Goal: Communication & Community: Answer question/provide support

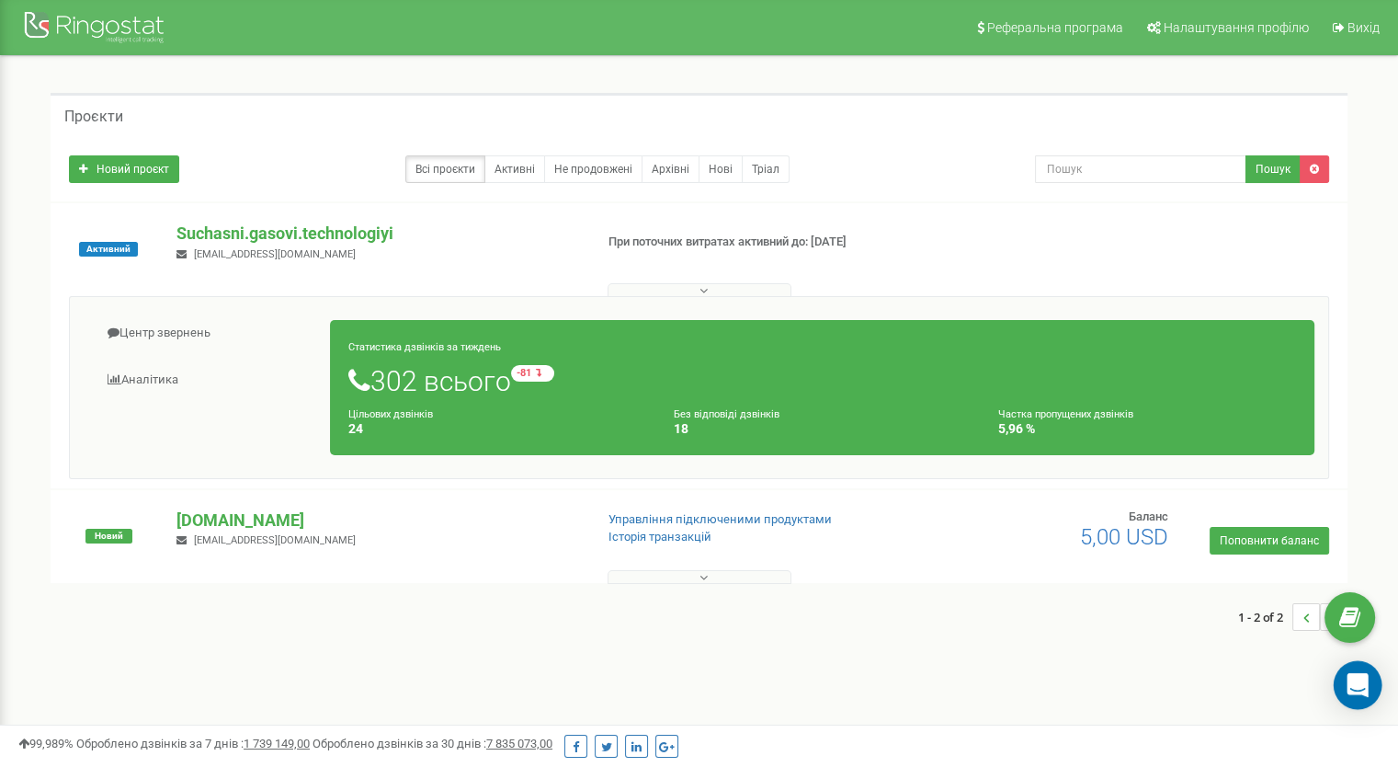
click at [1357, 692] on icon "Open Intercom Messenger" at bounding box center [1358, 685] width 24 height 24
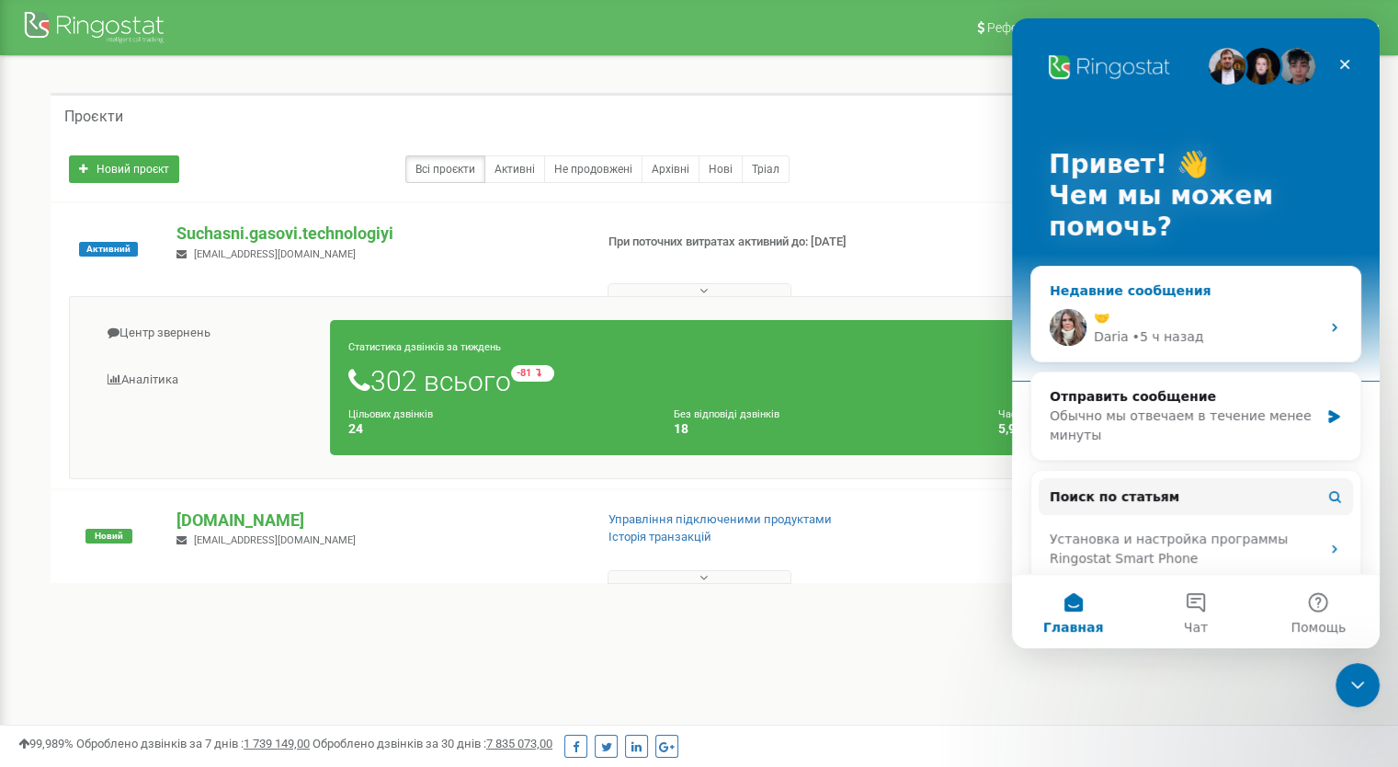
click at [1137, 320] on div "🤝" at bounding box center [1207, 317] width 226 height 19
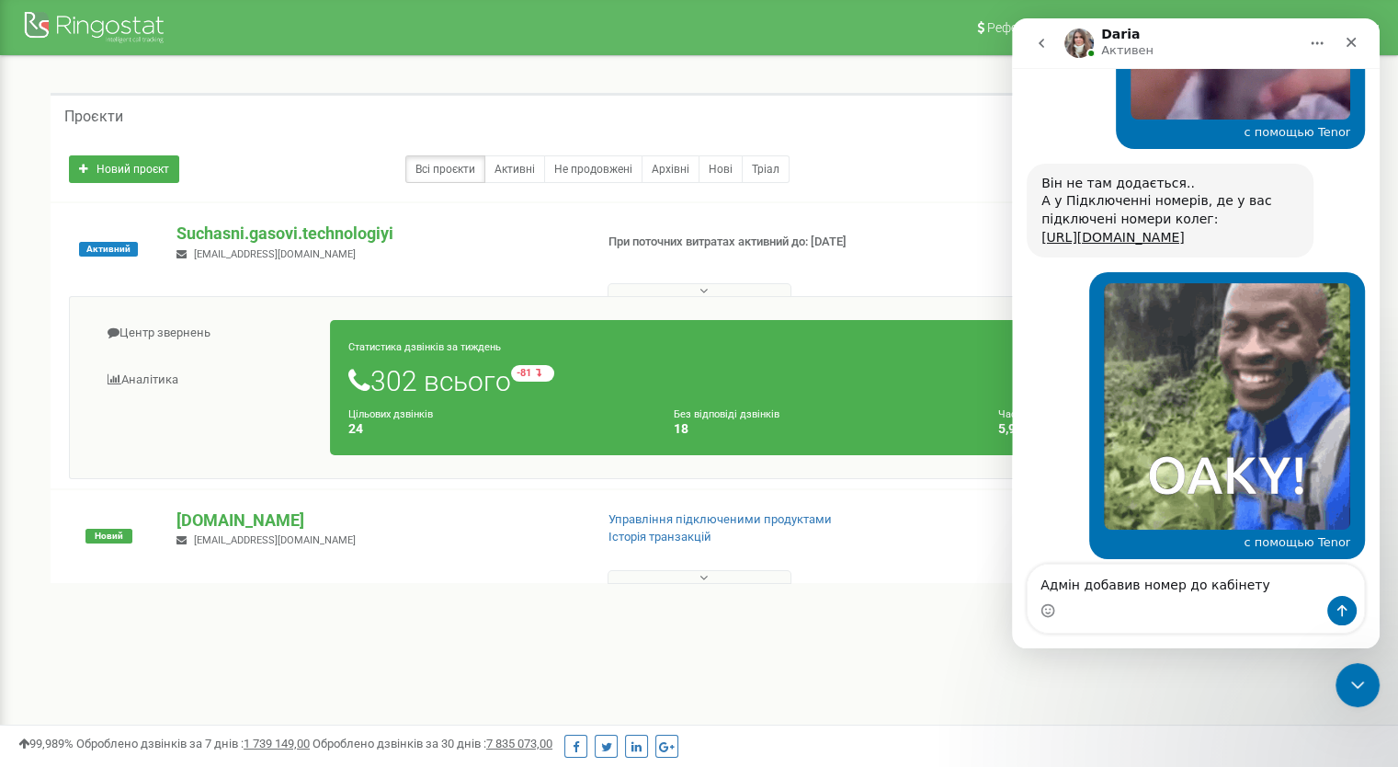
scroll to position [6497, 0]
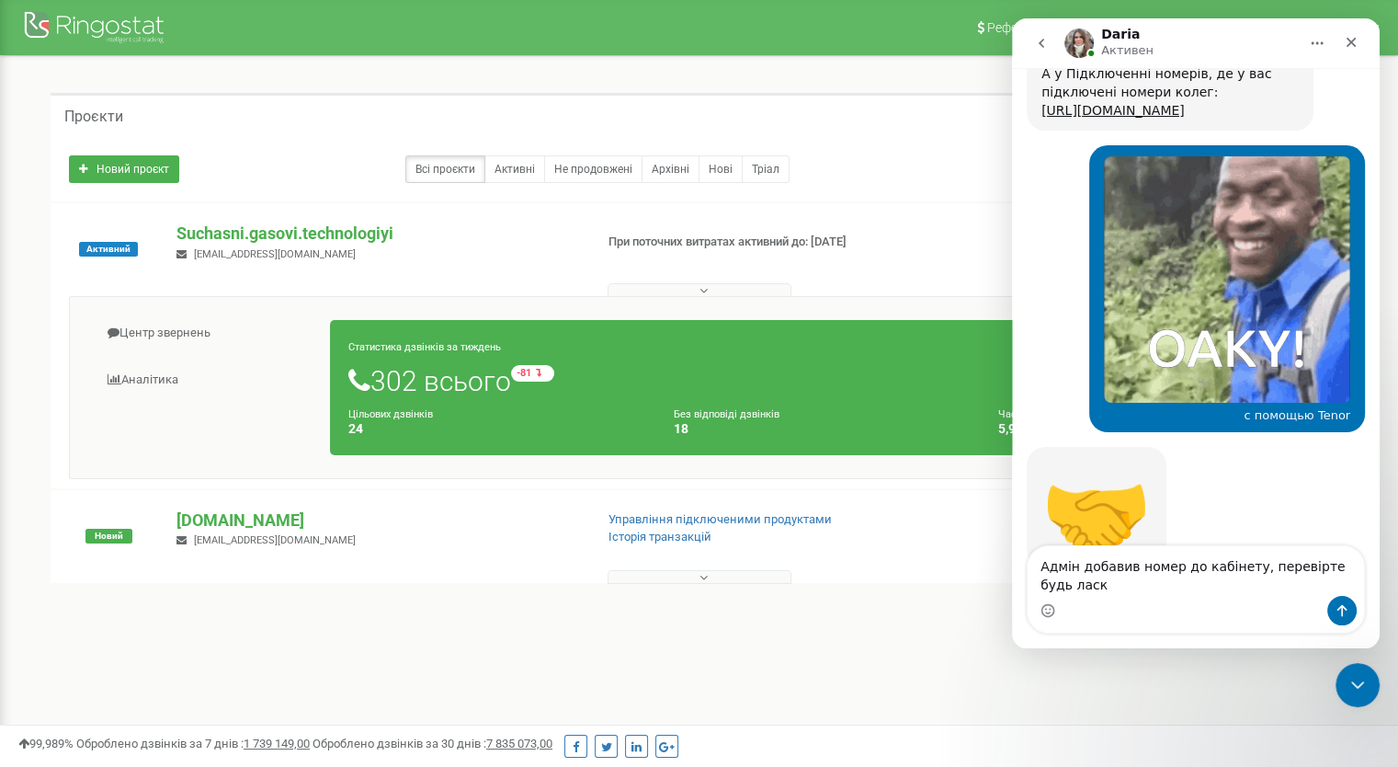
type textarea "Адмін добавив номер до кабінету, перевірте будь ласка"
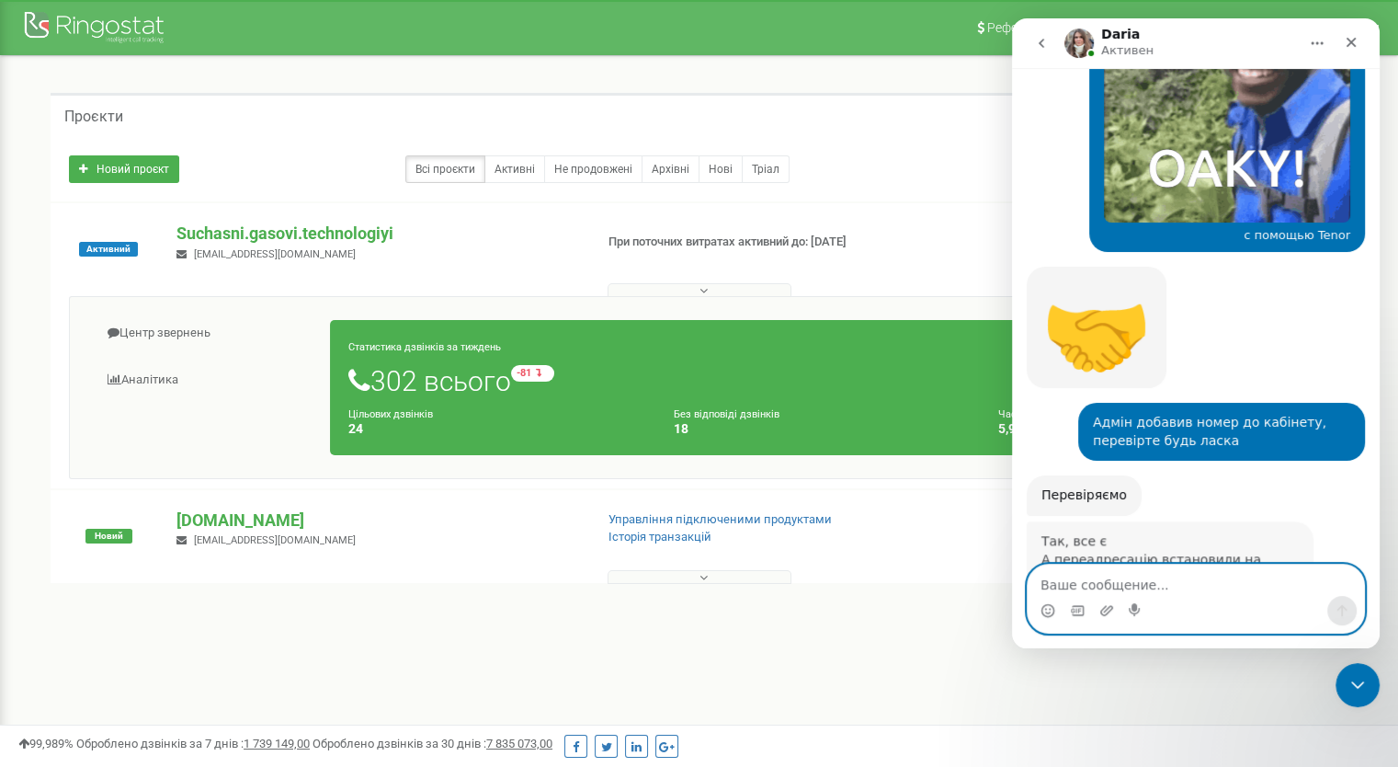
scroll to position [6720, 0]
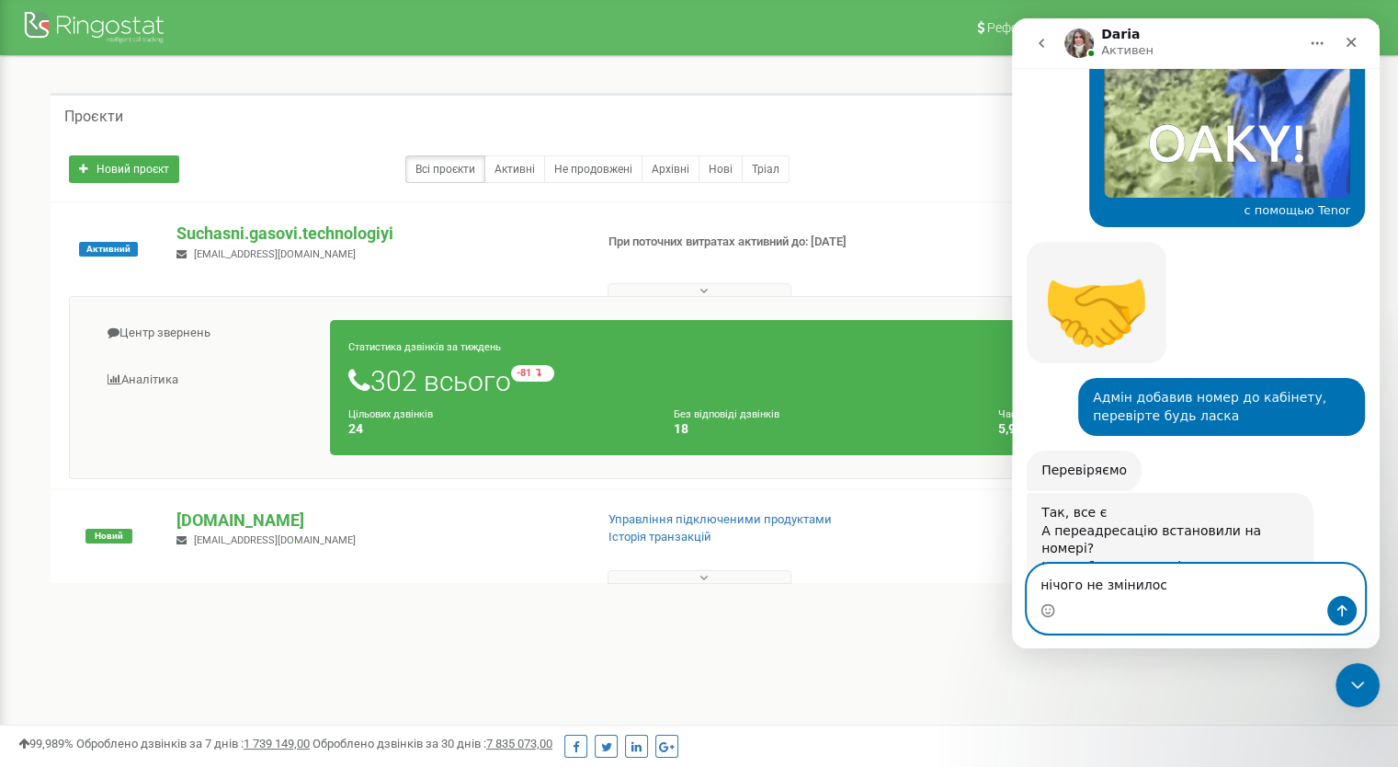
type textarea "нічого не змінилося"
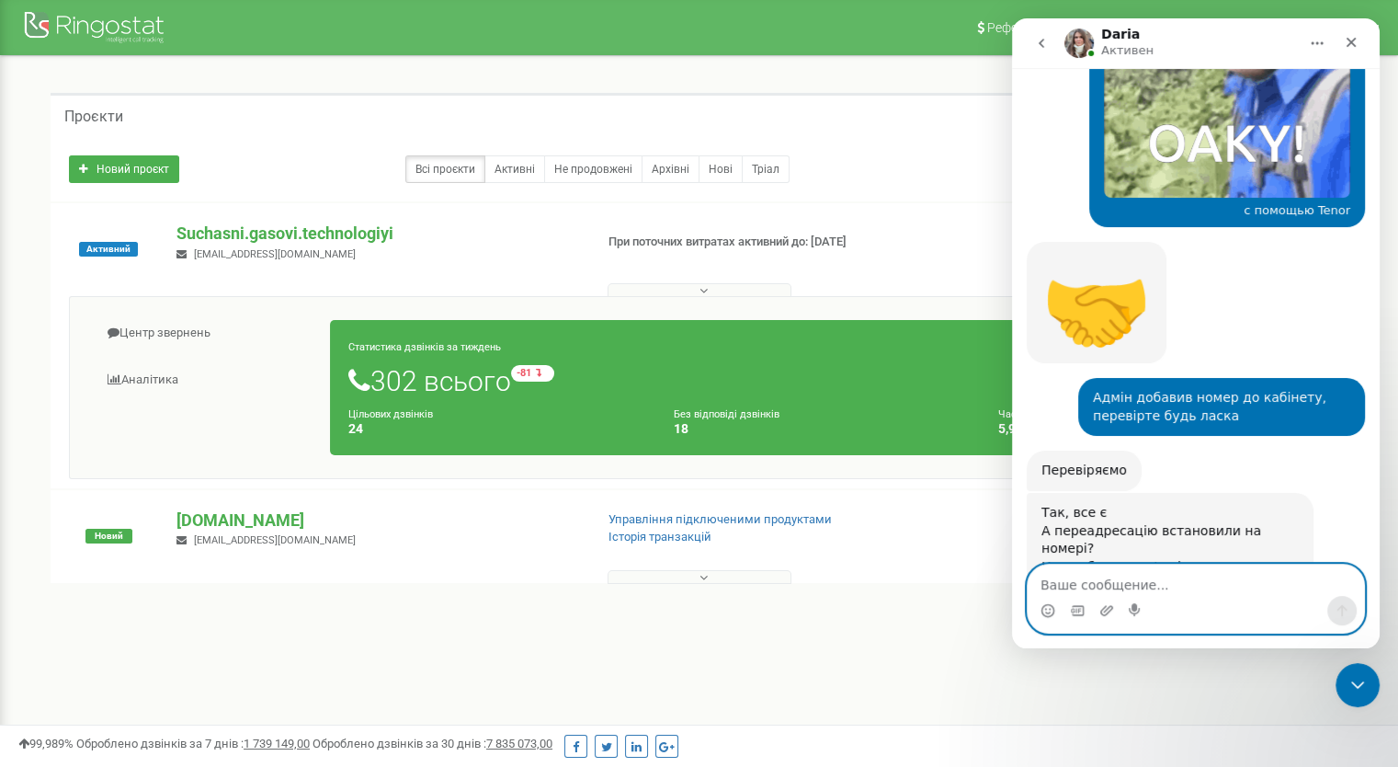
scroll to position [6776, 0]
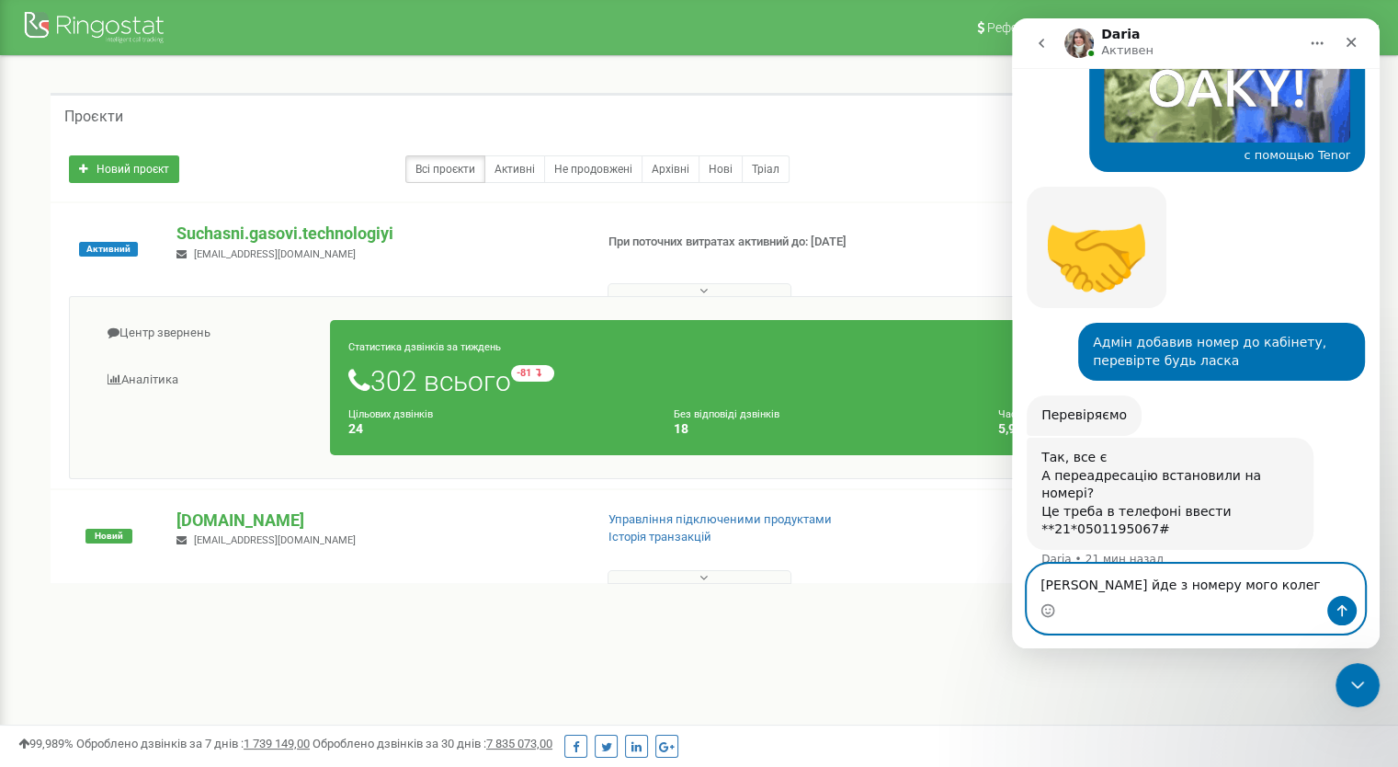
type textarea "[PERSON_NAME] йде з номеру мого колеги"
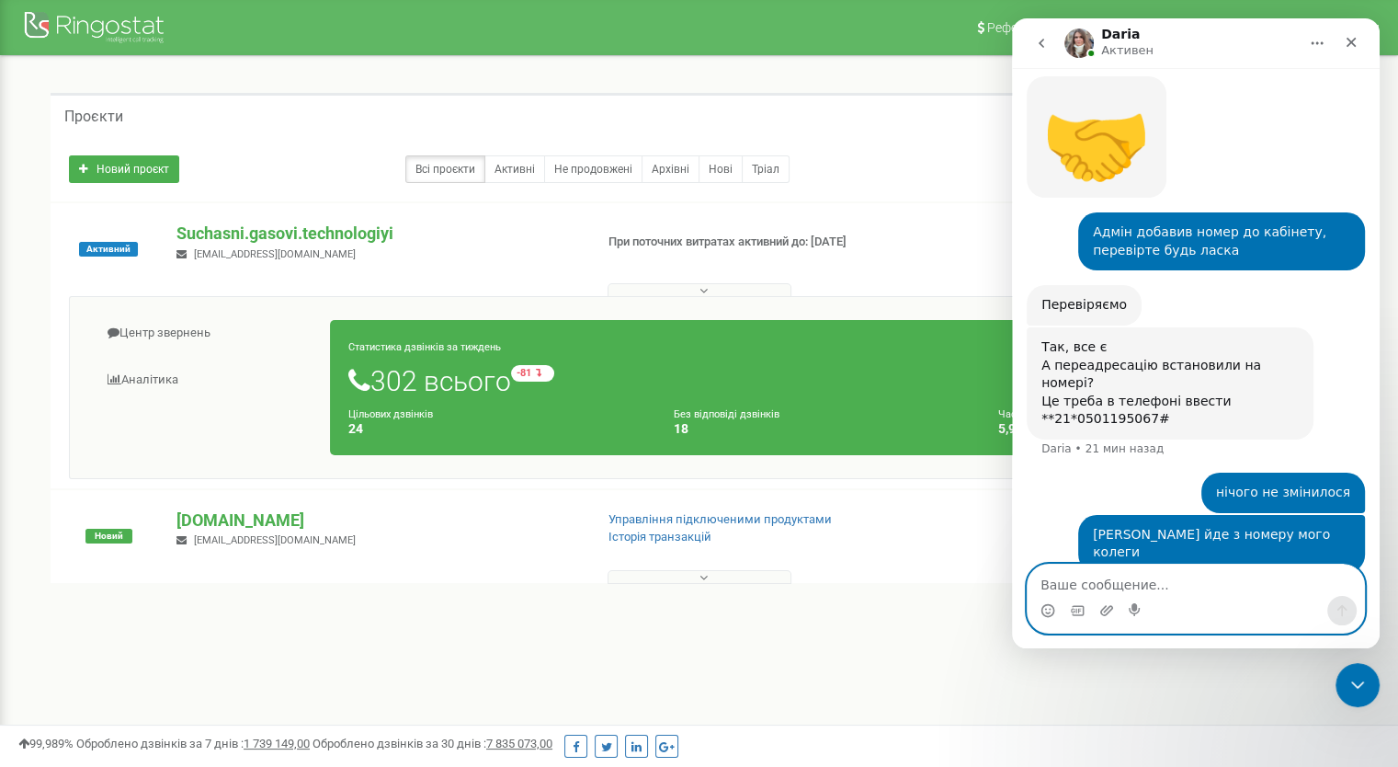
scroll to position [6888, 0]
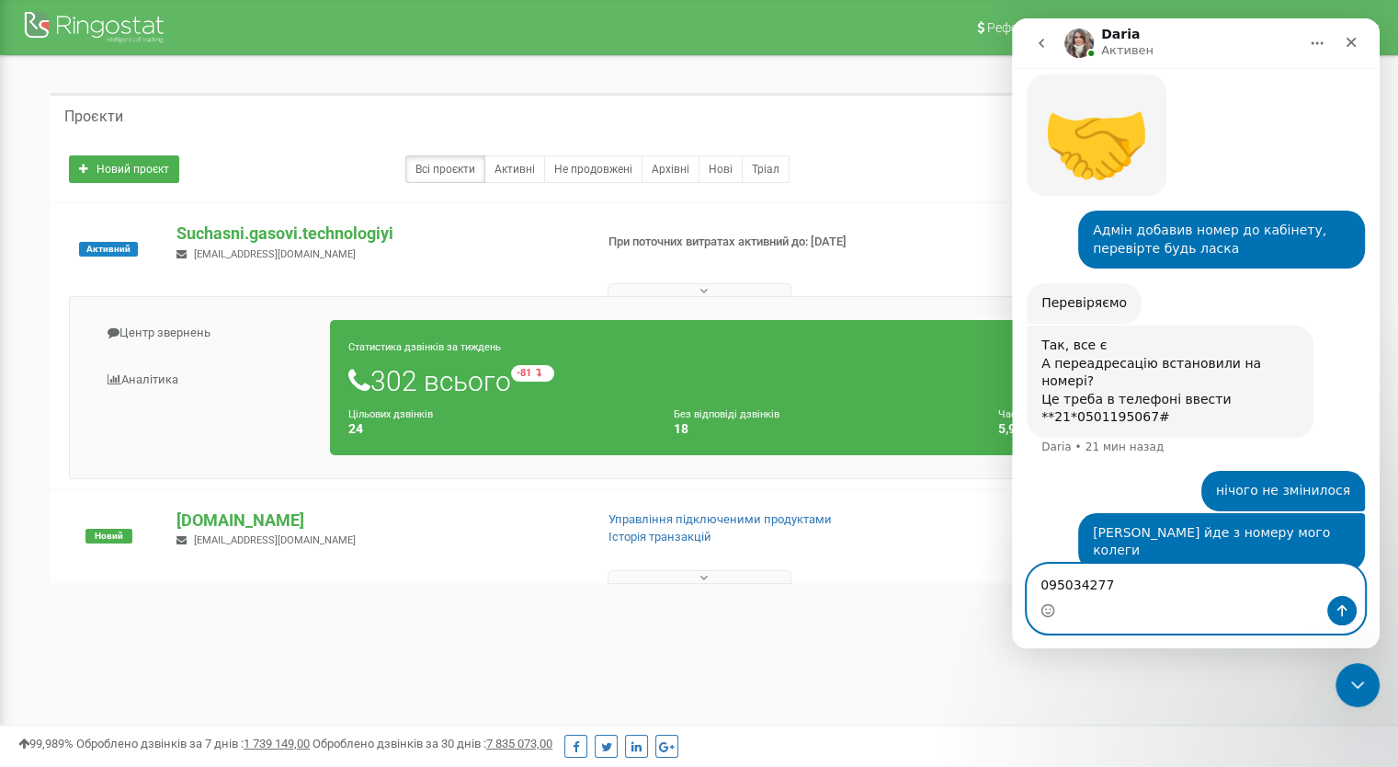
type textarea "0950342773"
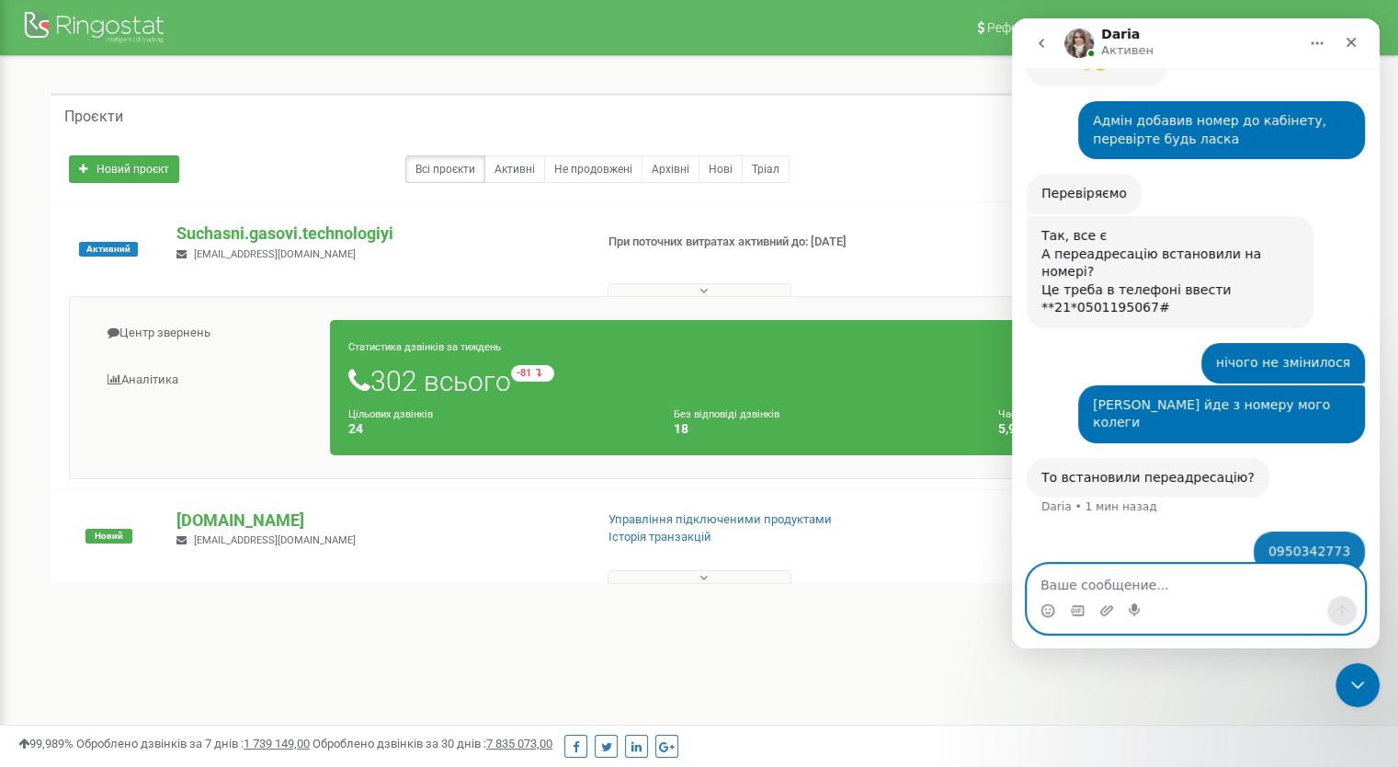
scroll to position [6997, 0]
type textarea "Так, встановив"
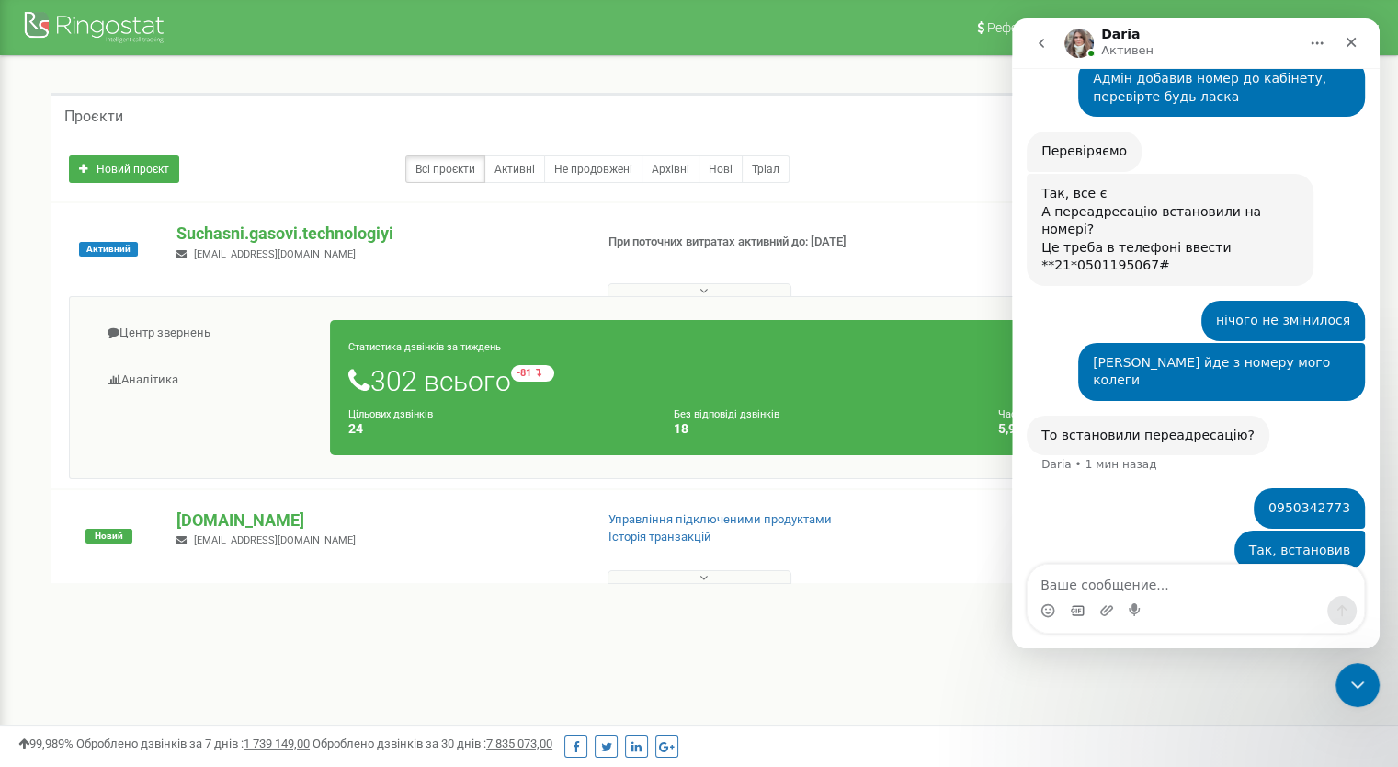
click at [1072, 618] on div "Мессенджер Intercom" at bounding box center [1077, 610] width 15 height 29
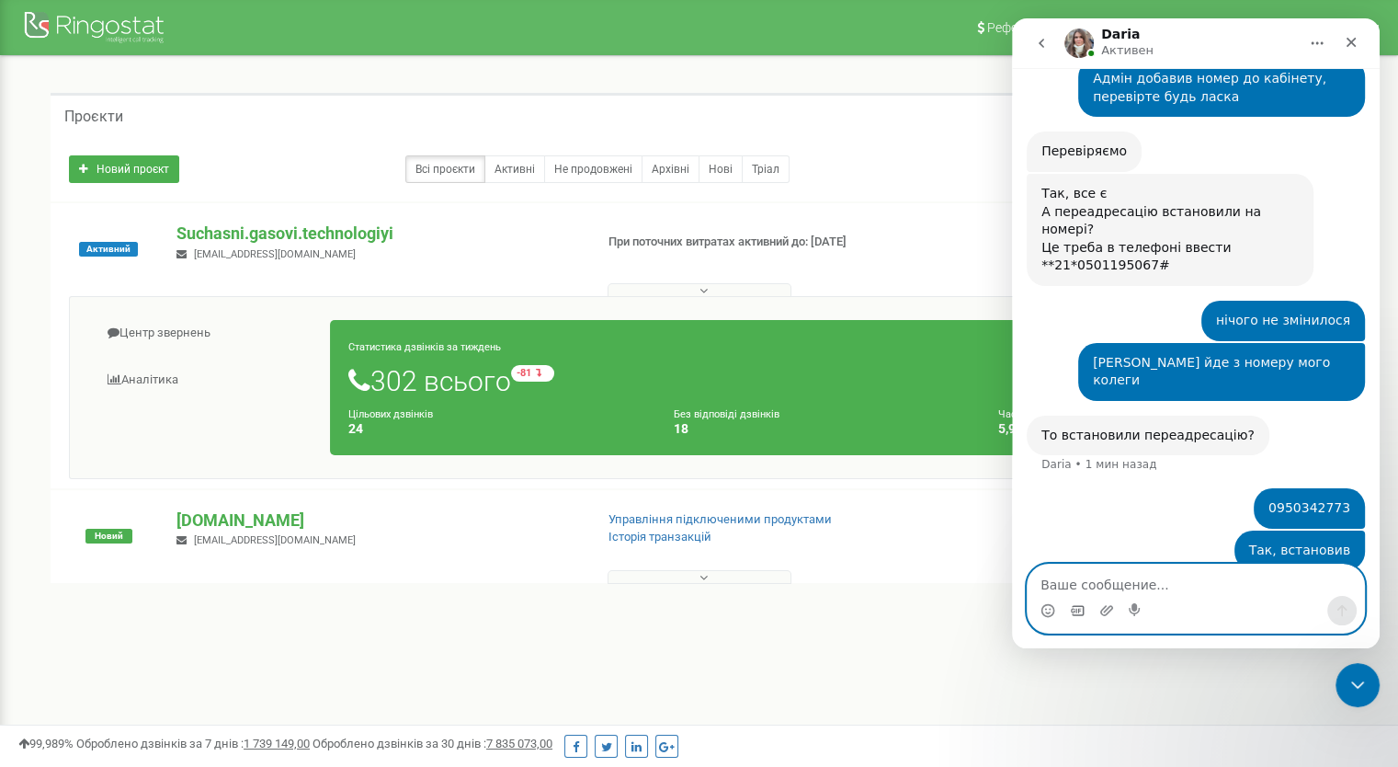
click at [1075, 615] on icon "Средство выбора GIF-файла" at bounding box center [1077, 610] width 13 height 10
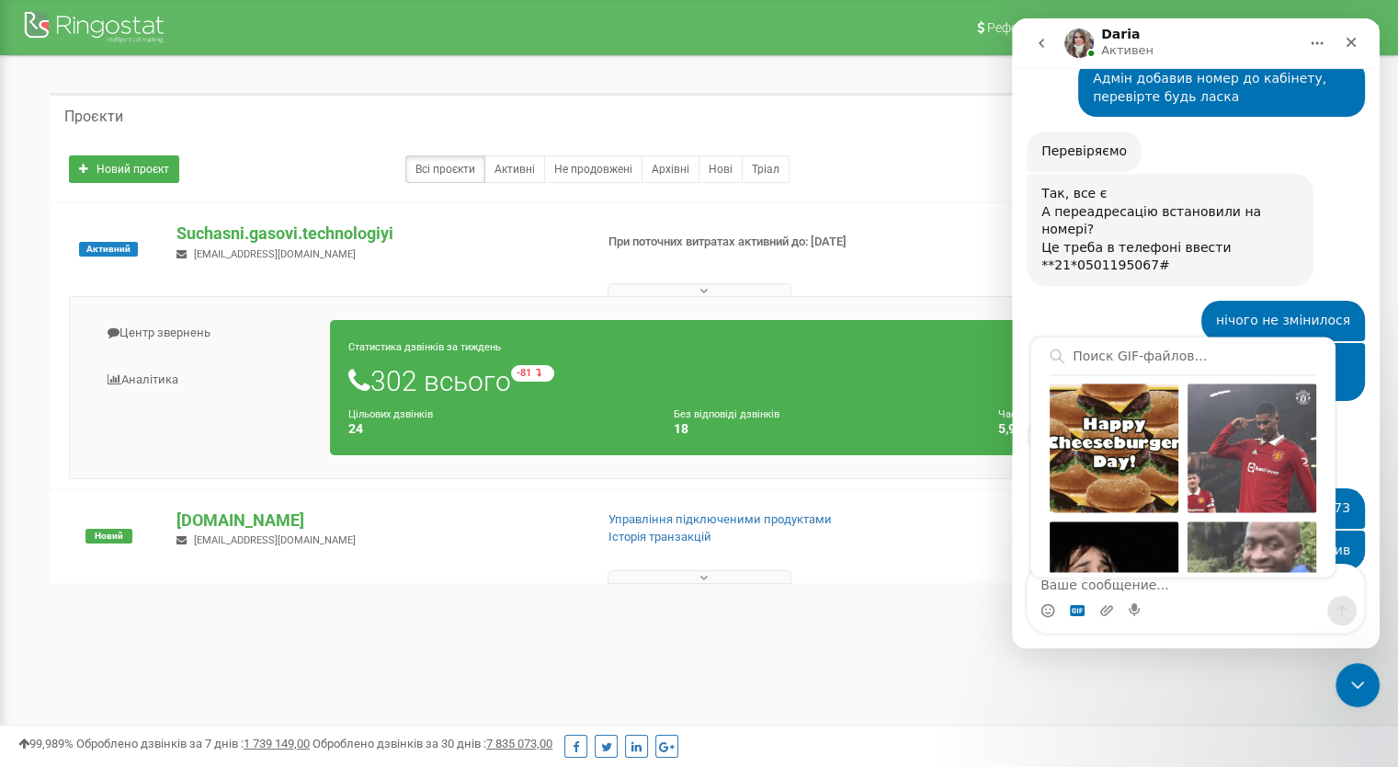
click at [1056, 343] on div "[PERSON_NAME] йде з номеру мого колеги Сучасні • 1 мин назад" at bounding box center [1196, 379] width 338 height 73
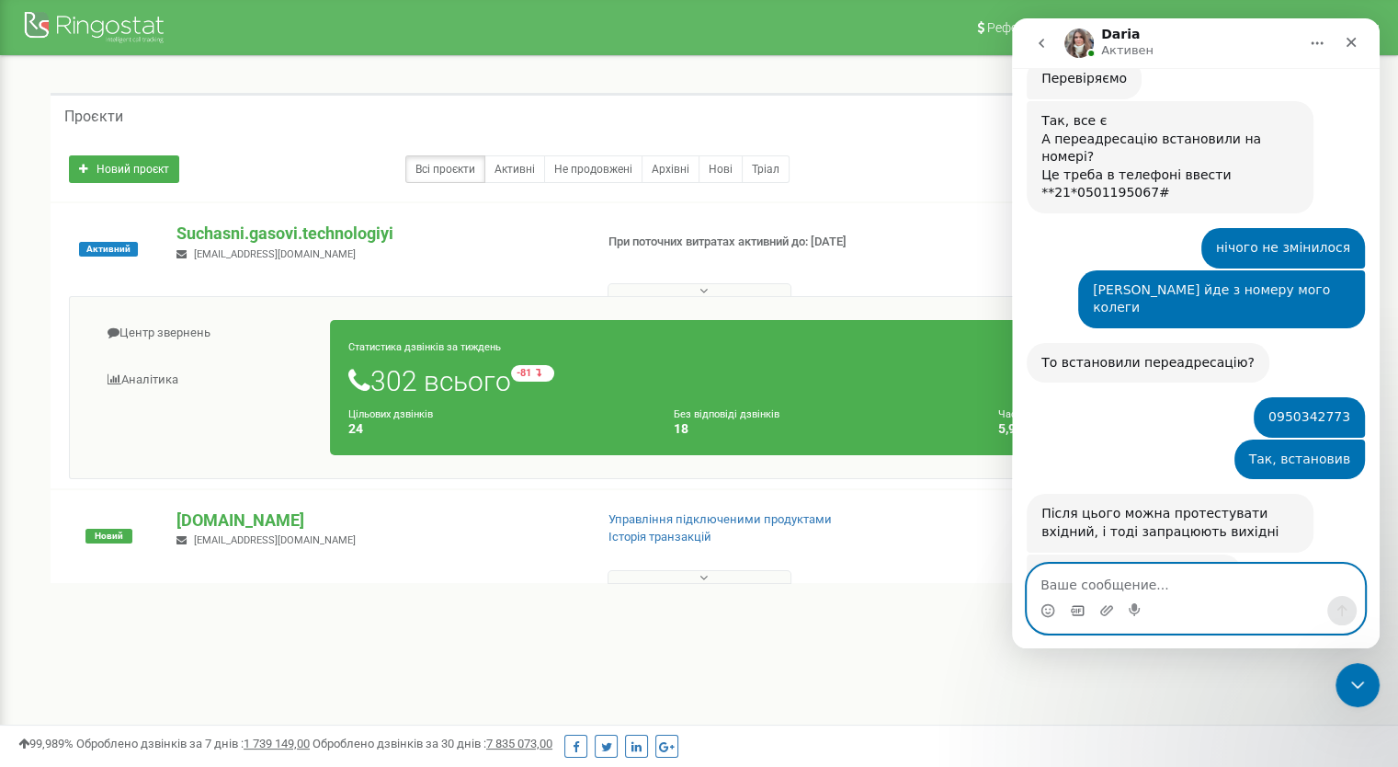
scroll to position [7154, 0]
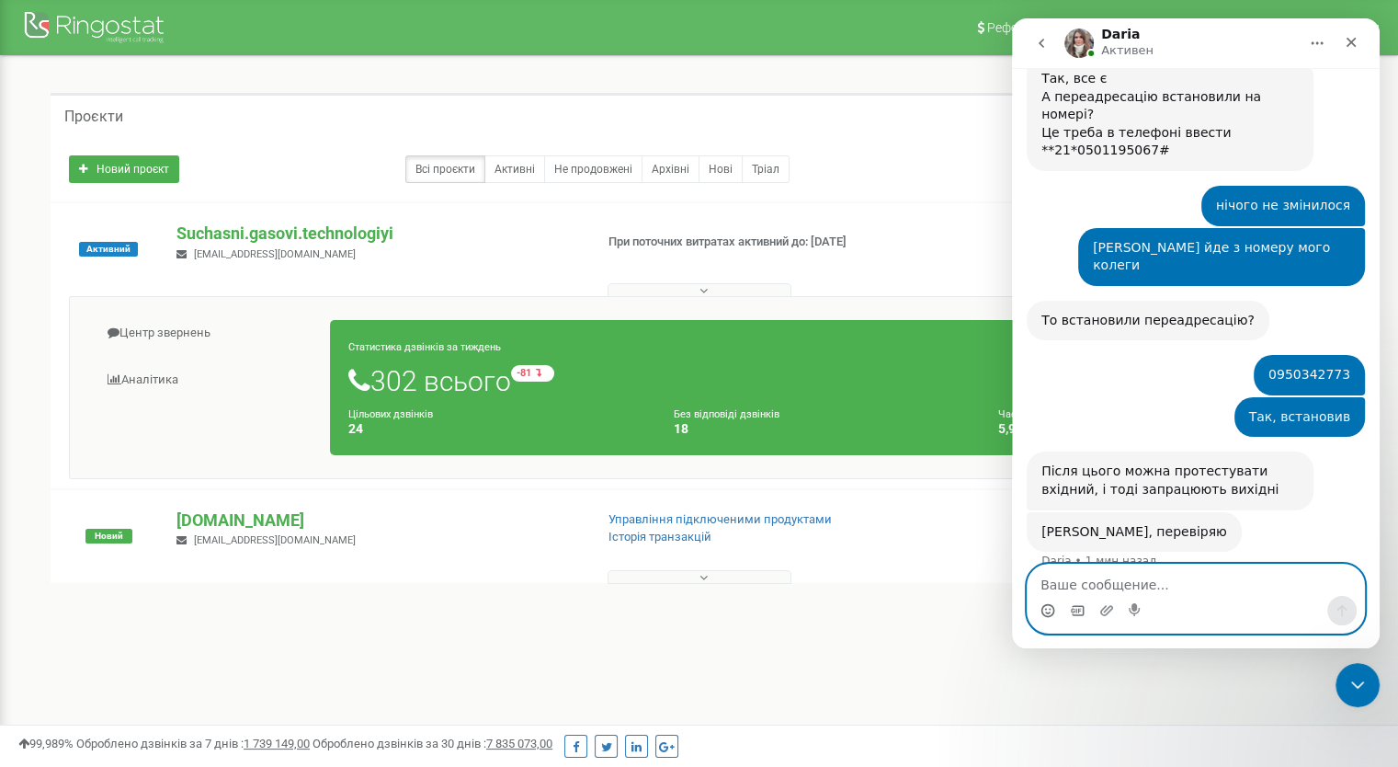
click at [1049, 608] on icon "Средство выбора эмодзи" at bounding box center [1048, 609] width 6 height 2
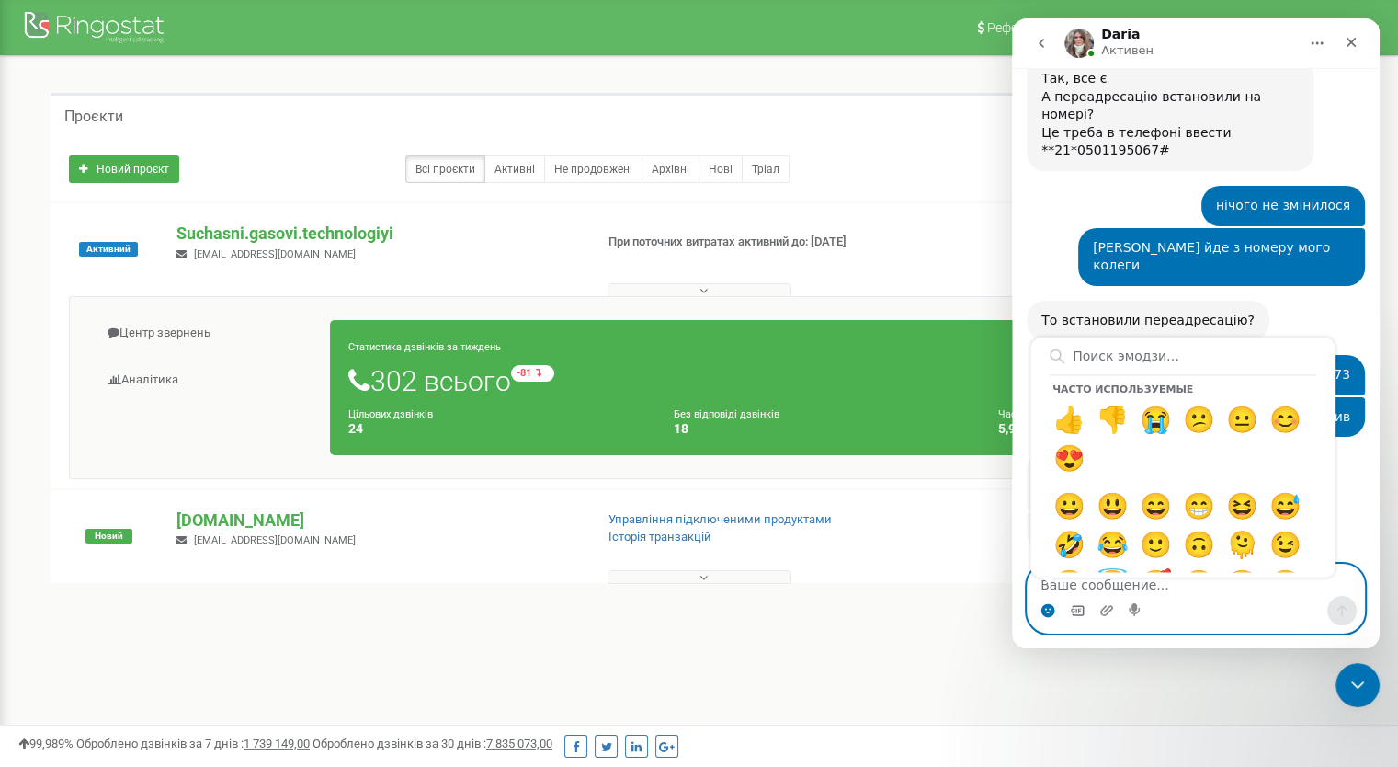
click at [1083, 609] on icon "Средство выбора GIF-файла" at bounding box center [1077, 610] width 13 height 10
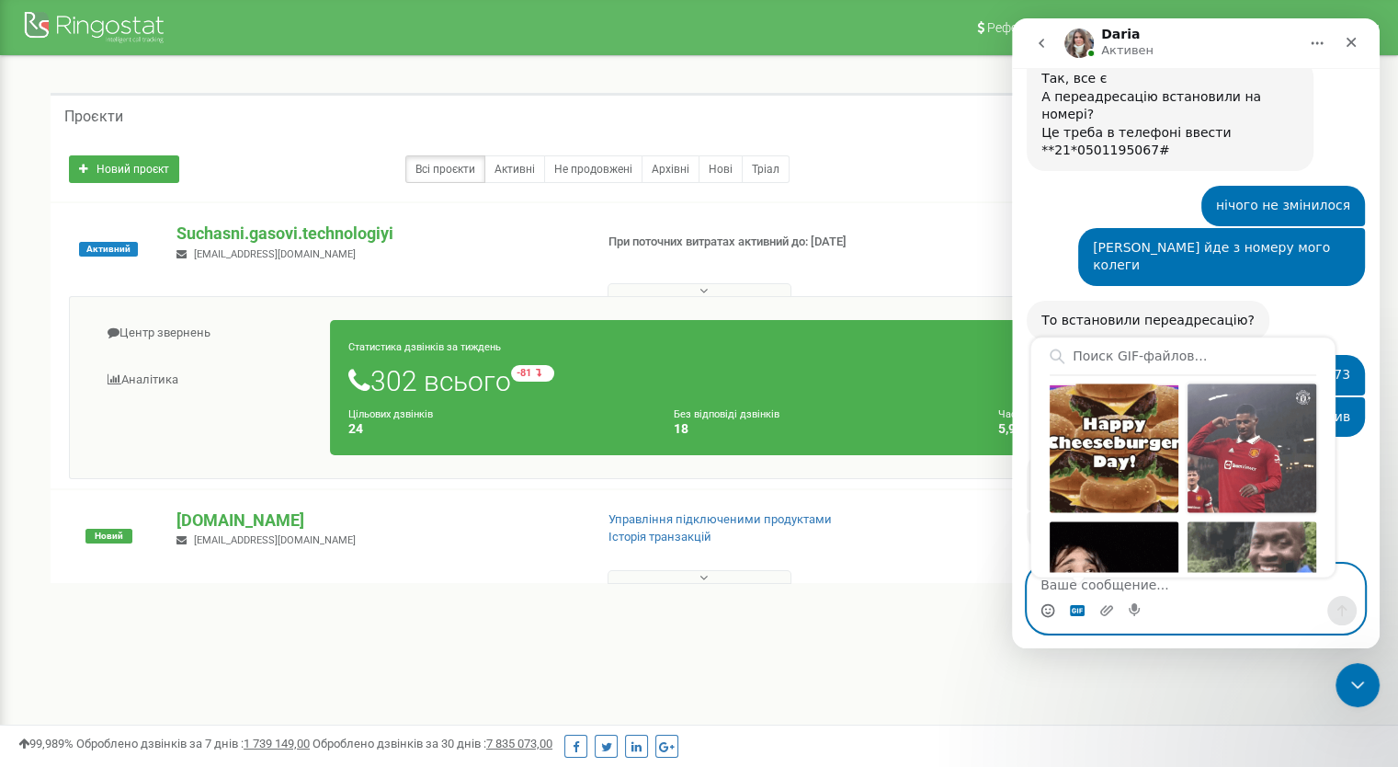
click at [1228, 447] on div "Отправить gif" at bounding box center [1252, 447] width 129 height 129
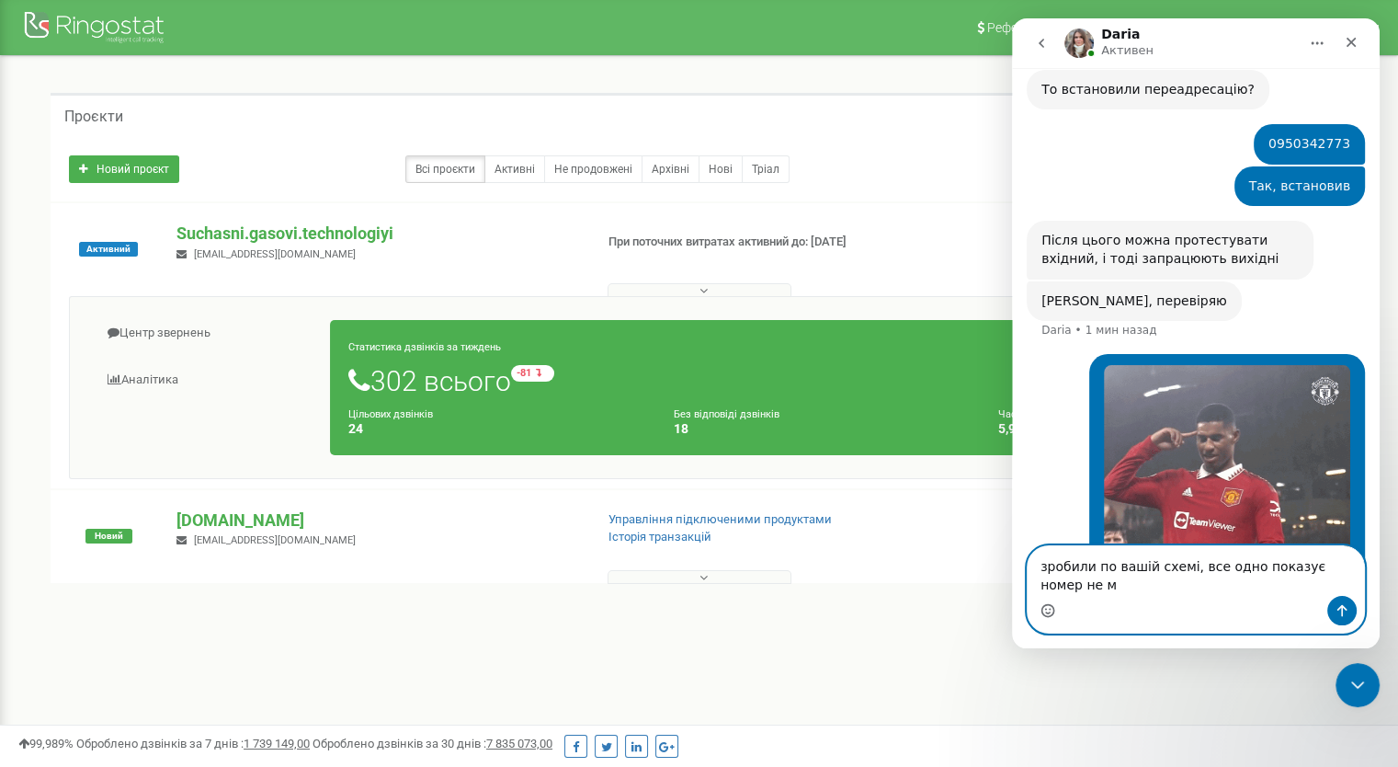
scroll to position [7403, 0]
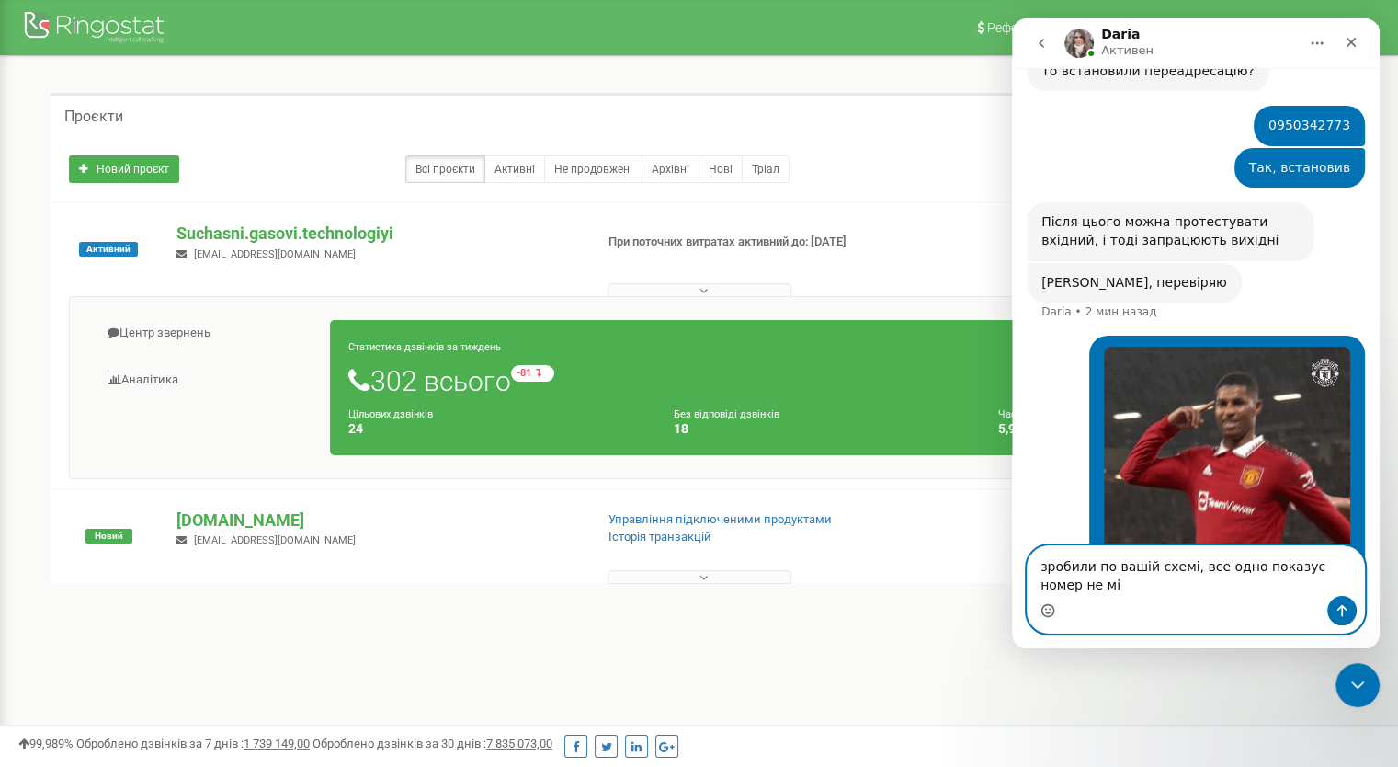
type textarea "зробили по вашій схемі, все одно показує номер не мій"
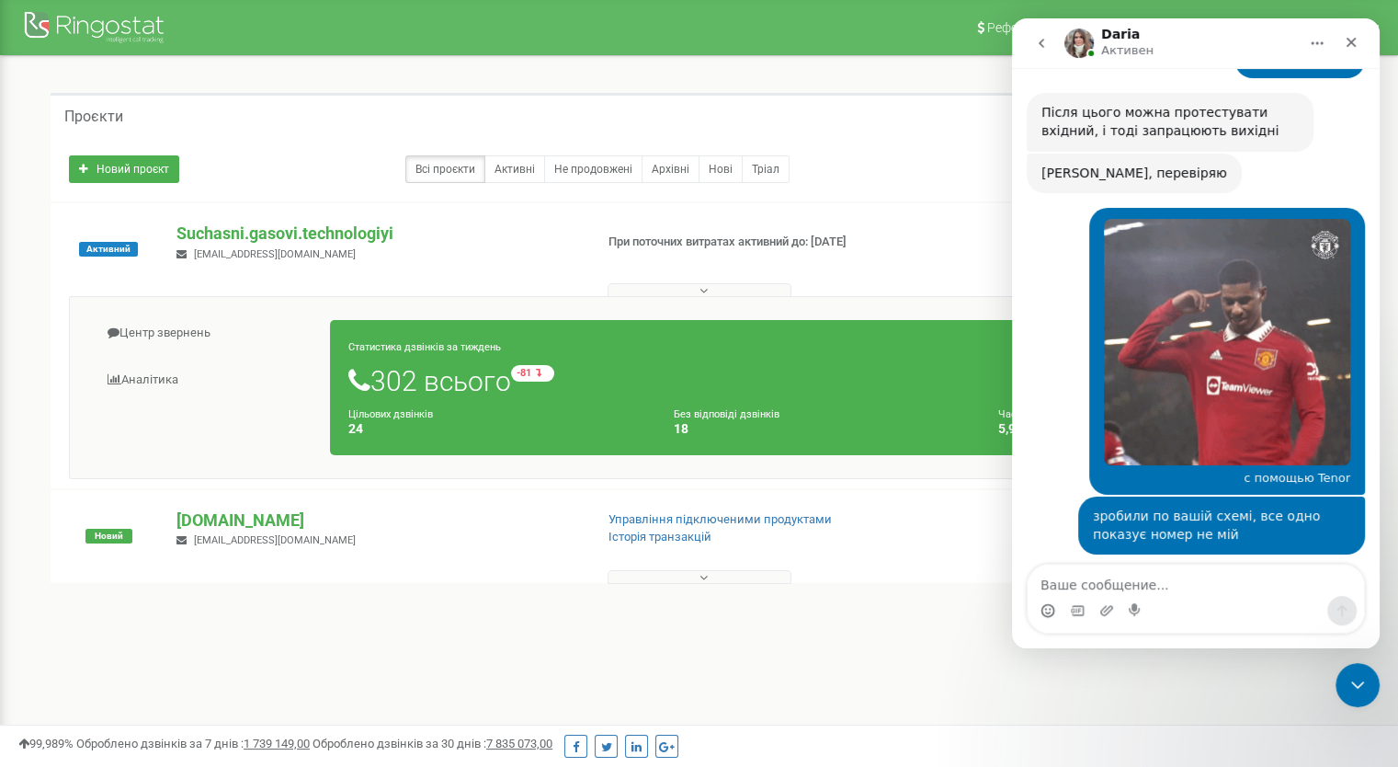
scroll to position [7517, 0]
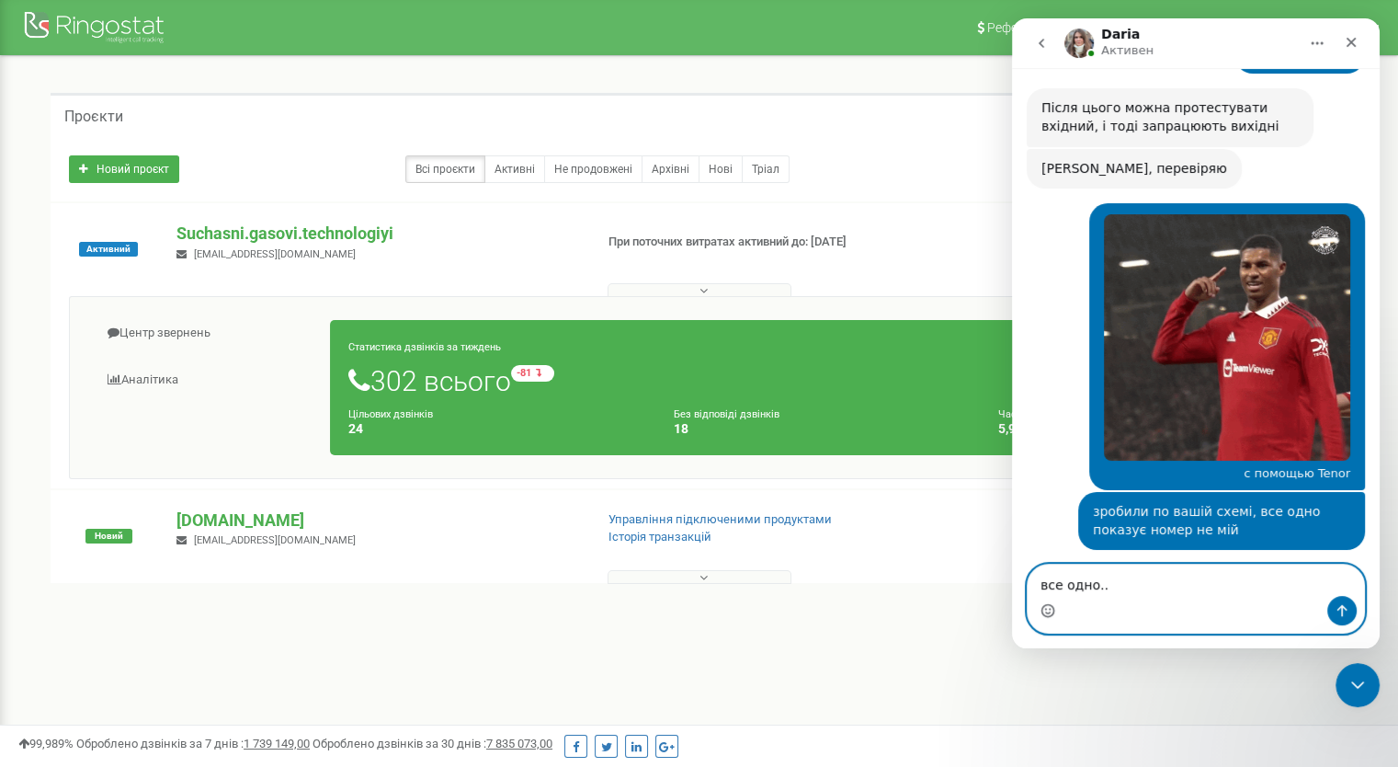
type textarea "все одно..."
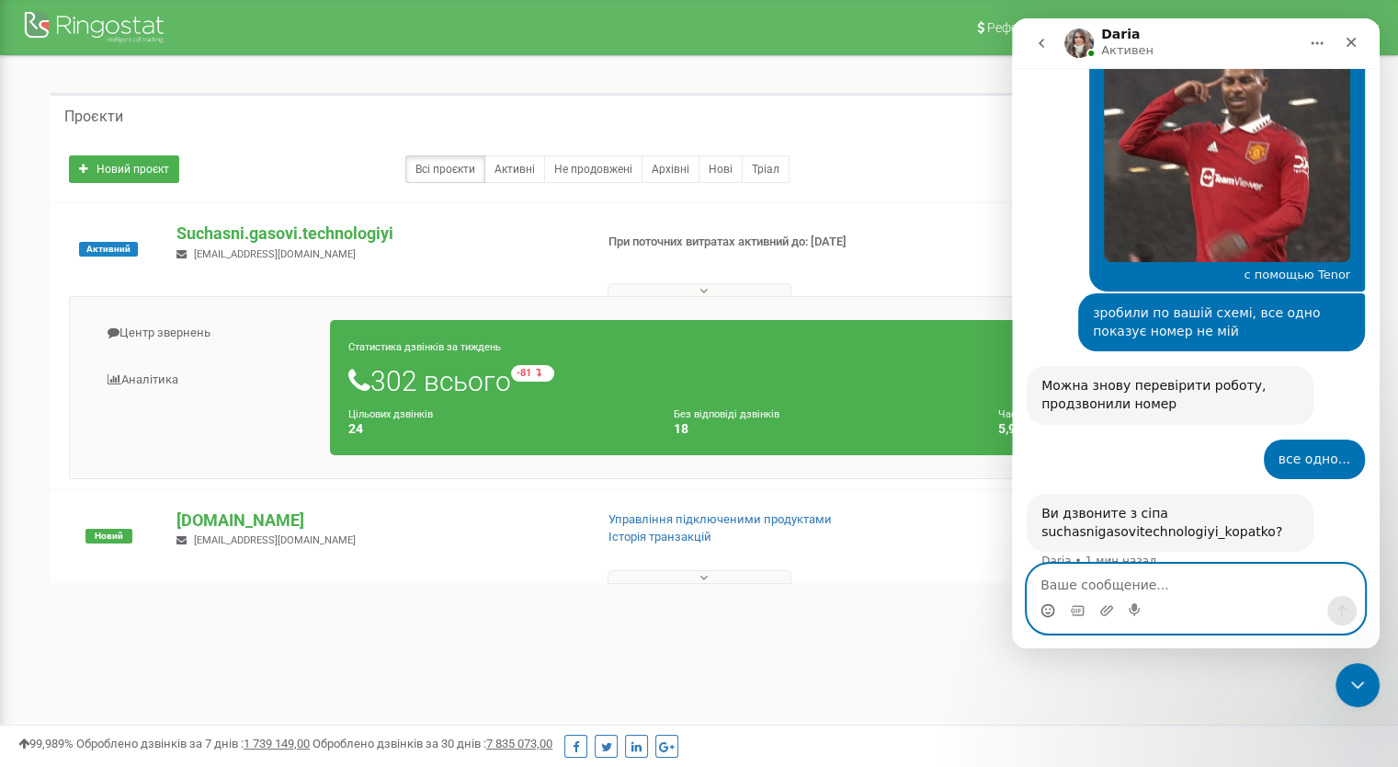
scroll to position [7645, 0]
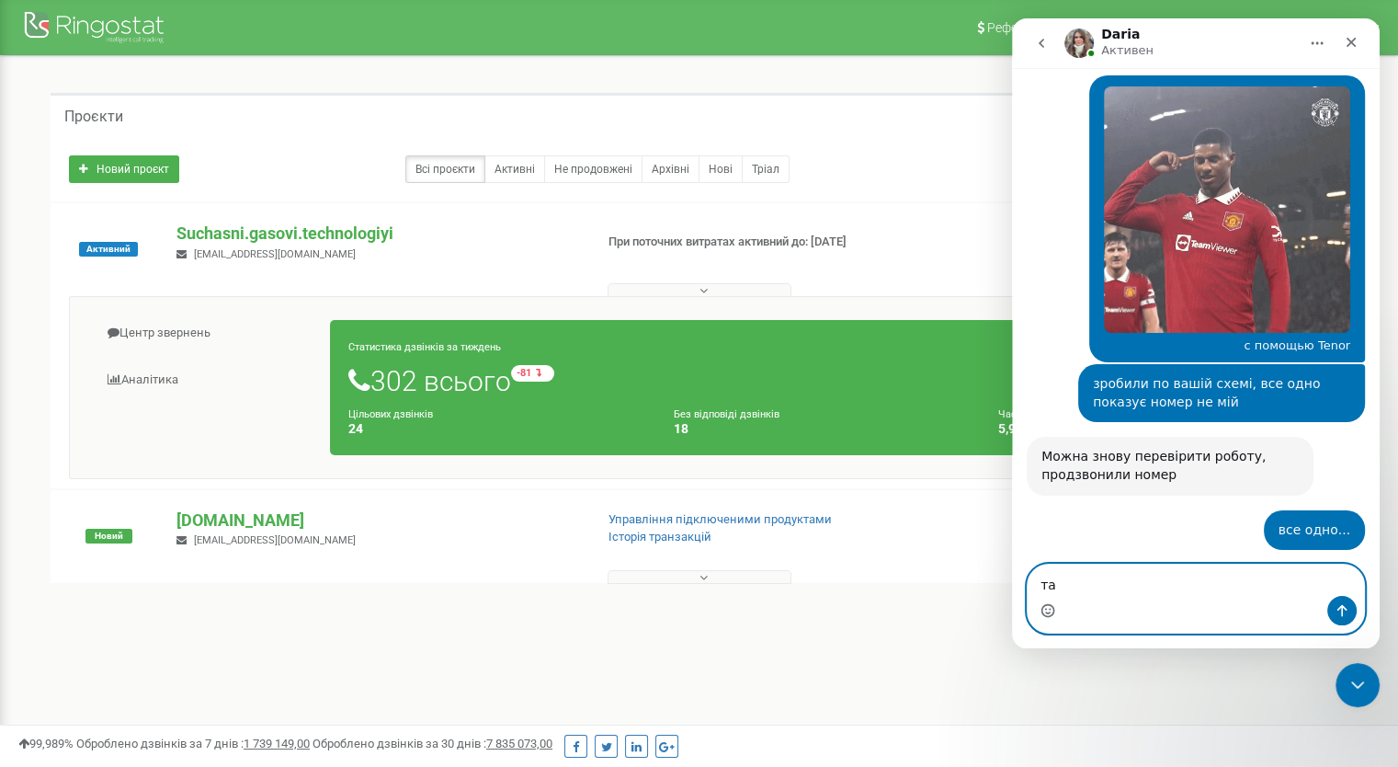
type textarea "так"
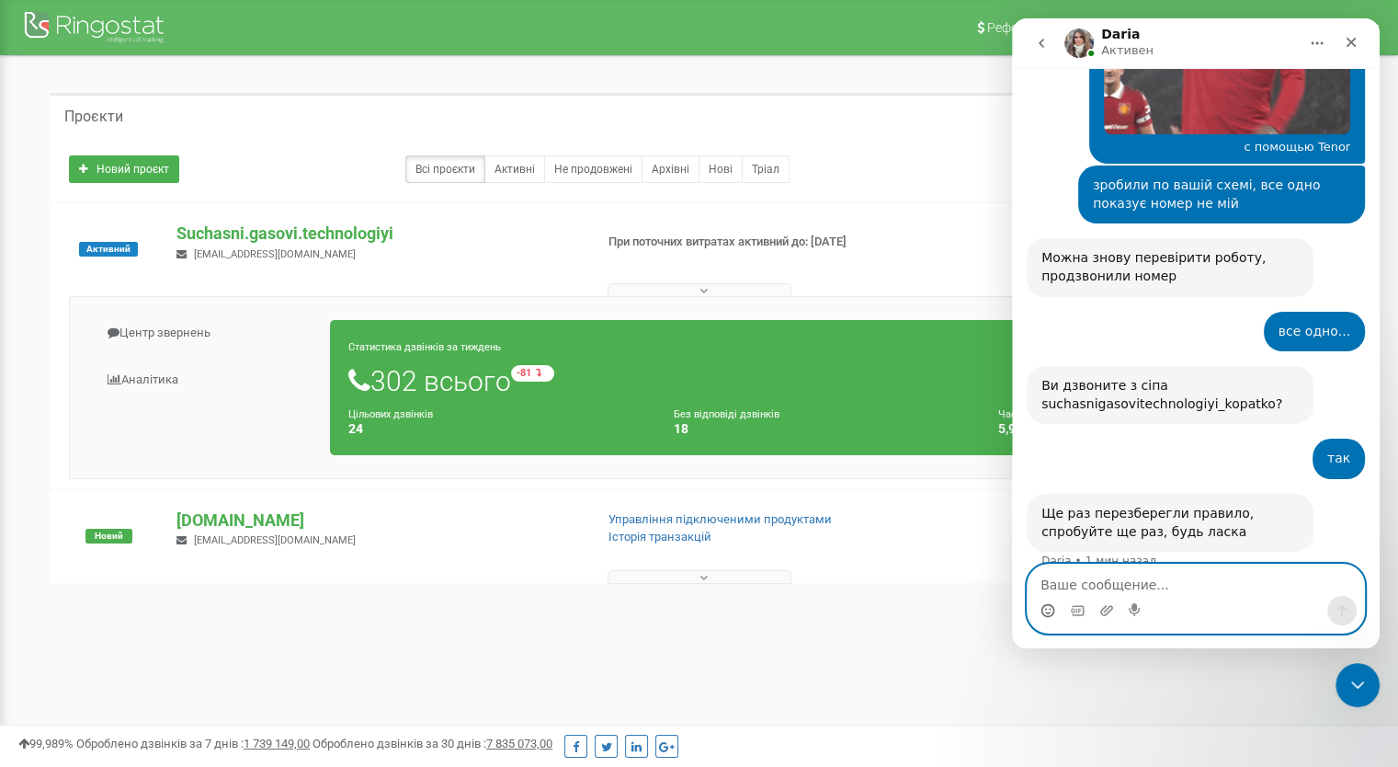
scroll to position [7773, 0]
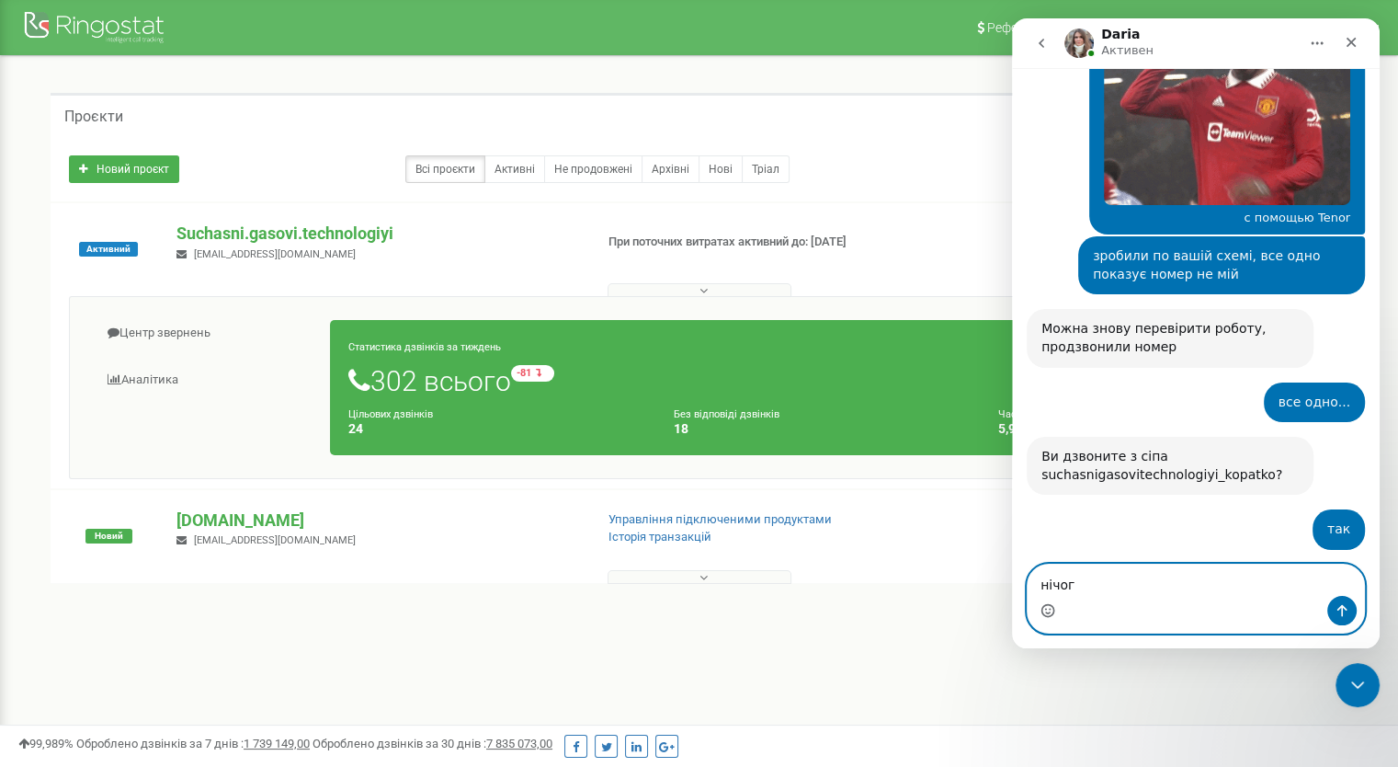
type textarea "нічого"
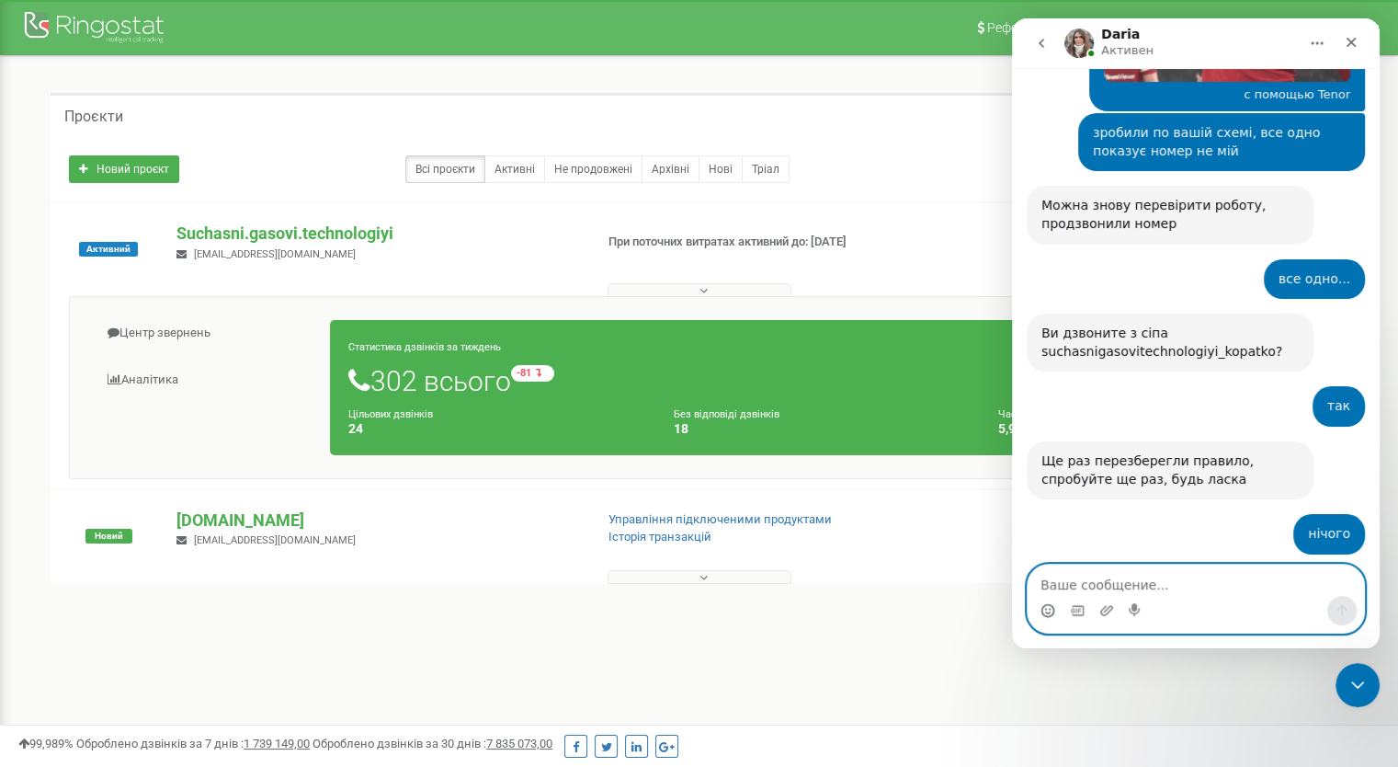
scroll to position [8022, 0]
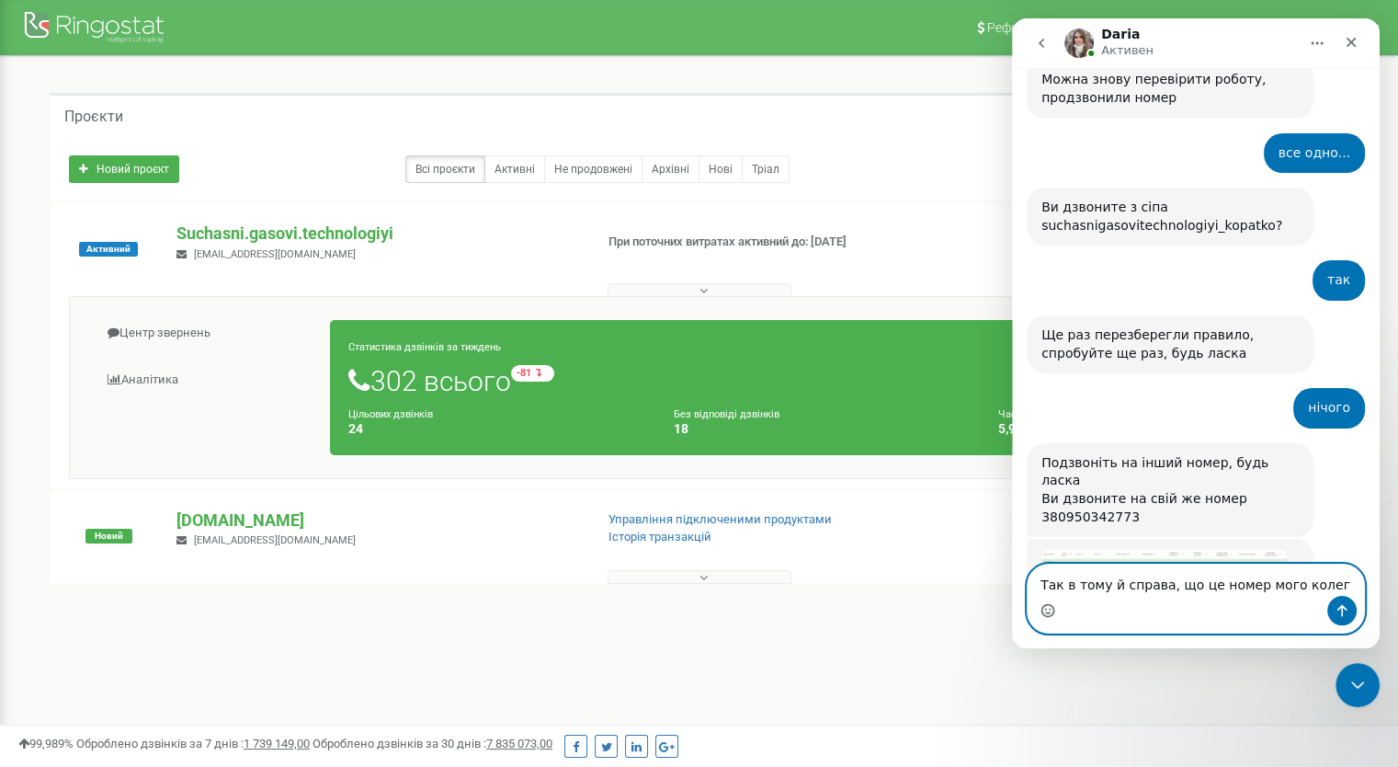
type textarea "Так в тому й справа, що це номер мого колеги"
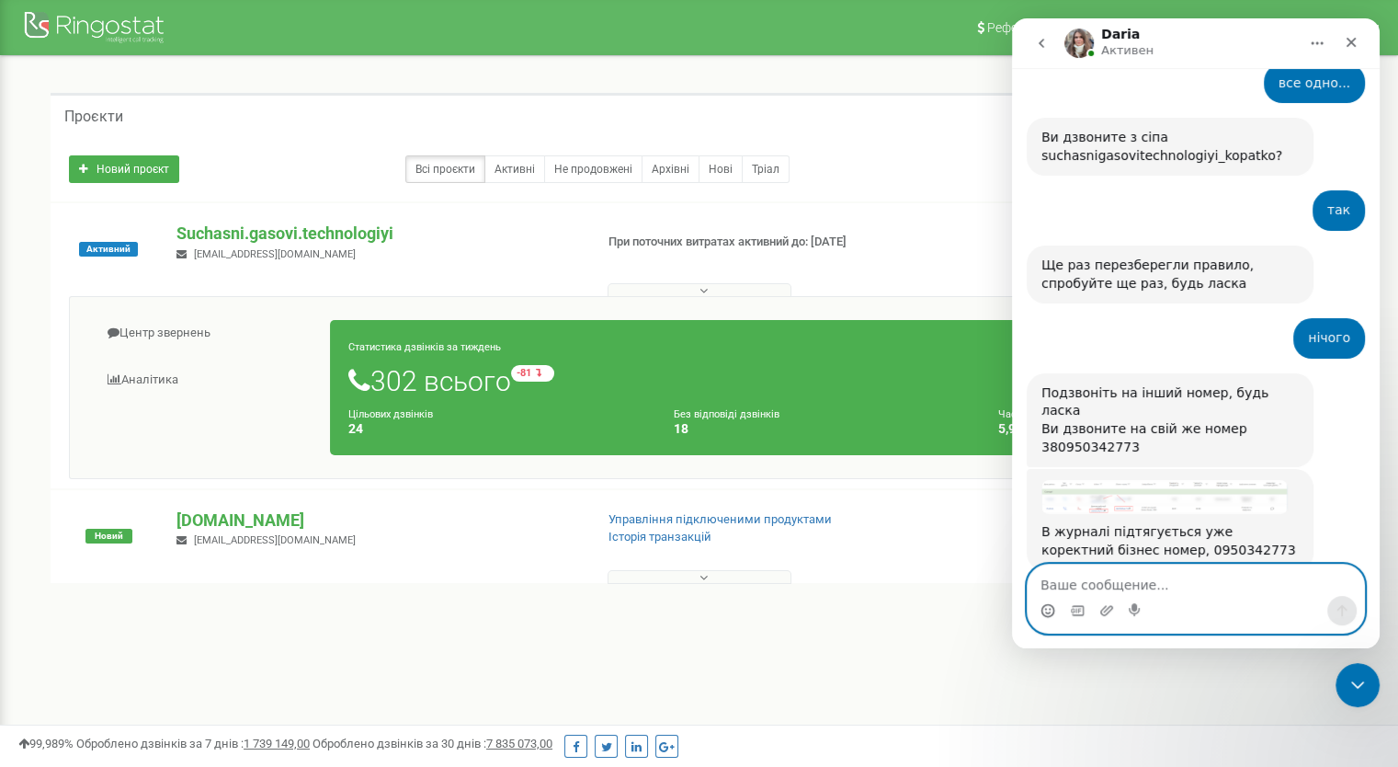
scroll to position [8095, 0]
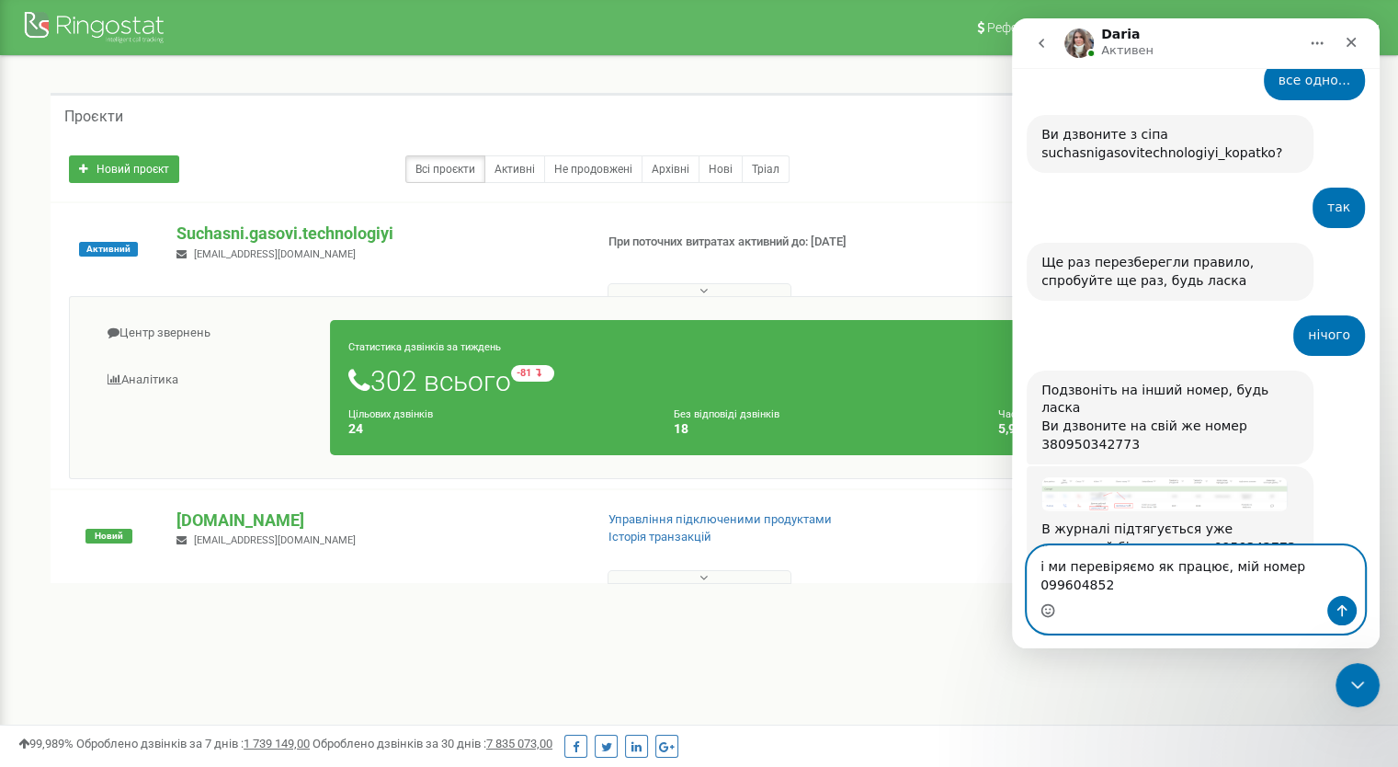
type textarea "і ми перевіряємо як працює, мій номер 0996048521"
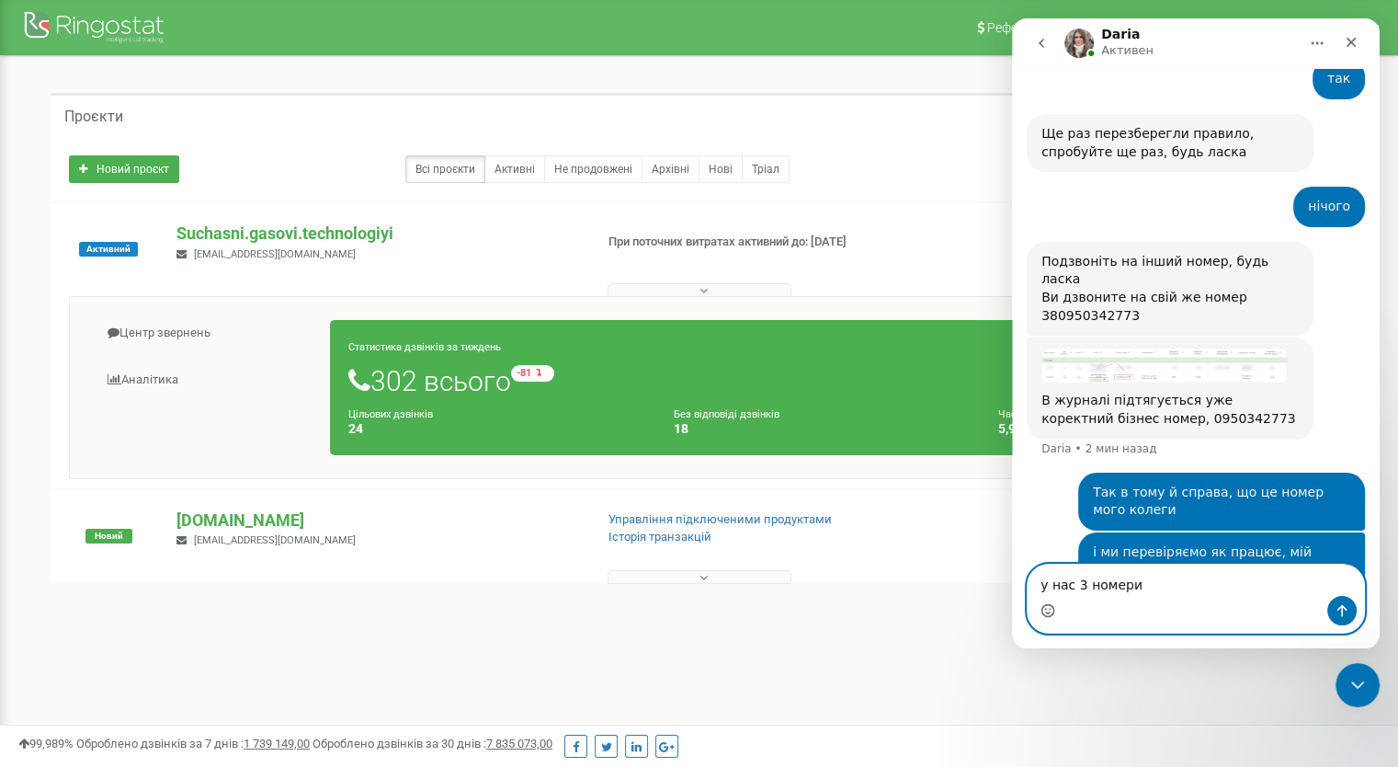
scroll to position [8225, 0]
type textarea "у нас 3 номери рінгостата"
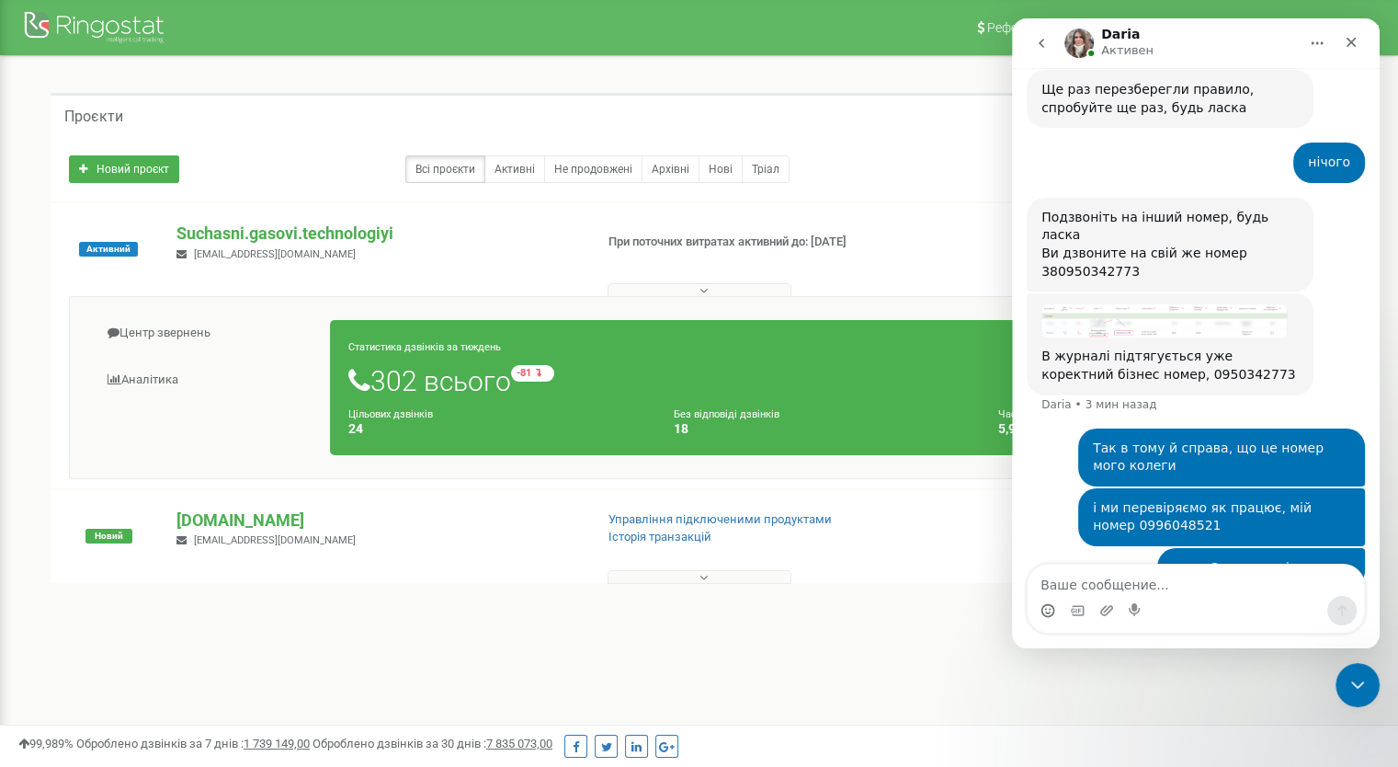
drag, startPoint x: 1265, startPoint y: 387, endPoint x: 1298, endPoint y: 393, distance: 33.5
click at [1298, 499] on div "і ми перевіряємо як працює, мій номер 0996048521" at bounding box center [1221, 517] width 257 height 36
drag, startPoint x: 1157, startPoint y: 416, endPoint x: 1082, endPoint y: 392, distance: 79.4
click at [1082, 488] on div "і ми перевіряємо як працює, мій номер 0996048521 Сучасні • 1 мин назад" at bounding box center [1221, 517] width 287 height 58
copy div "і ми перевіряємо як працює, мій номер 0996048521"
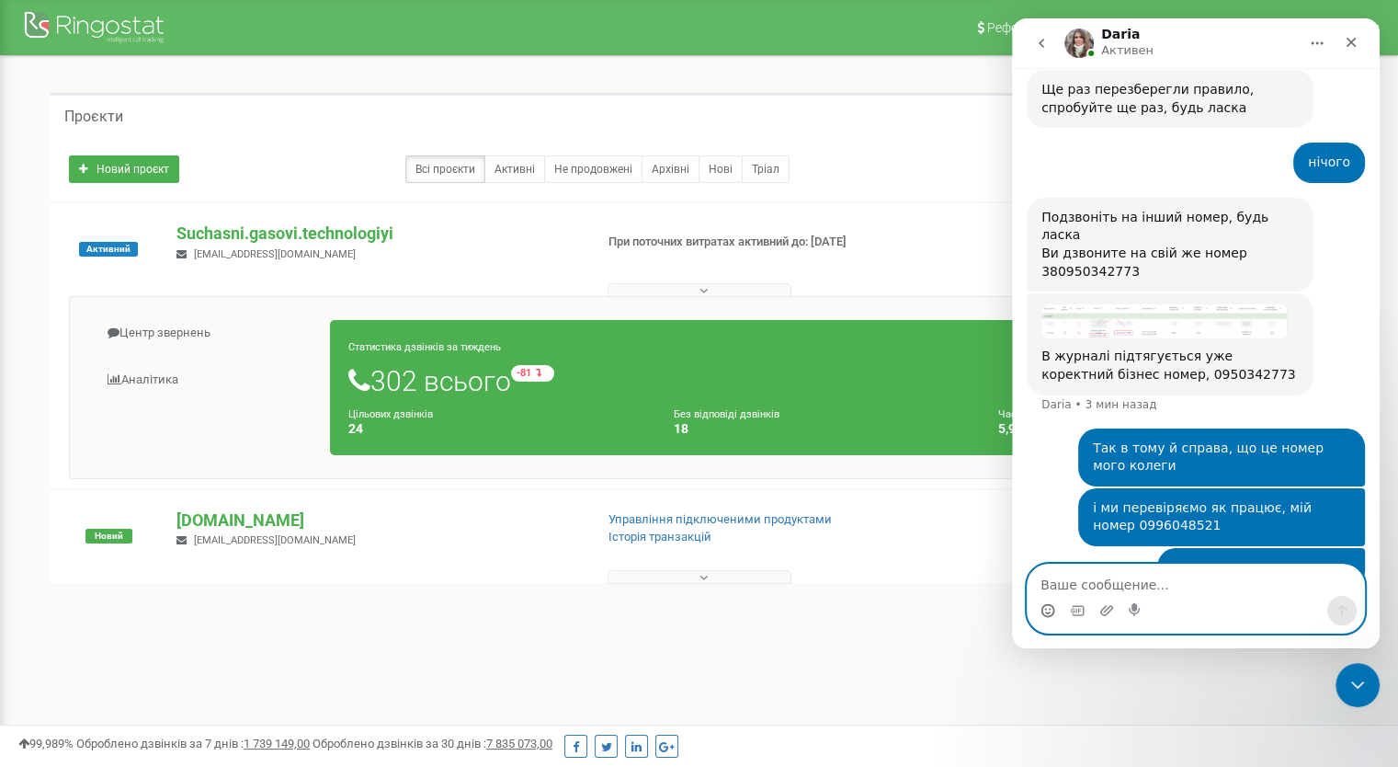
click at [1057, 577] on textarea "Ваше сообщение..." at bounding box center [1196, 579] width 336 height 31
paste textarea "і ми перевіряємо як працює, мій номер 0996048521"
type textarea "і ми перевіряємо як працює, мій номер 0996048521"
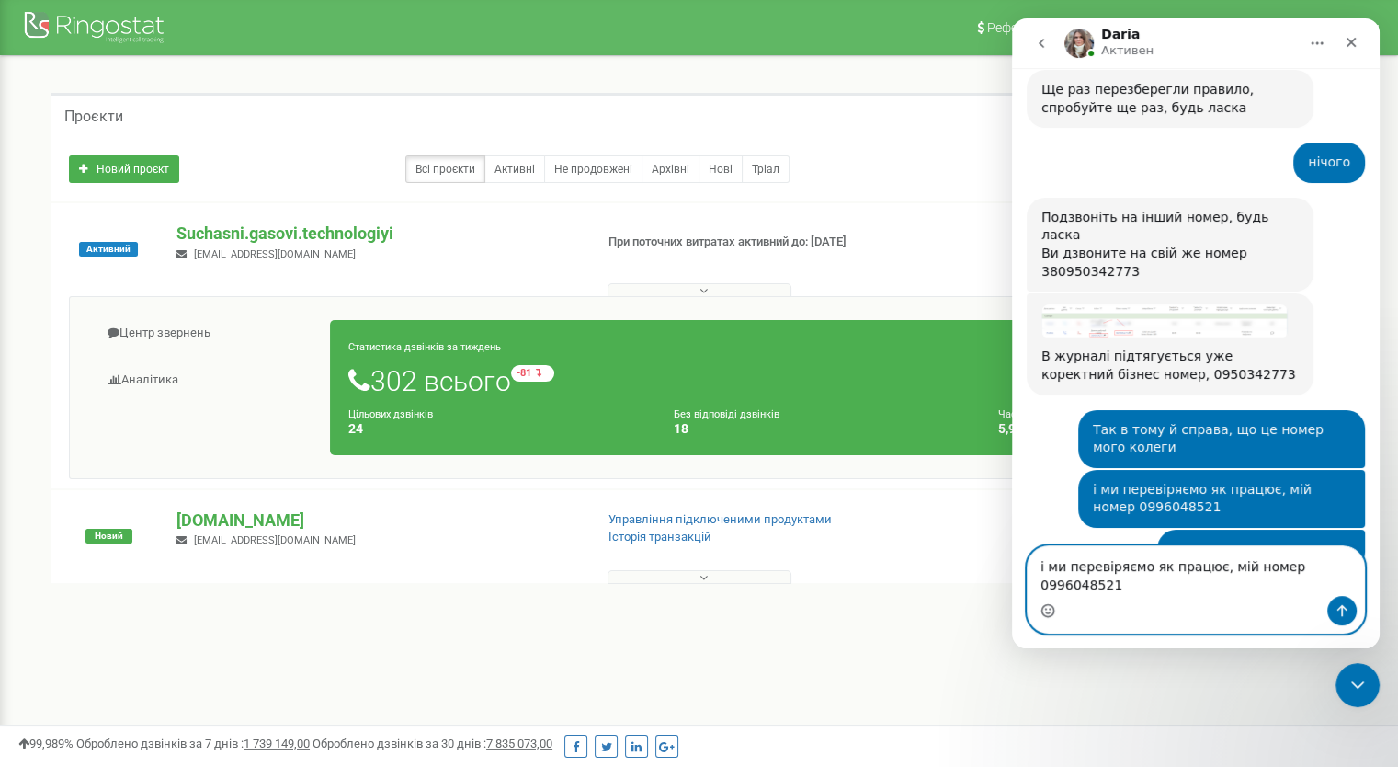
click at [1211, 582] on textarea "і ми перевіряємо як працює, мій номер 0996048521" at bounding box center [1196, 571] width 336 height 50
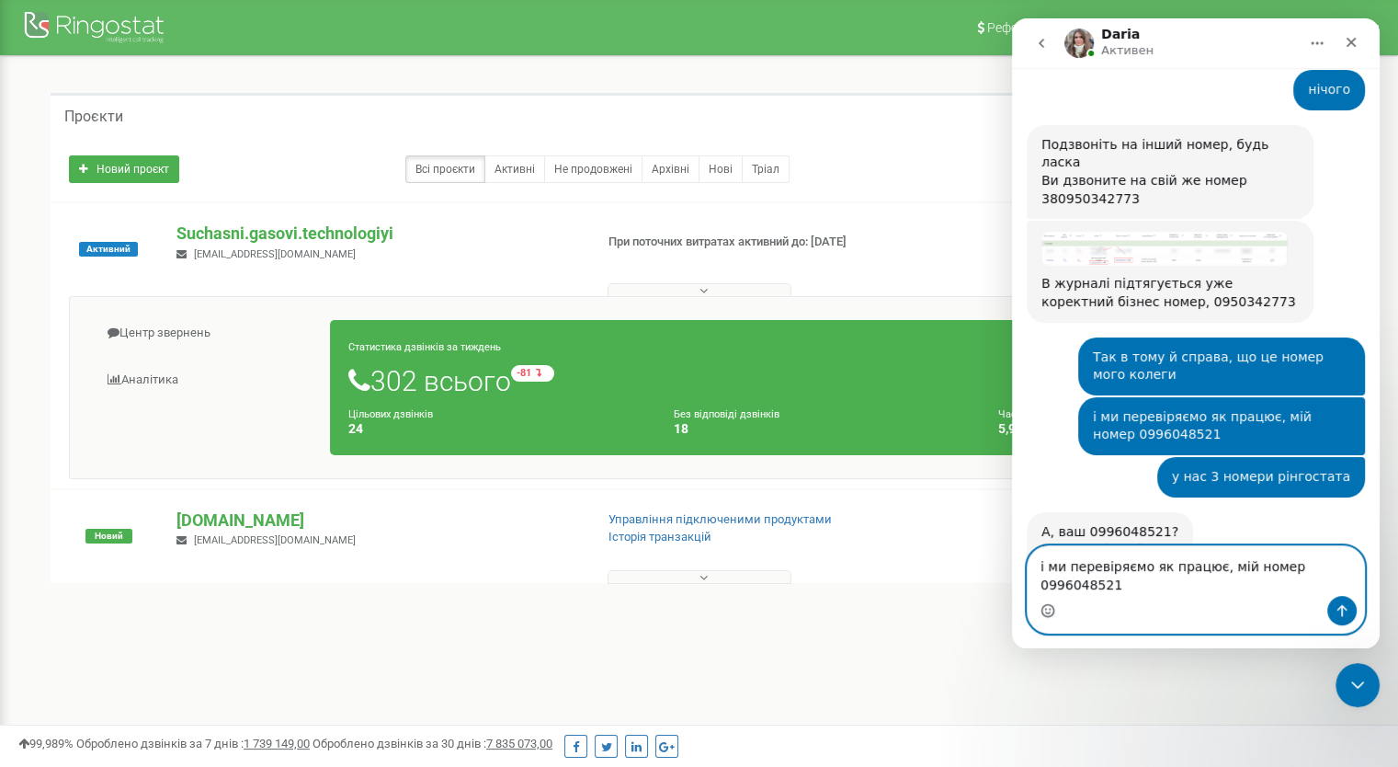
scroll to position [8382, 0]
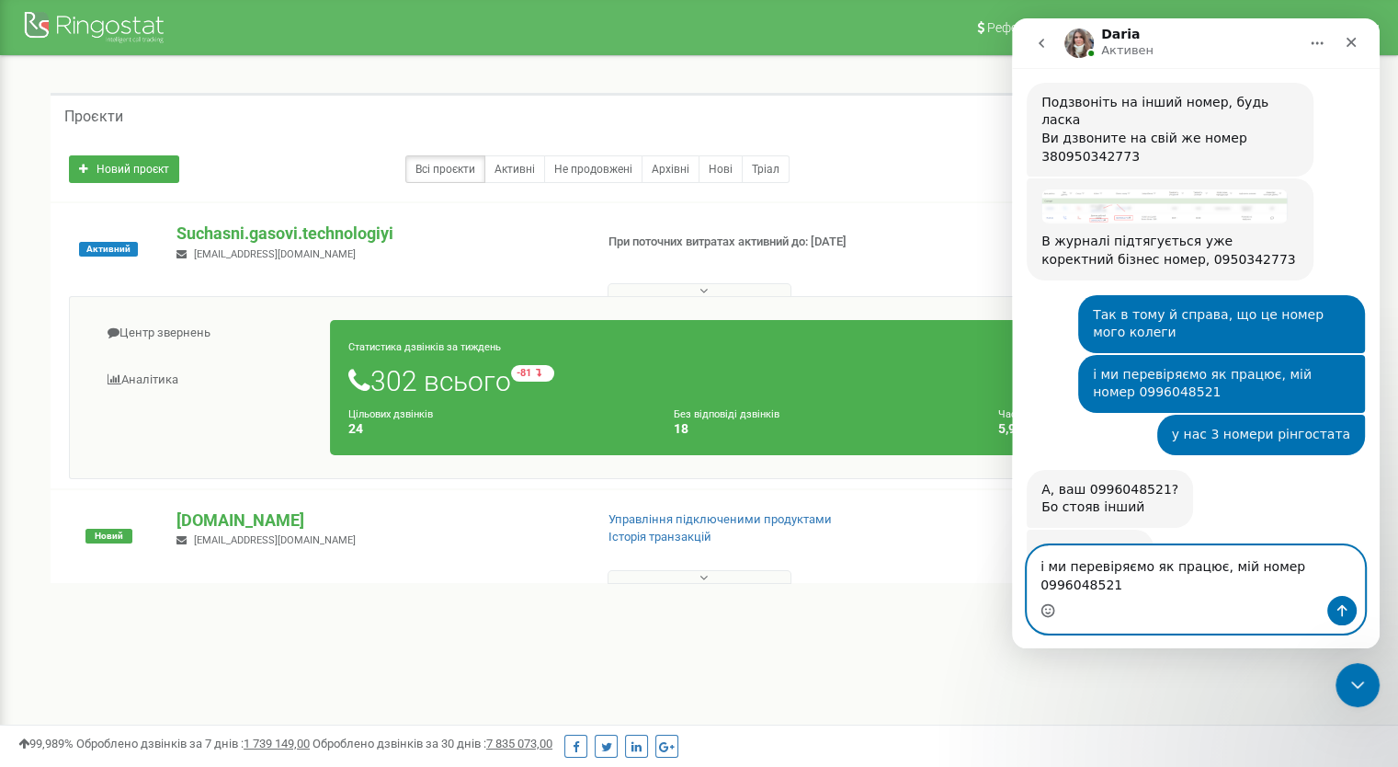
drag, startPoint x: 1350, startPoint y: 584, endPoint x: 2022, endPoint y: 597, distance: 672.1
click at [1012, 578] on html "[PERSON_NAME] каждый день помогает бизнесу эффективнее управлять рекламными бюд…" at bounding box center [1196, 333] width 368 height 630
type textarea "так)"
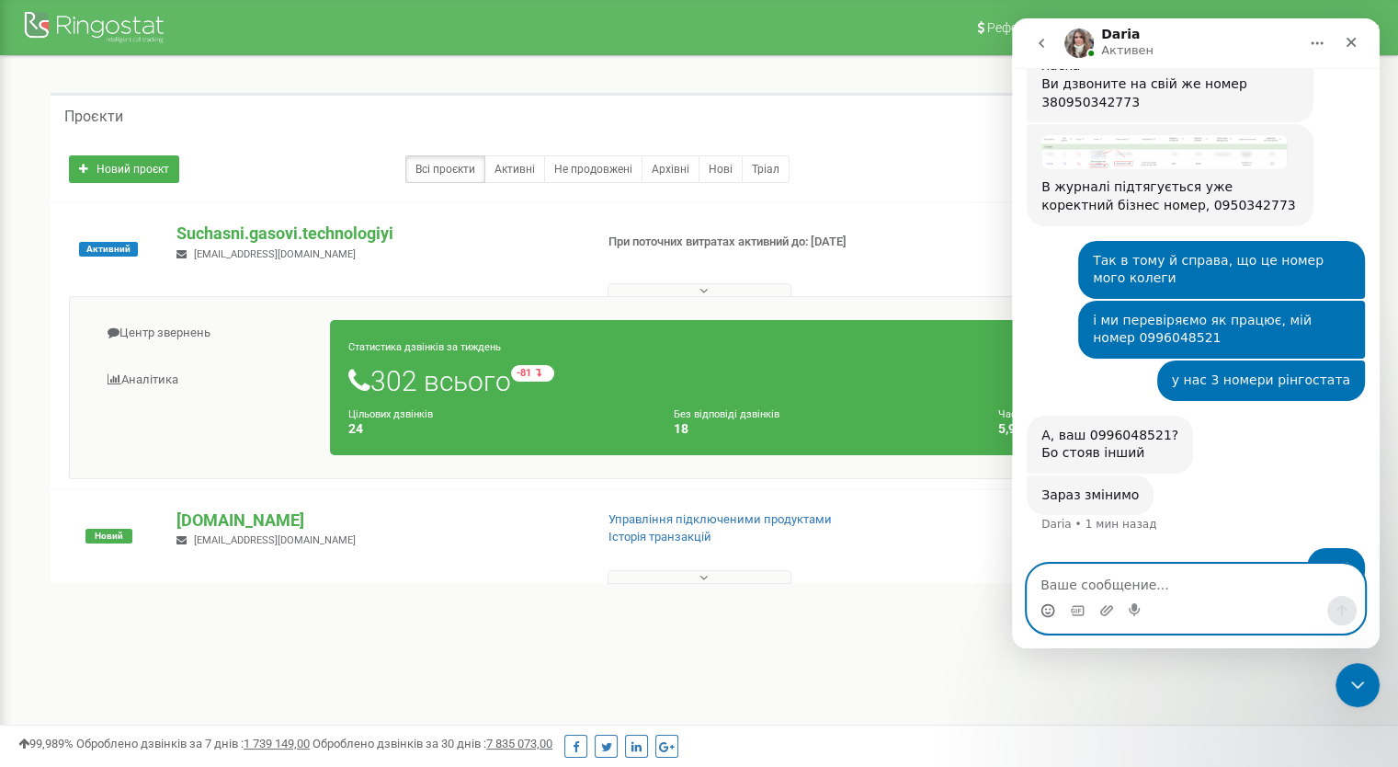
scroll to position [8366, 0]
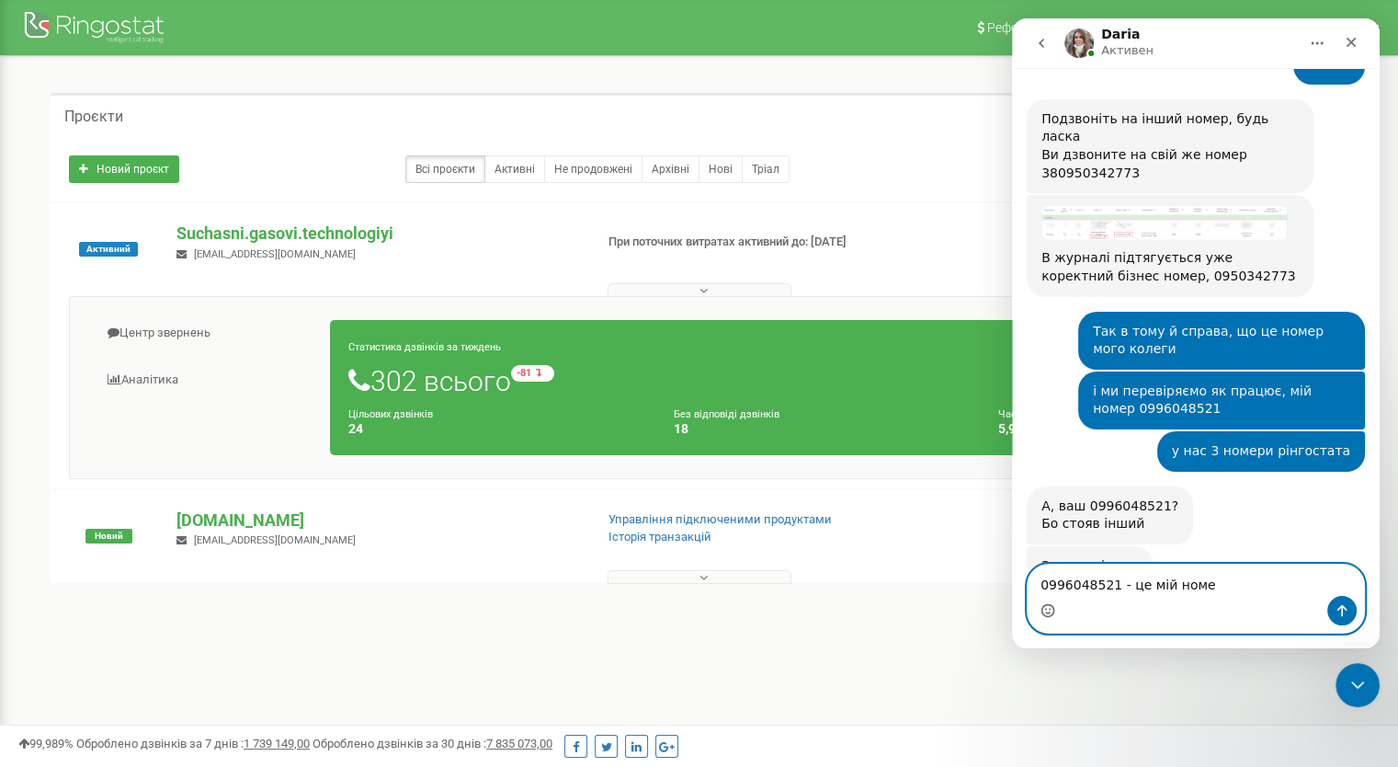
type textarea "0996048521 - це мій номер"
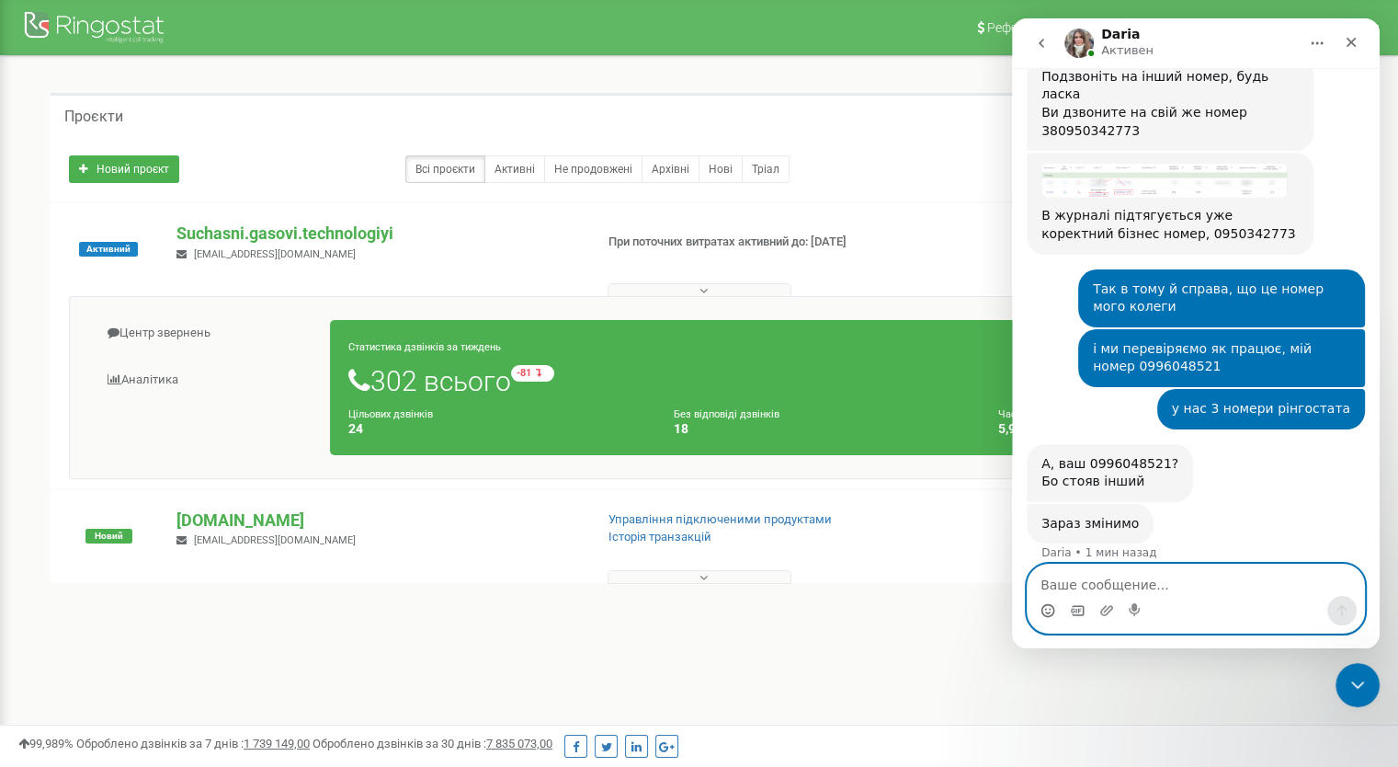
click at [1074, 609] on icon "Средство выбора GIF-файла" at bounding box center [1077, 610] width 15 height 15
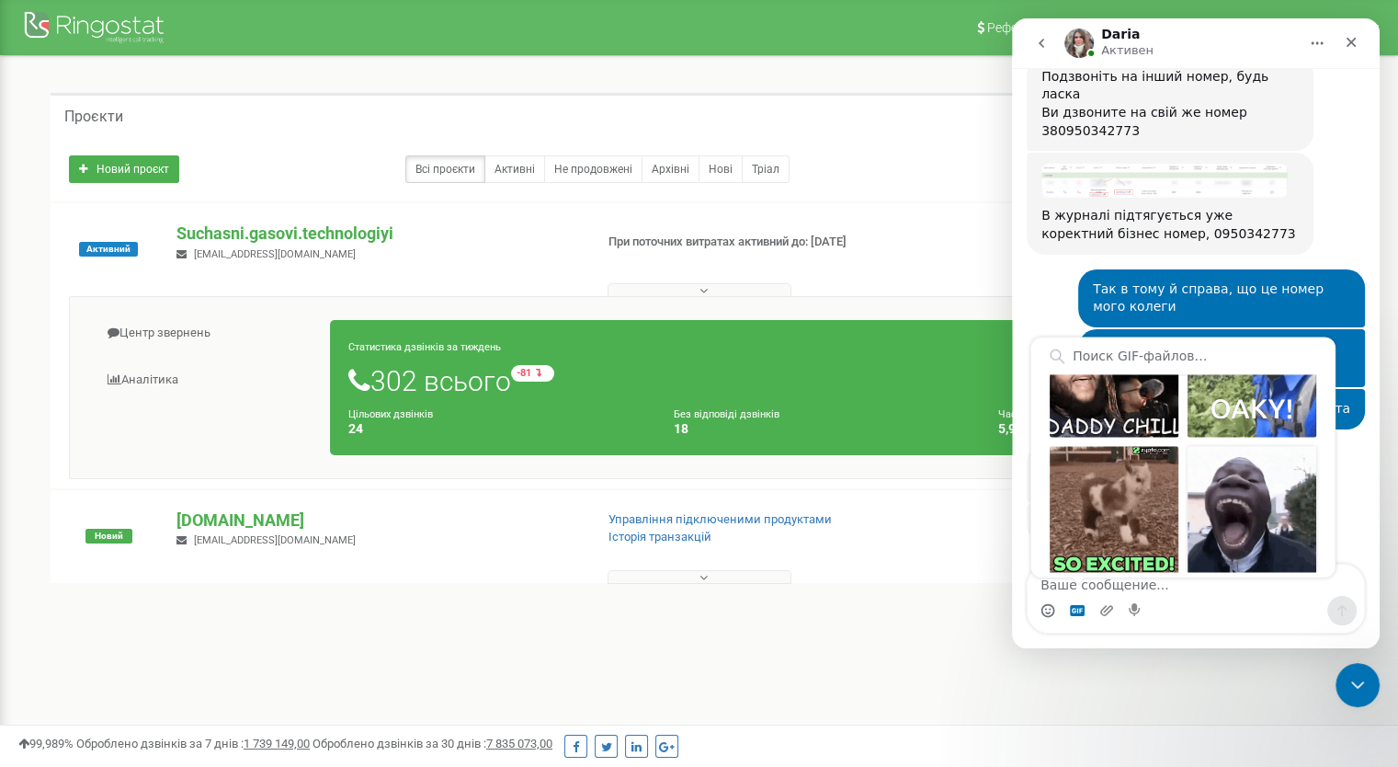
scroll to position [276, 0]
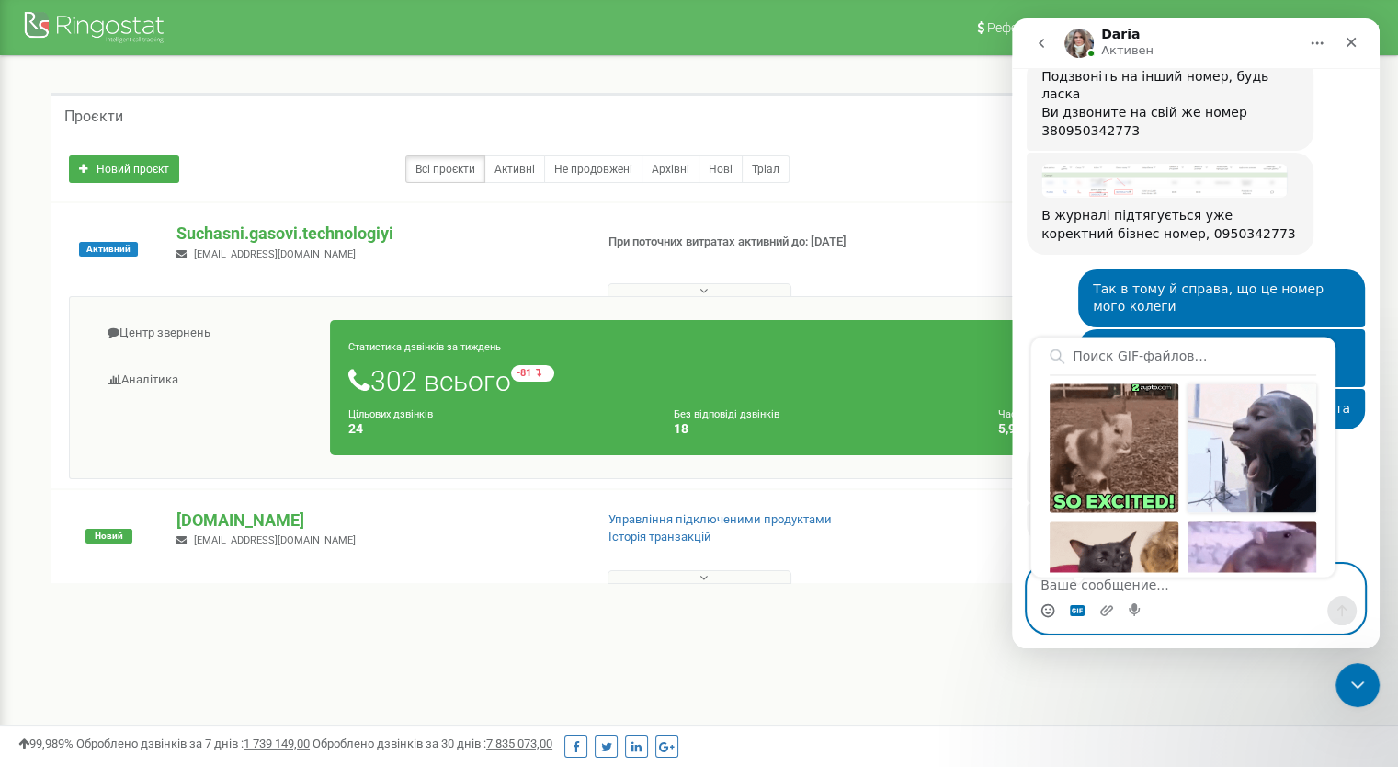
click at [1242, 471] on div "Отправить gif" at bounding box center [1252, 447] width 129 height 129
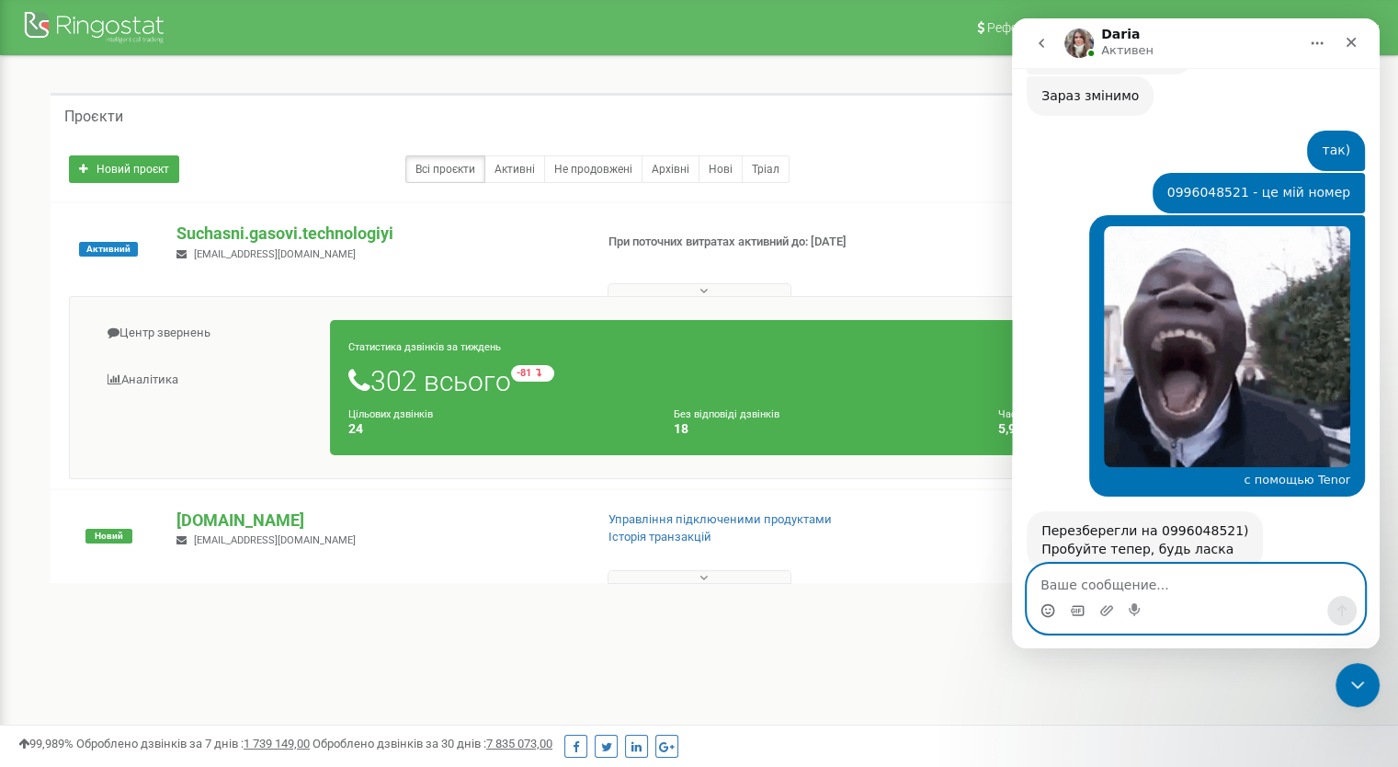
scroll to position [8765, 0]
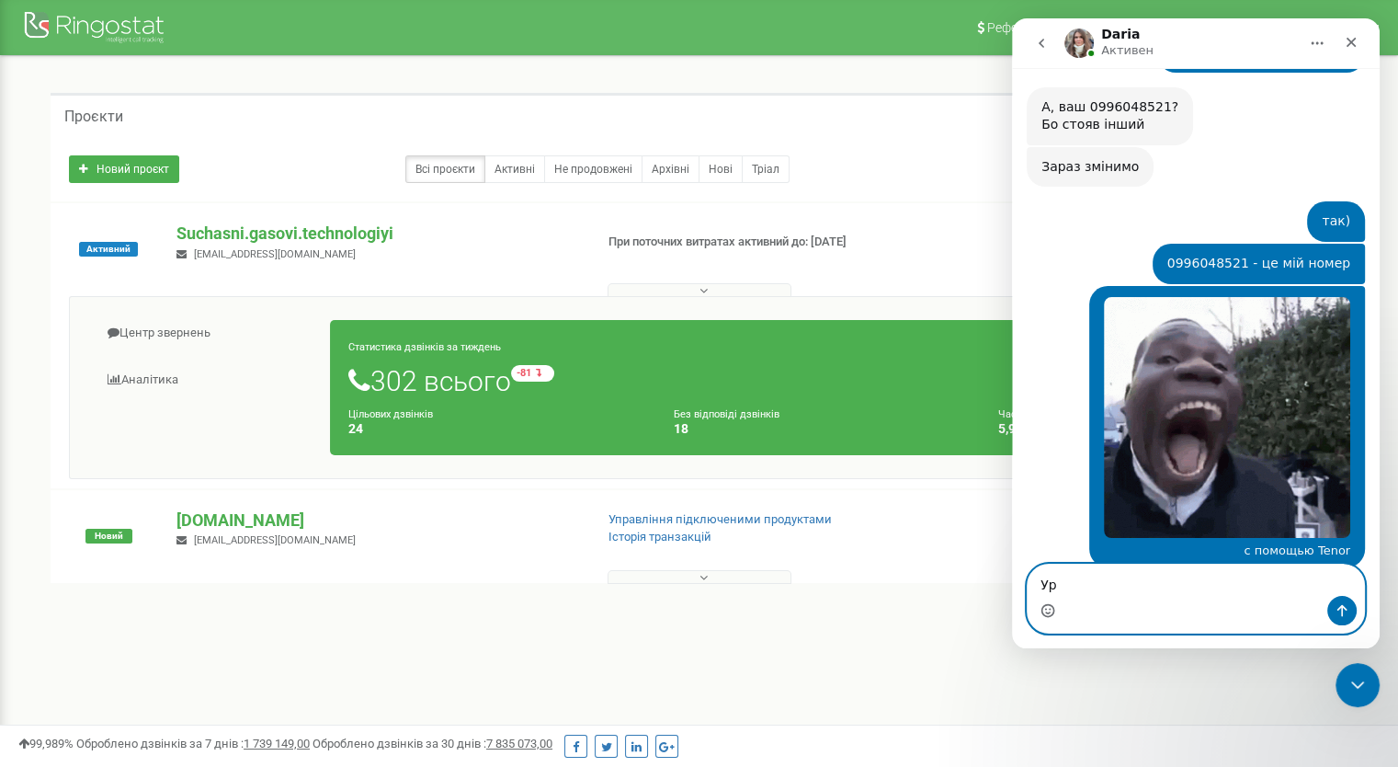
type textarea "Ура"
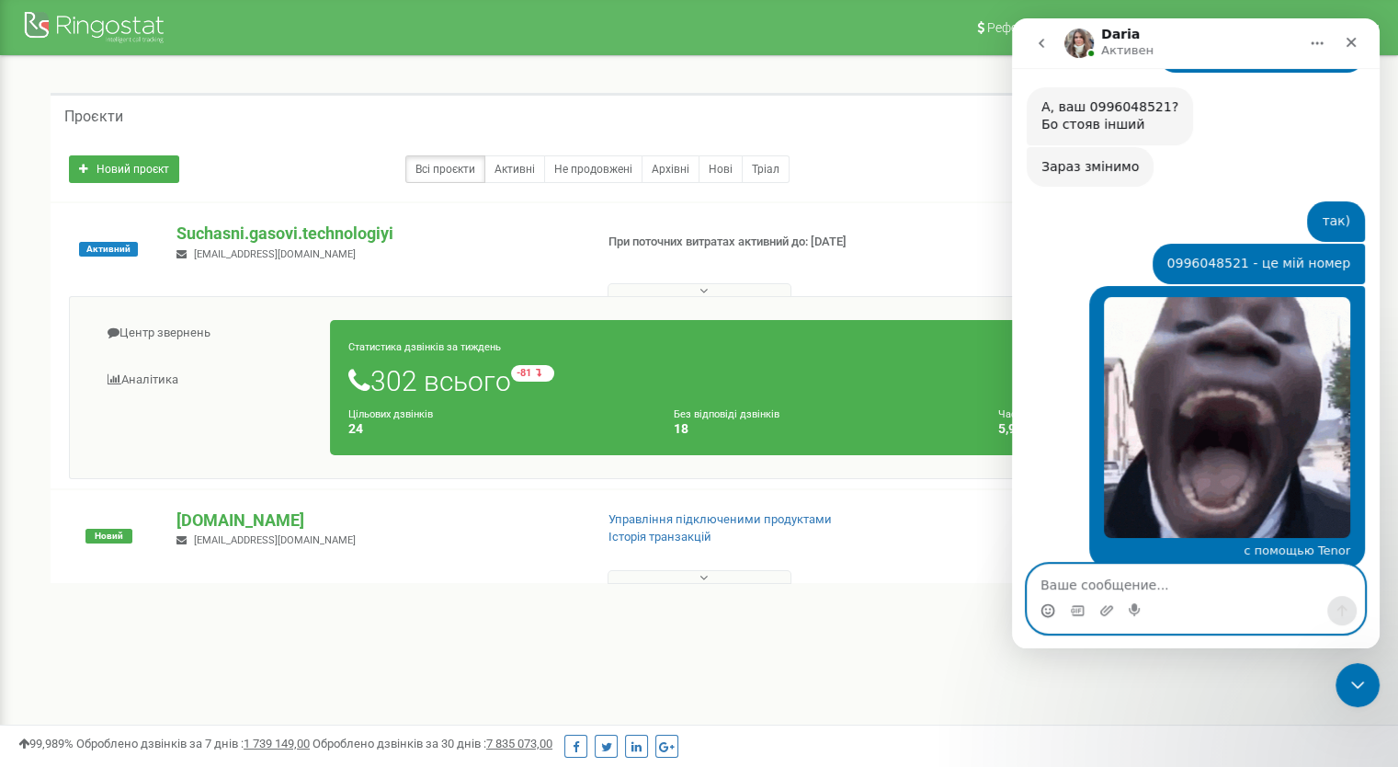
scroll to position [8819, 0]
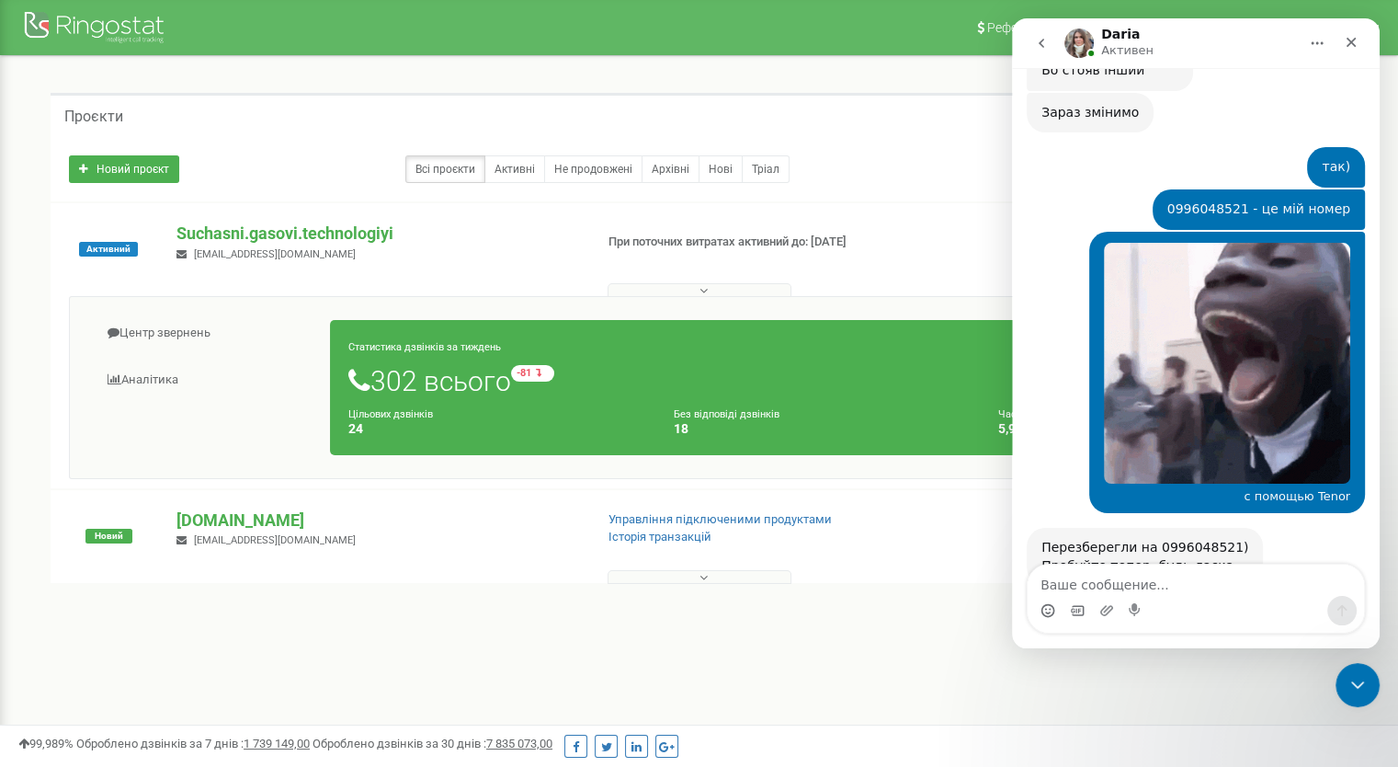
click at [1073, 616] on icon "Средство выбора GIF-файла" at bounding box center [1077, 610] width 15 height 15
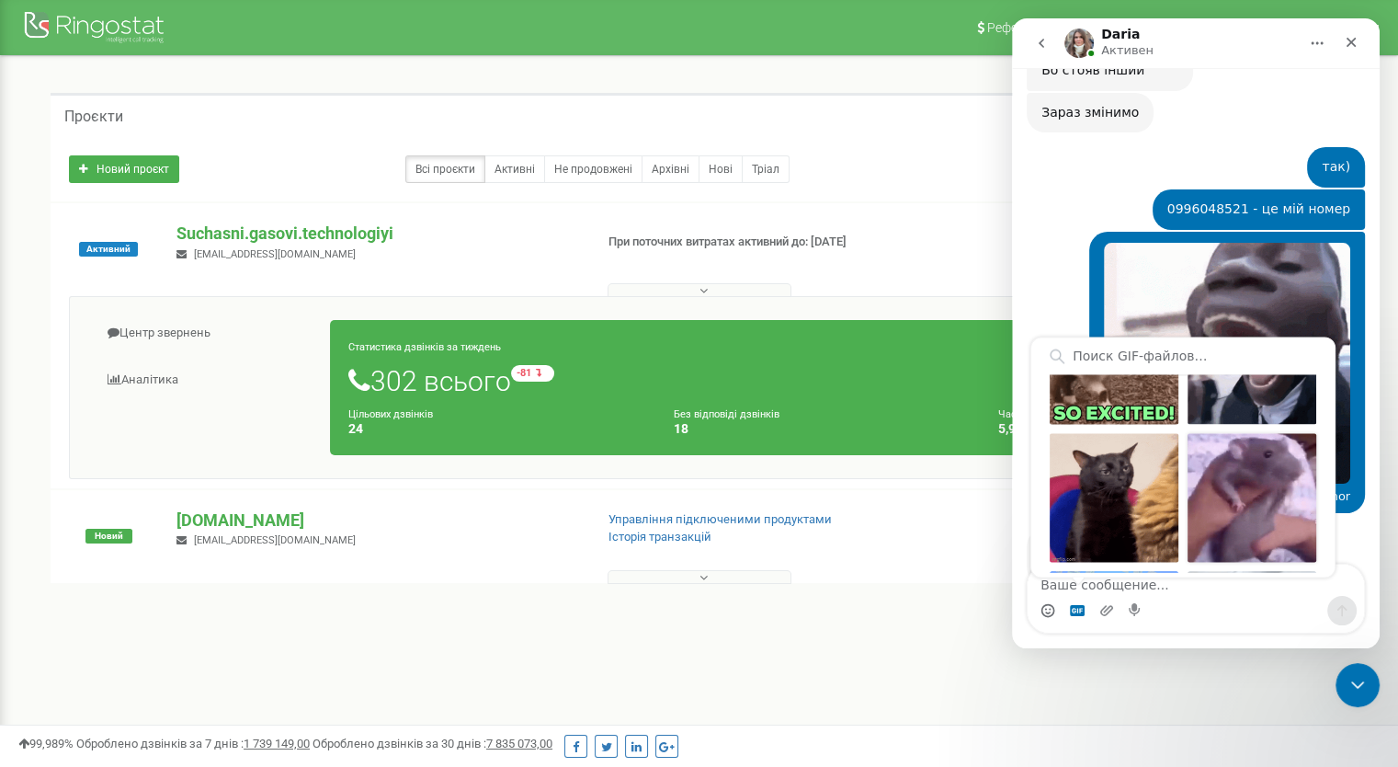
scroll to position [276, 0]
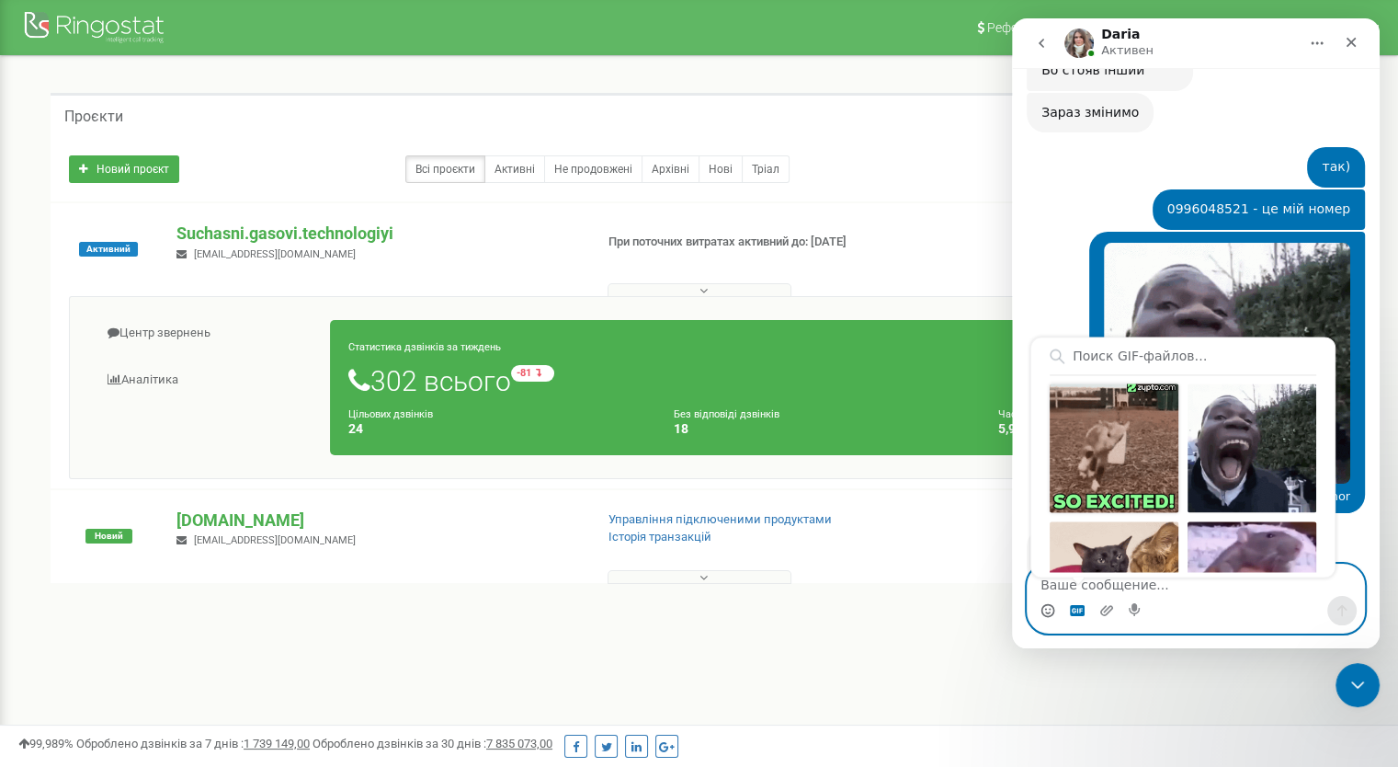
click at [1147, 457] on div "Отправить gif" at bounding box center [1114, 447] width 129 height 129
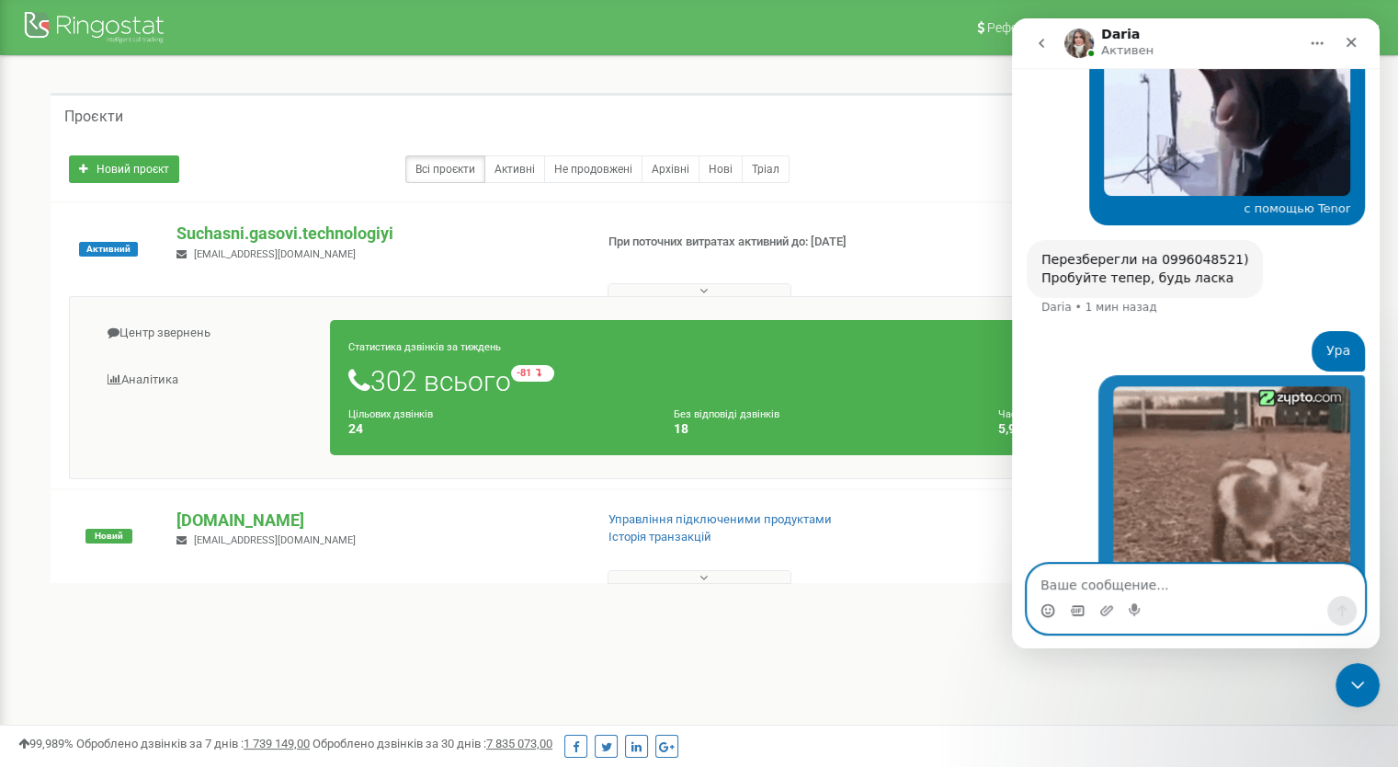
scroll to position [9108, 0]
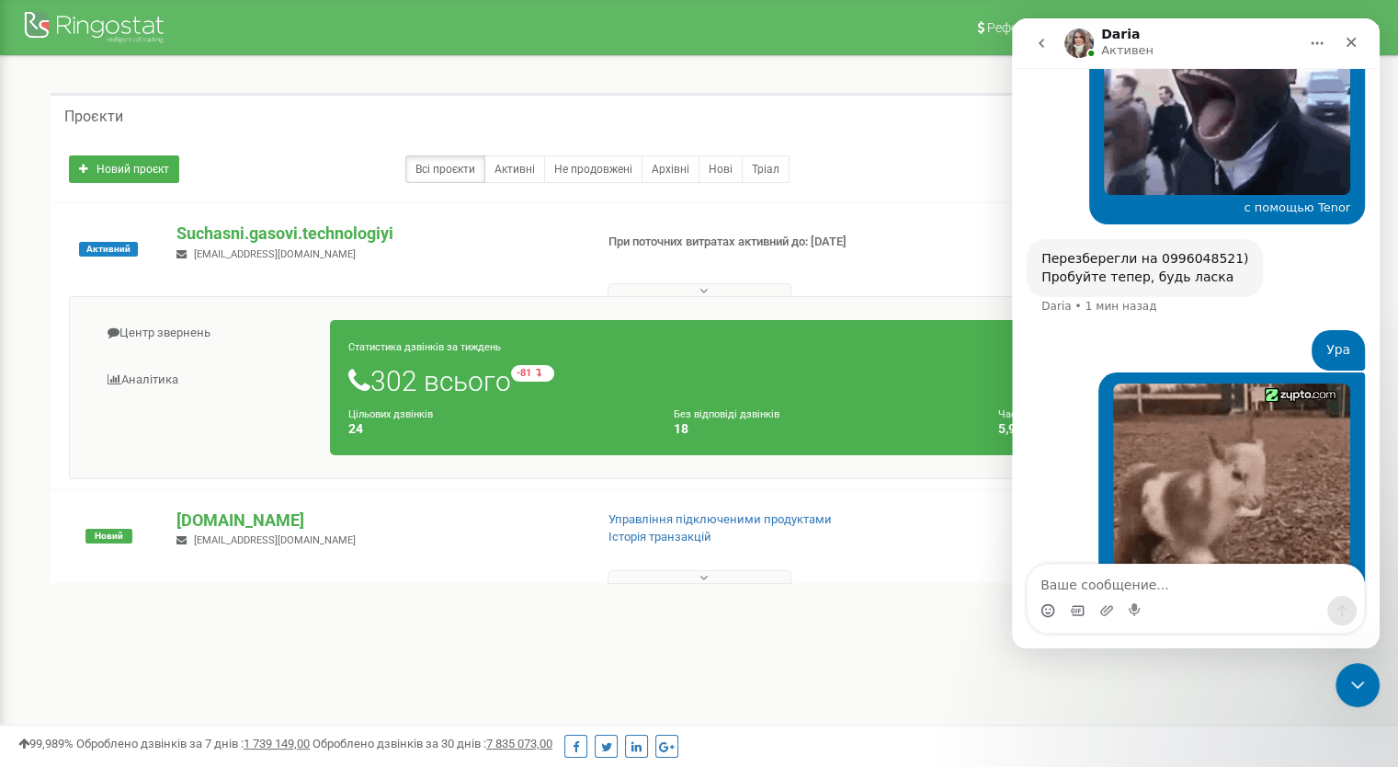
click at [1074, 597] on div "Мессенджер Intercom" at bounding box center [1077, 610] width 15 height 29
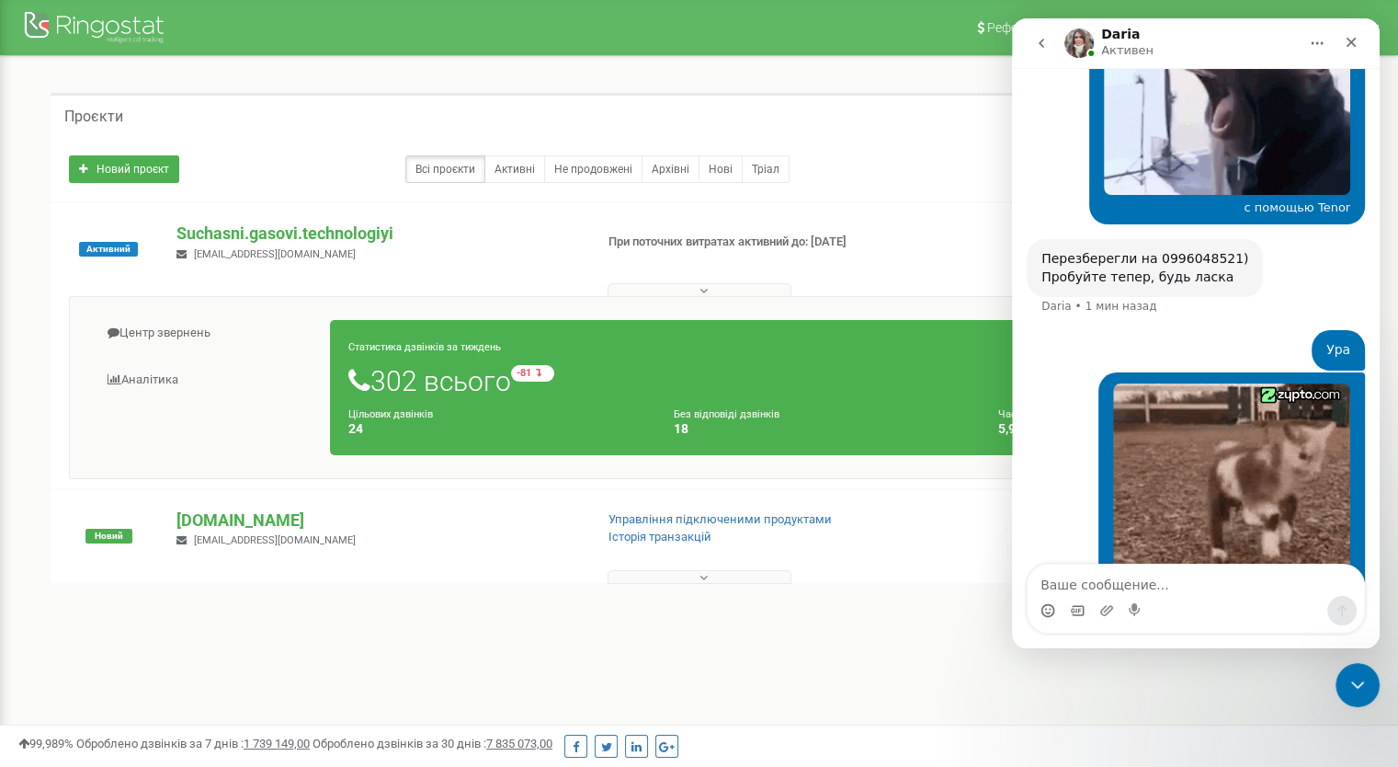
click at [1076, 601] on div "Мессенджер Intercom" at bounding box center [1077, 610] width 15 height 29
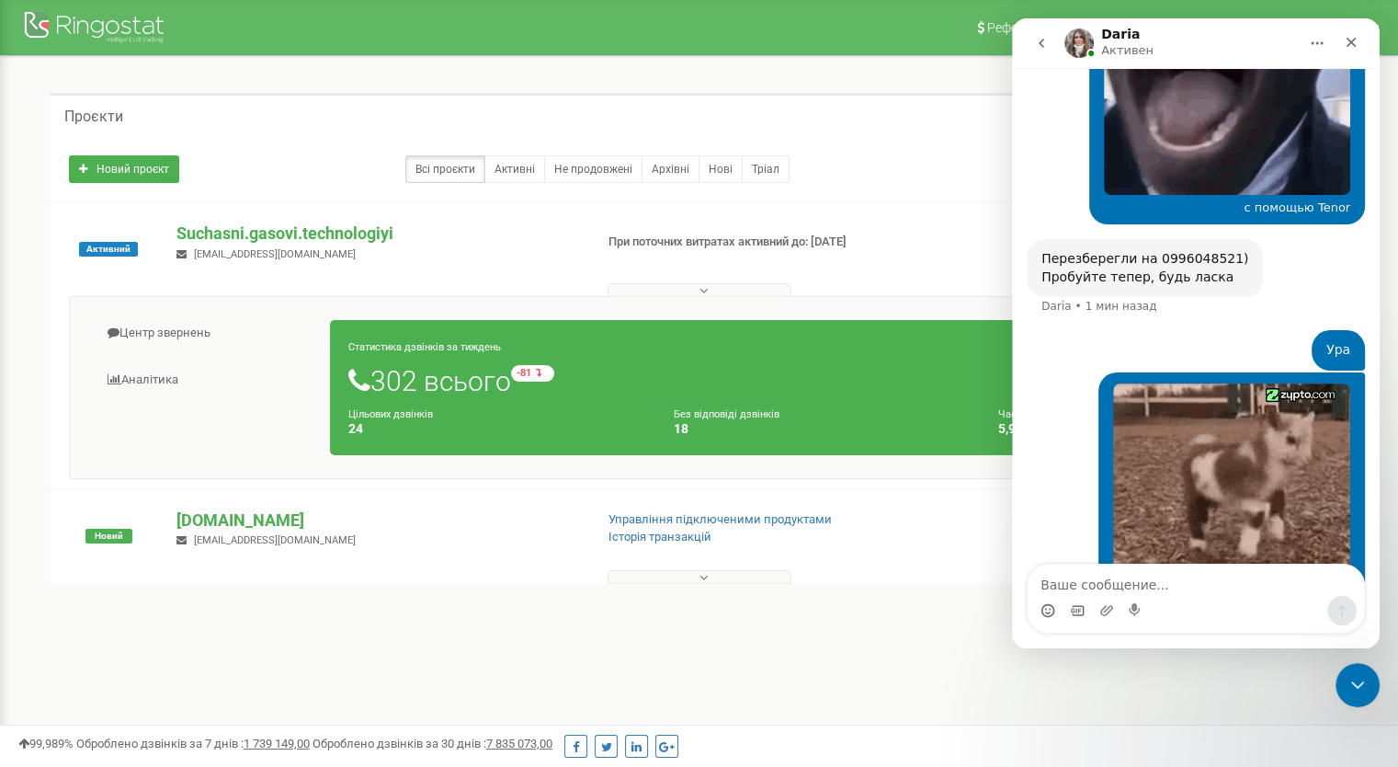
click at [1080, 605] on icon "Средство выбора GIF-файла" at bounding box center [1077, 610] width 13 height 10
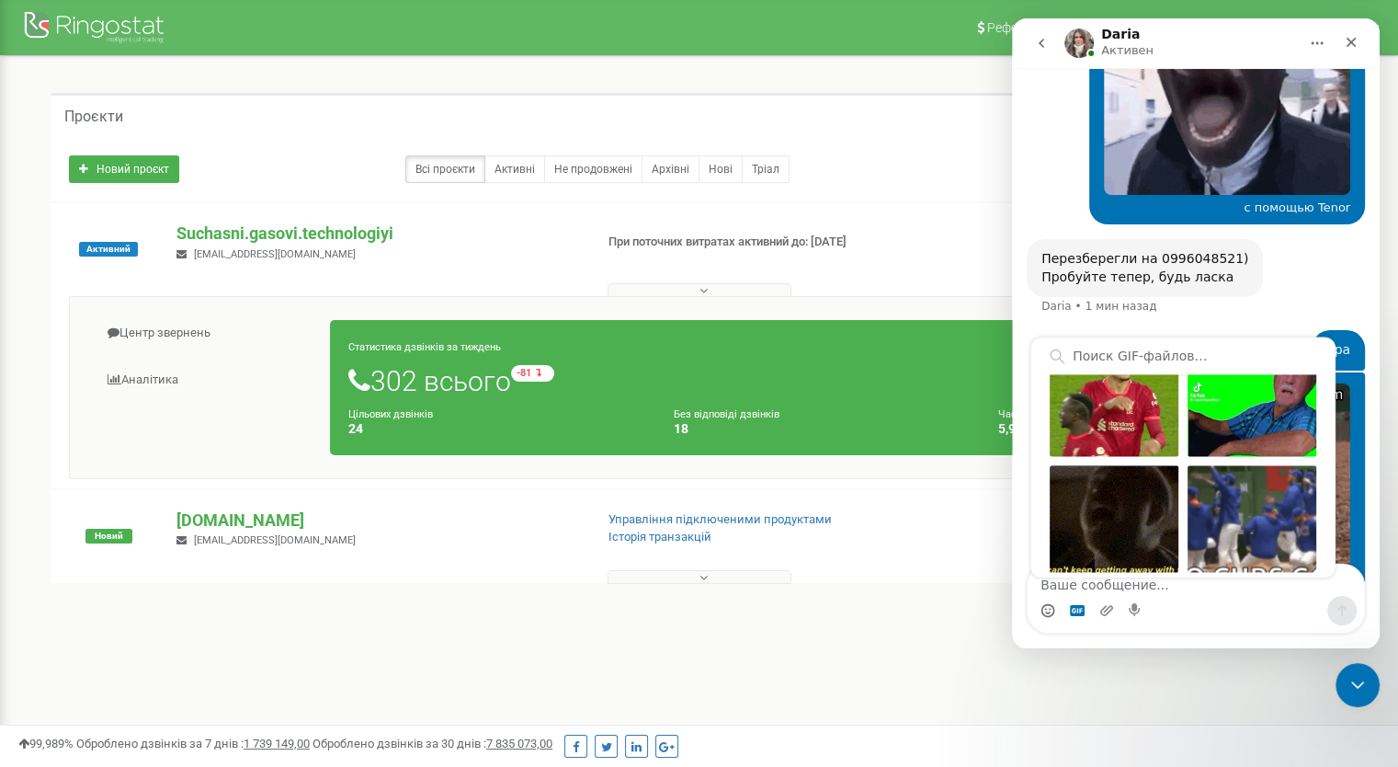
scroll to position [1190, 0]
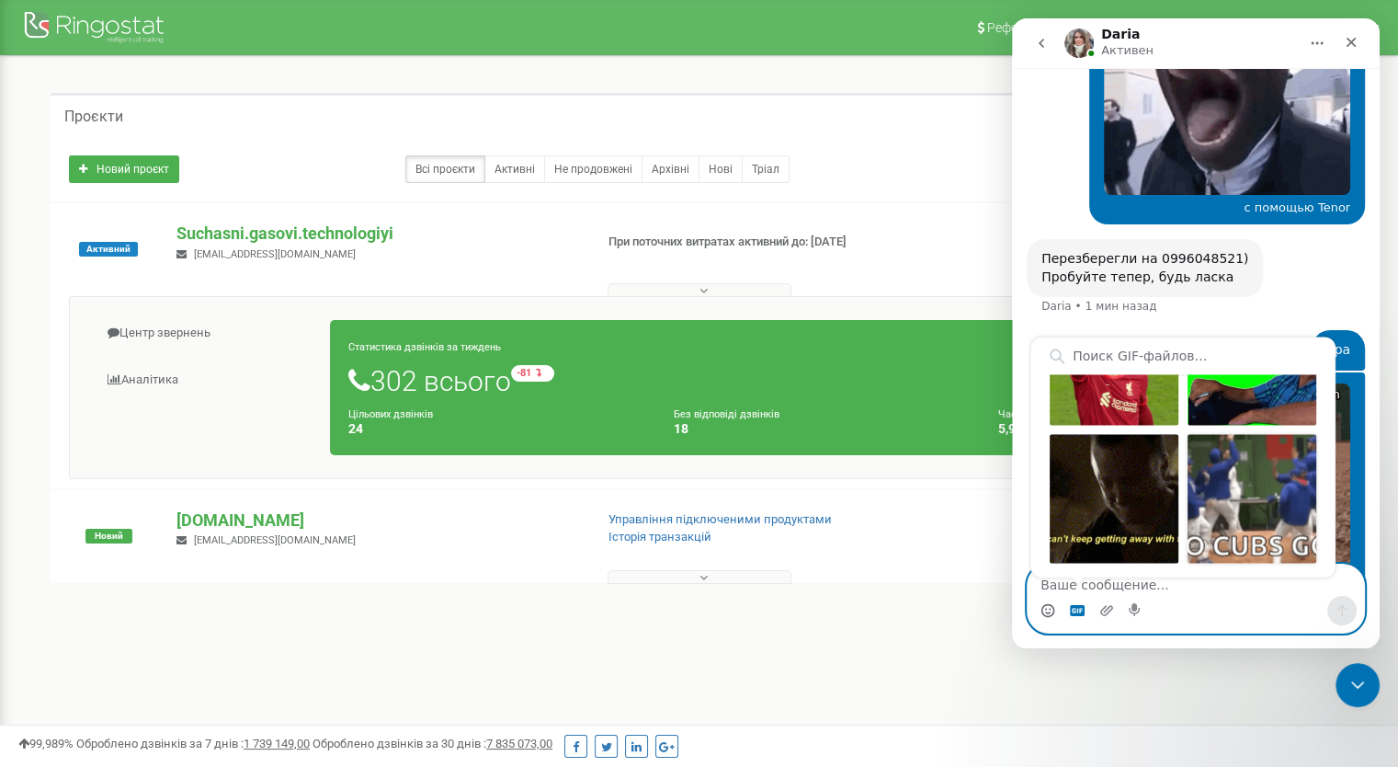
click at [1211, 480] on div "Отправить gif" at bounding box center [1252, 498] width 129 height 129
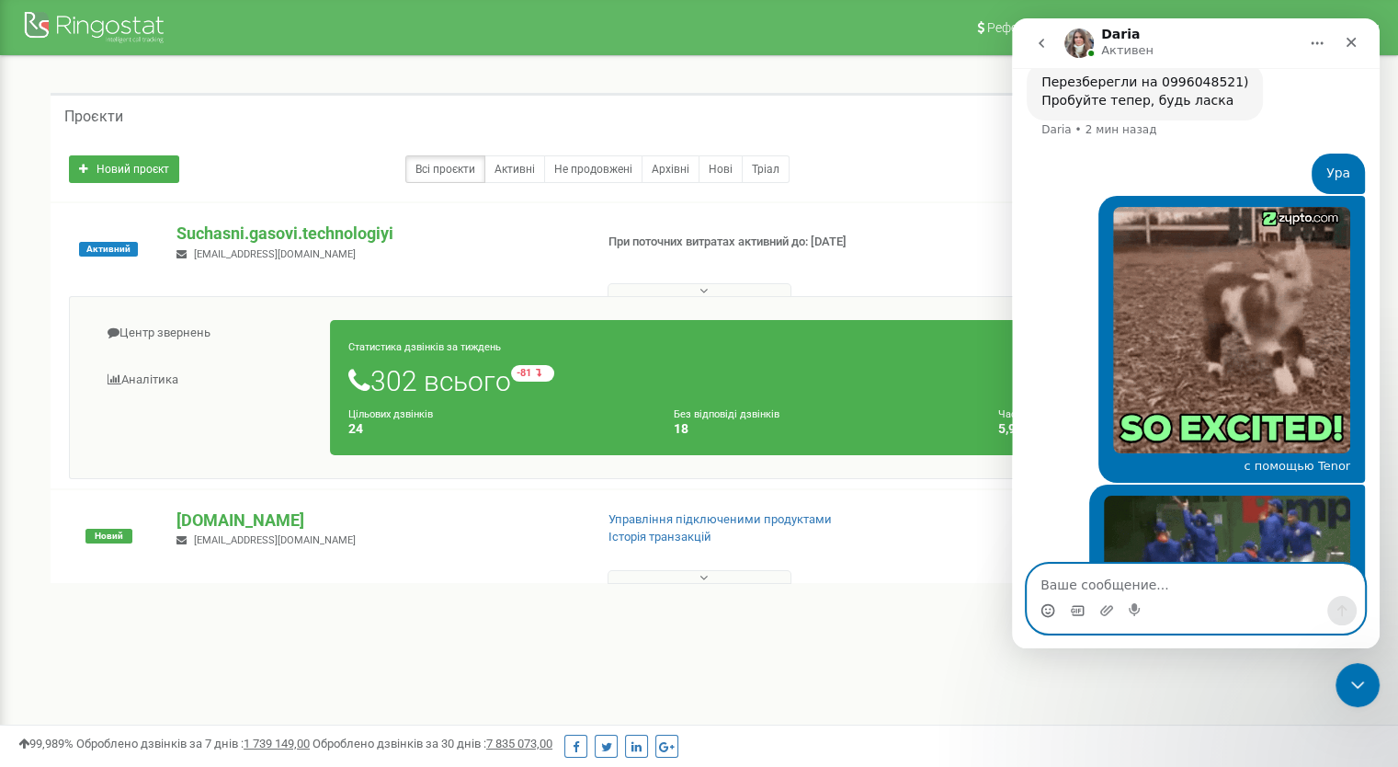
scroll to position [9289, 0]
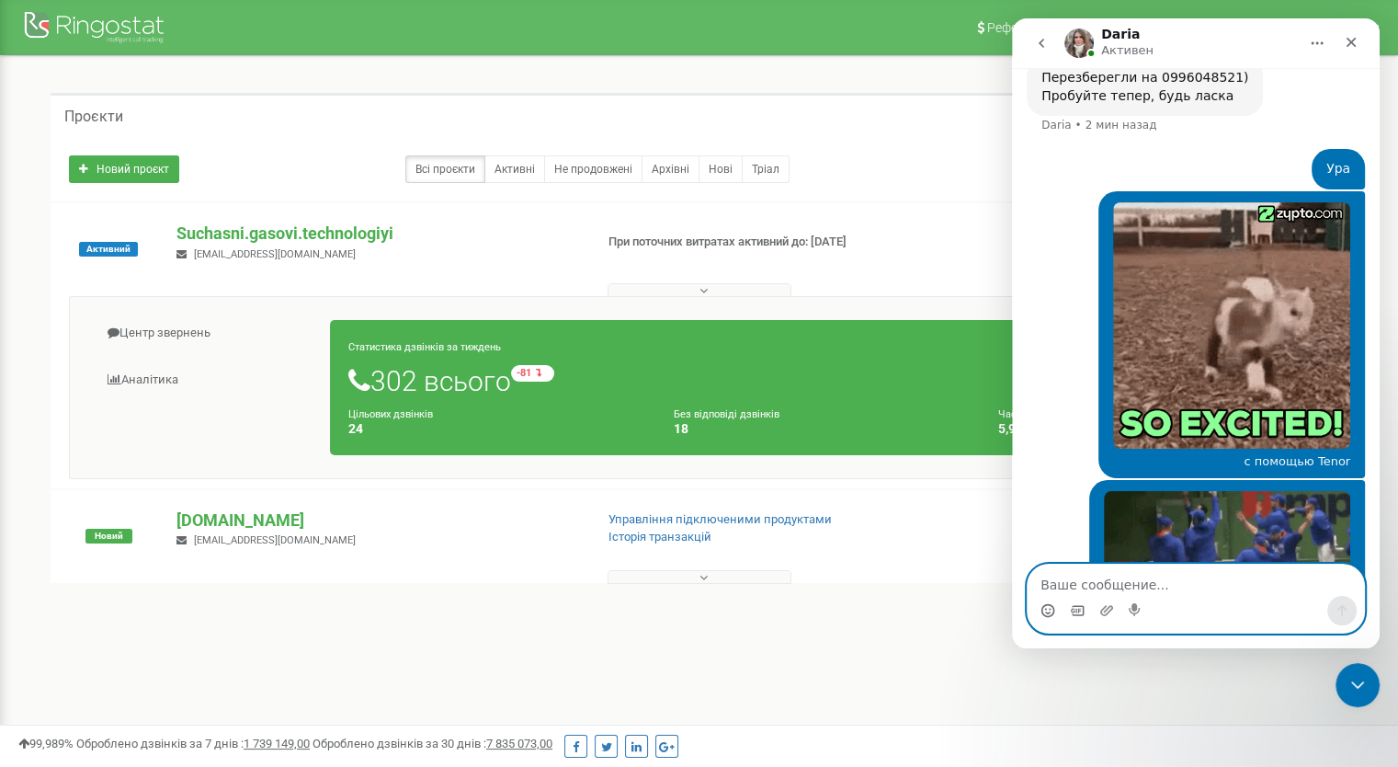
click at [1076, 616] on icon "Средство выбора GIF-файла" at bounding box center [1077, 610] width 15 height 15
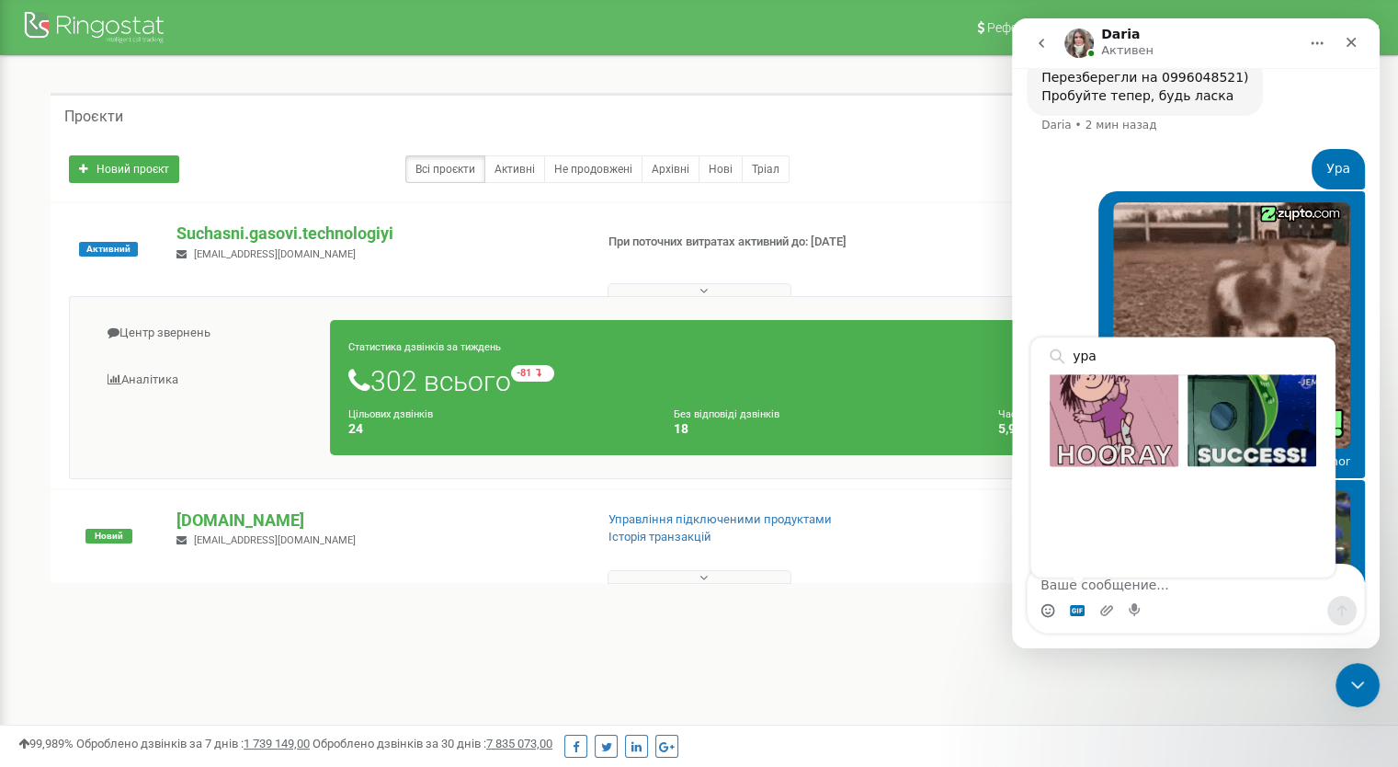
scroll to position [1190, 0]
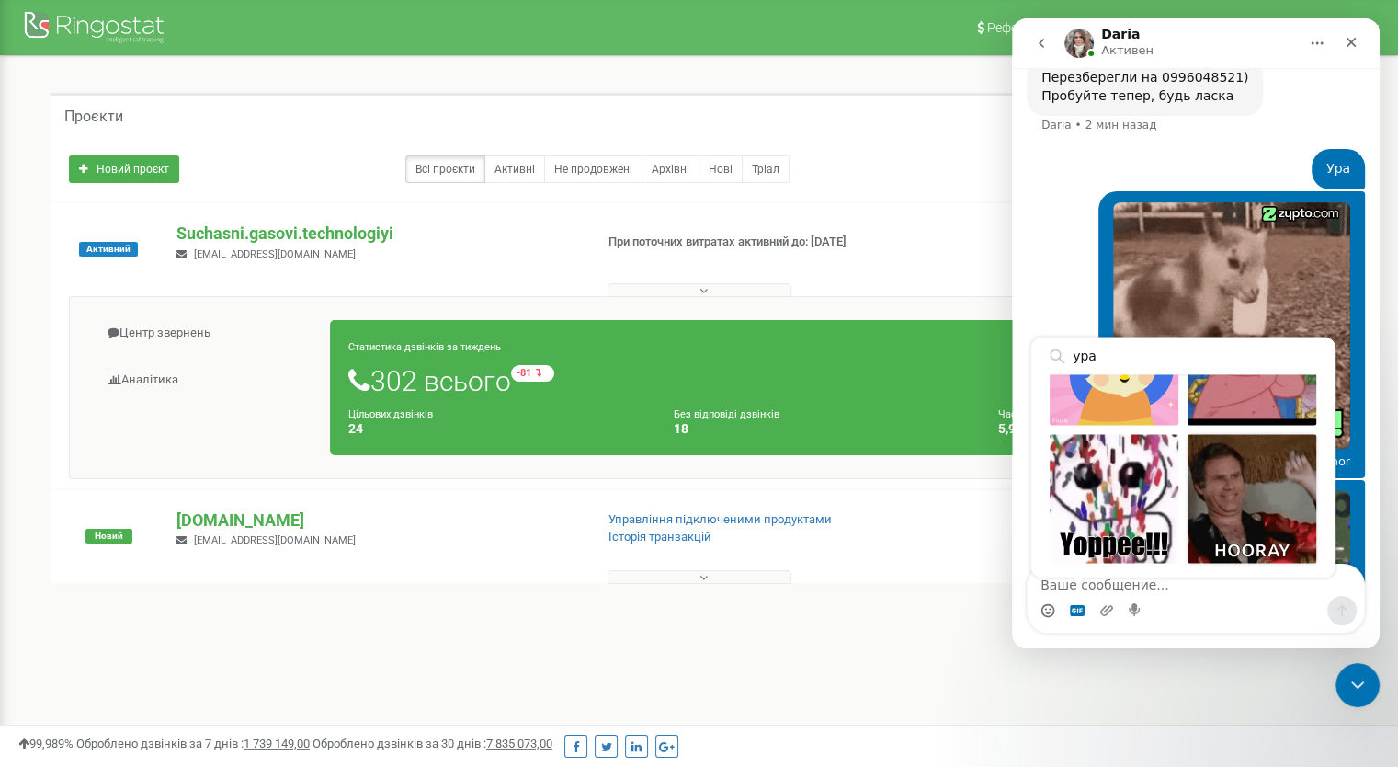
type input "ура"
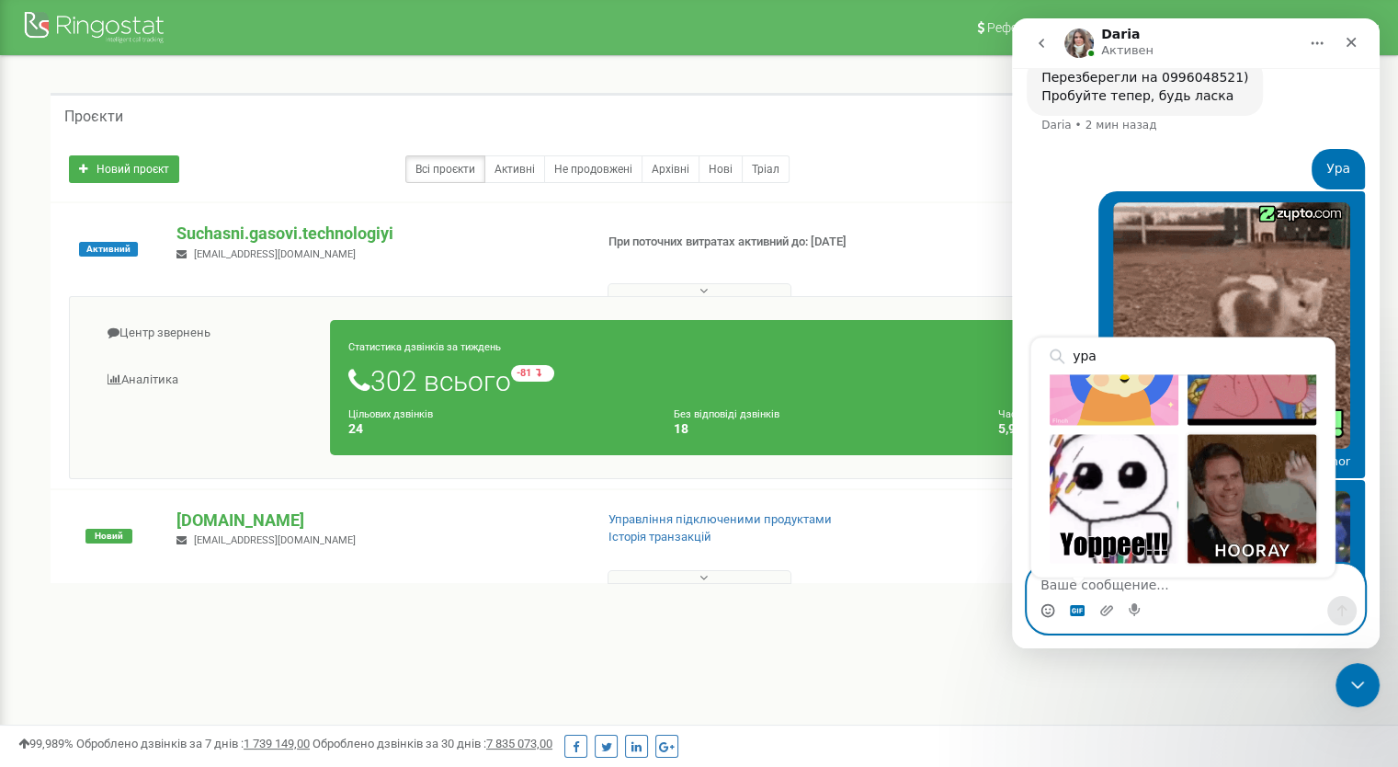
click at [1258, 493] on div "Отправить gif" at bounding box center [1252, 498] width 129 height 129
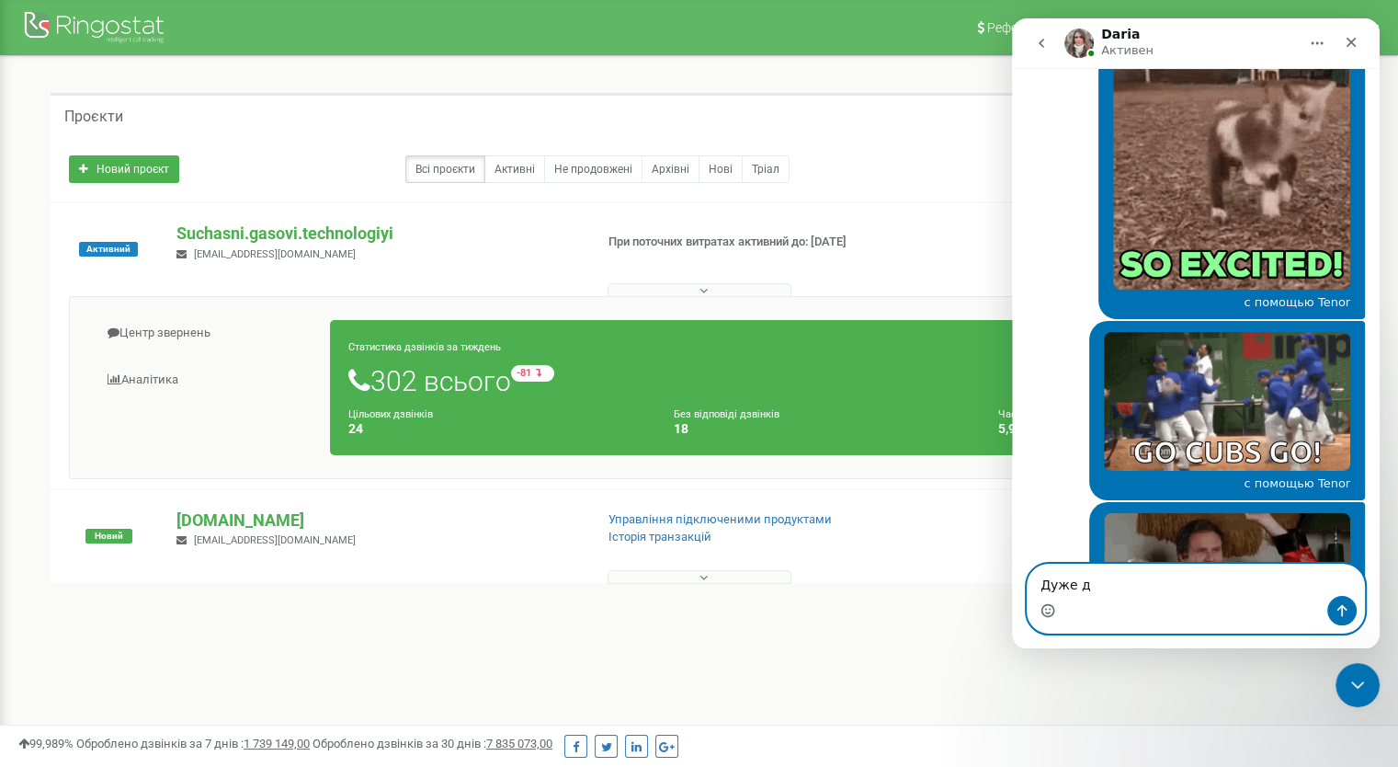
scroll to position [9519, 0]
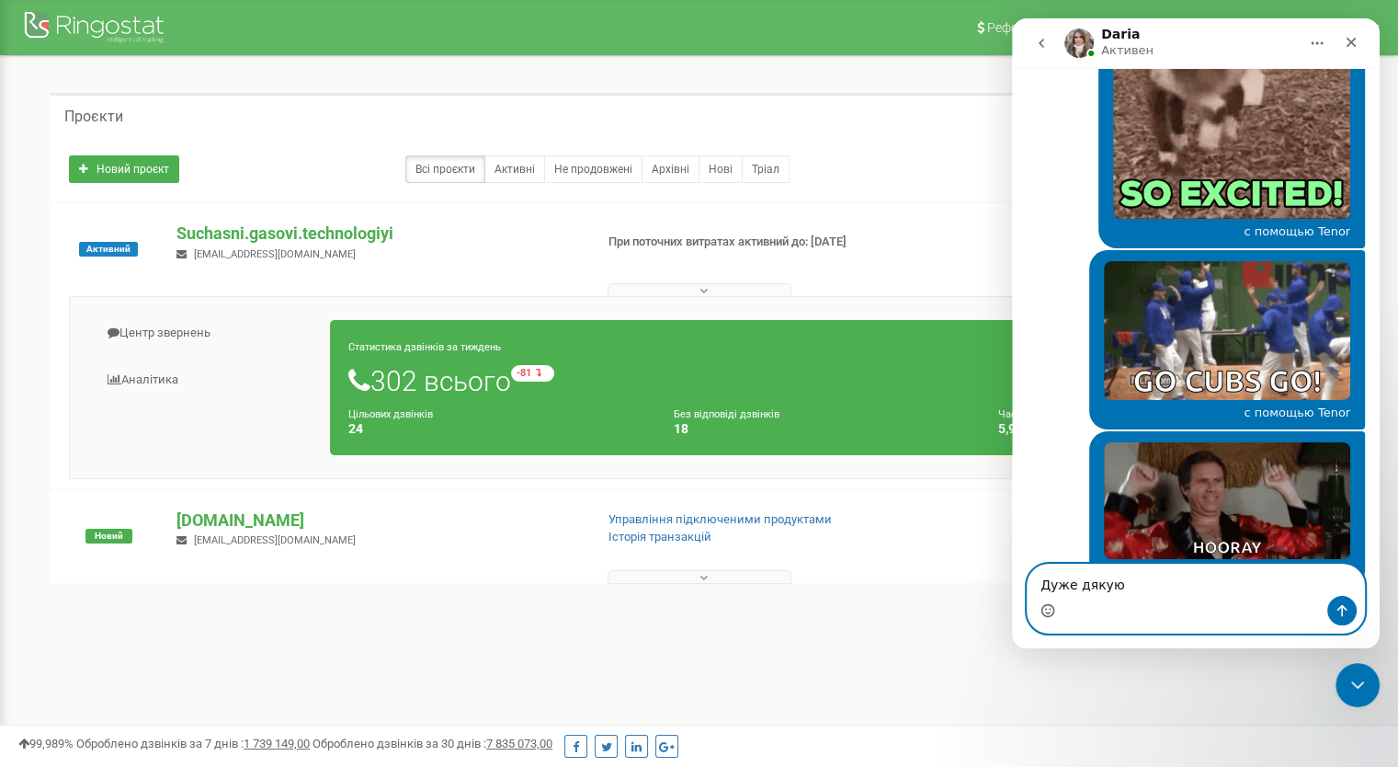
type textarea "Дуже дякую!"
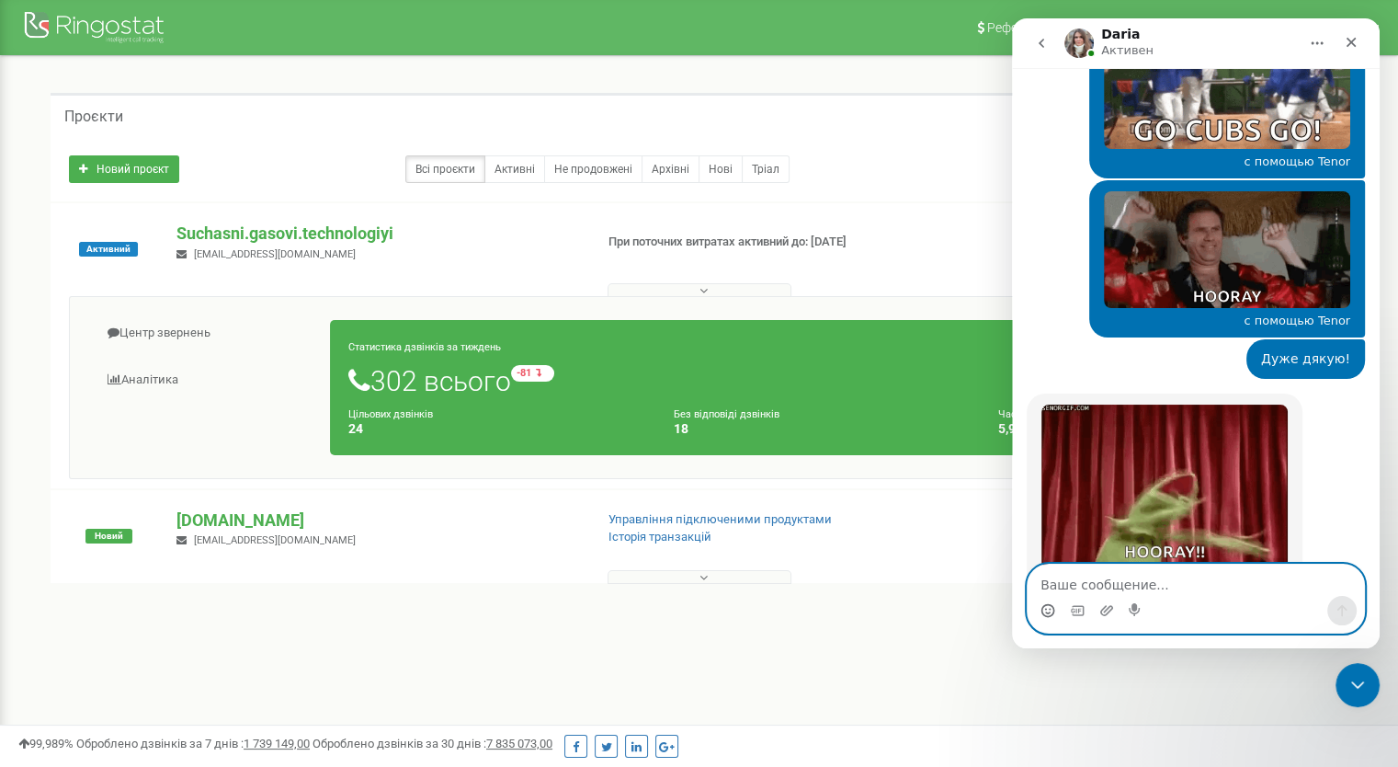
scroll to position [9750, 0]
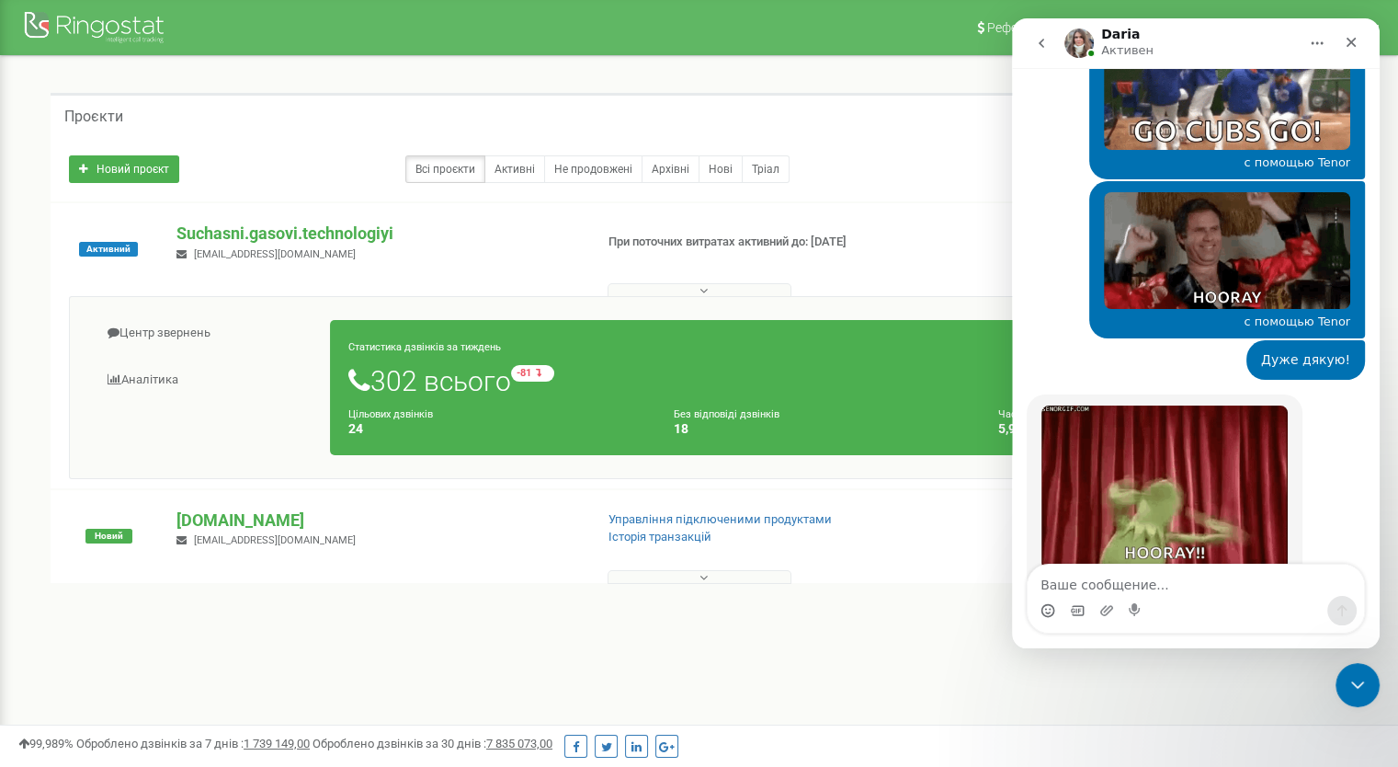
click at [1076, 608] on icon "Средство выбора GIF-файла" at bounding box center [1077, 610] width 13 height 10
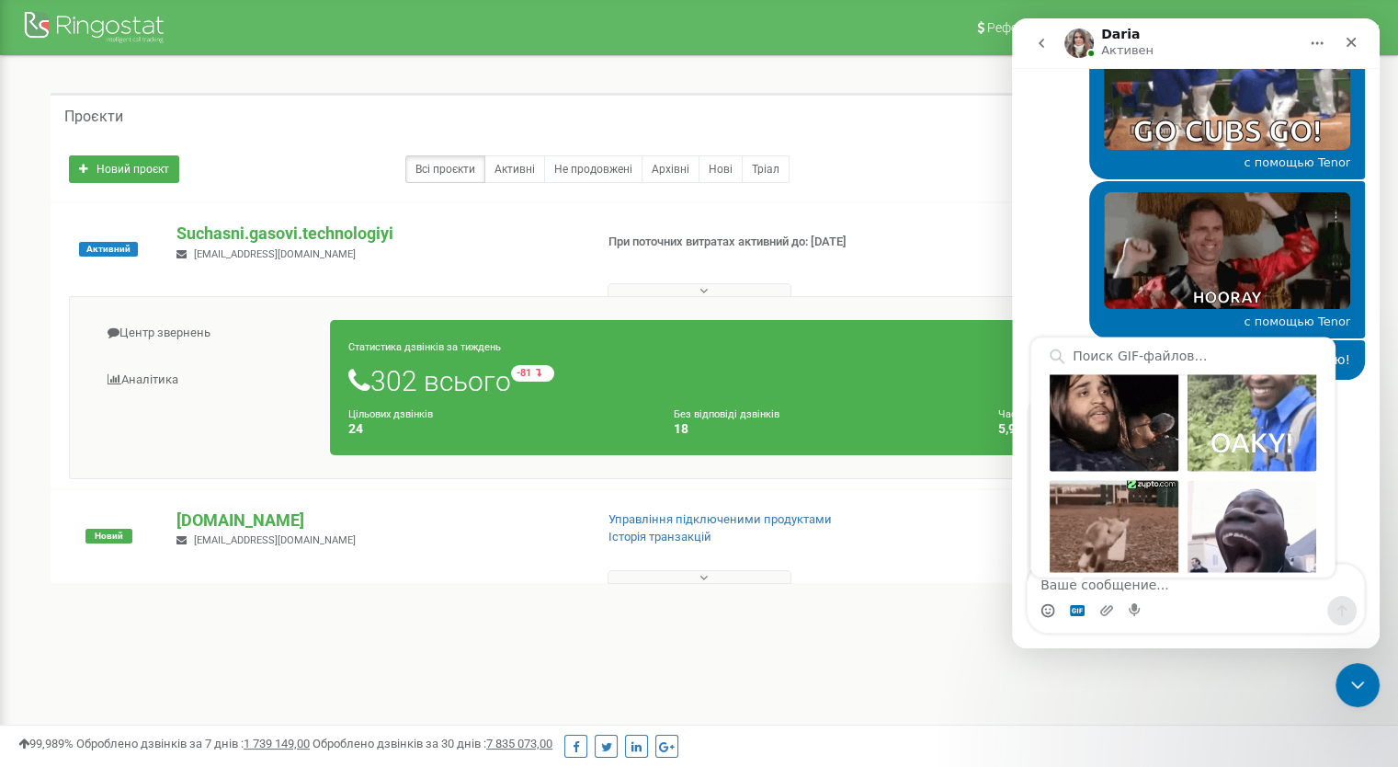
scroll to position [0, 0]
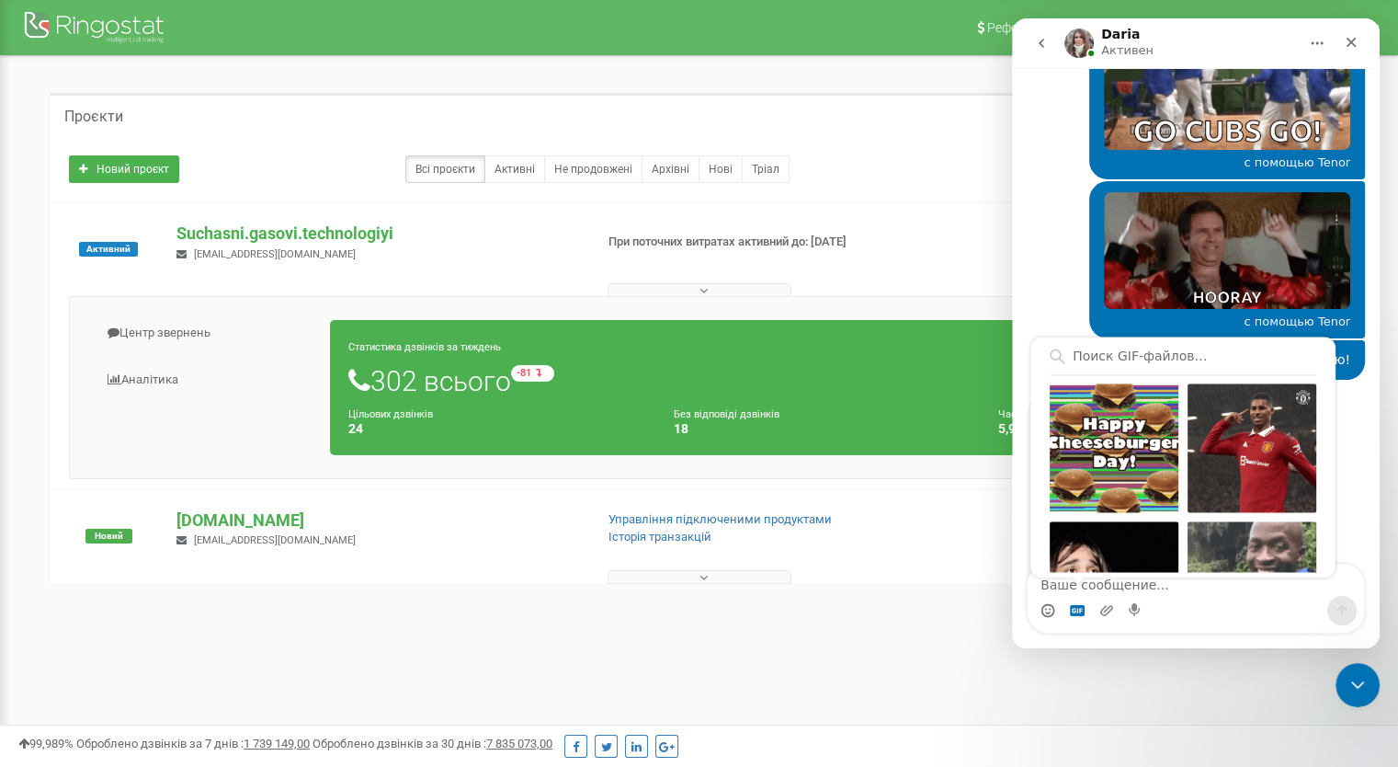
click at [1043, 340] on div "Дуже дякую! Сучасні • 1 мин назад" at bounding box center [1196, 367] width 338 height 55
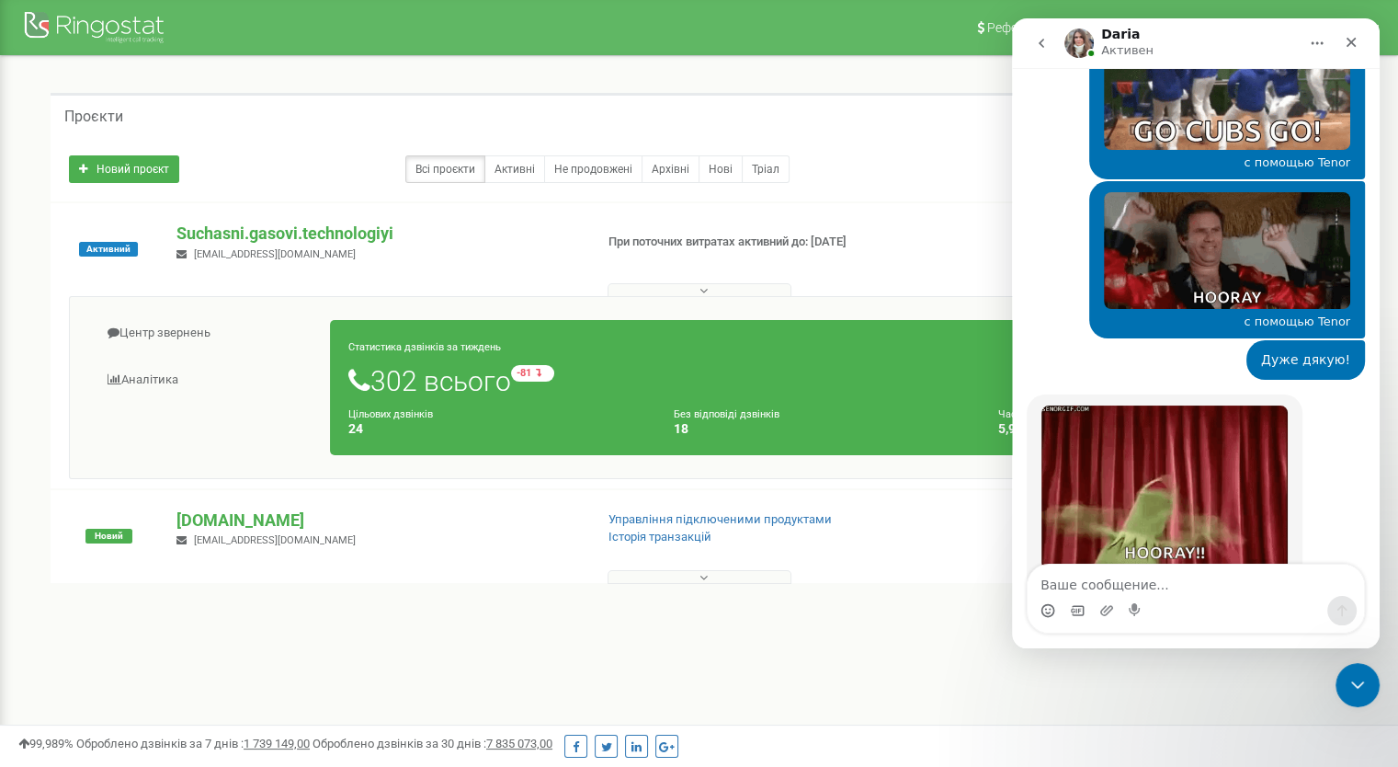
click at [938, 137] on div "Новий проєкт Всі проєкти Активні Не продовжені Архівні [GEOGRAPHIC_DATA] Пошук" at bounding box center [699, 169] width 1297 height 64
